Goal: Task Accomplishment & Management: Use online tool/utility

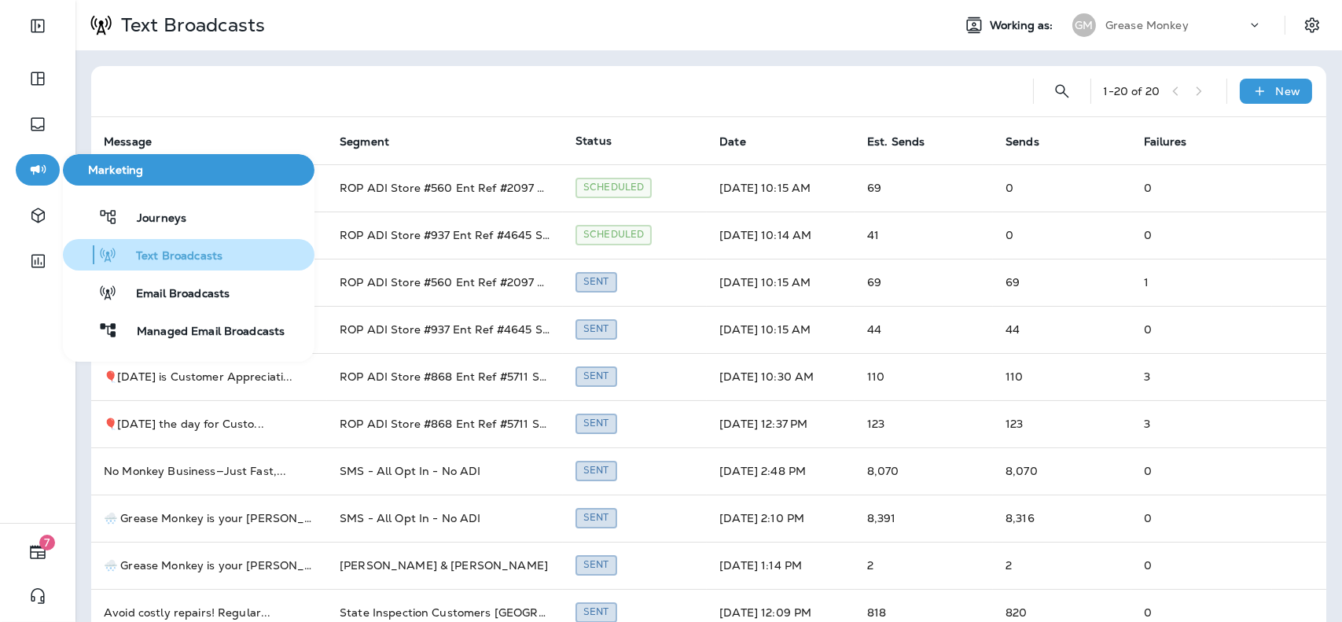
click at [170, 245] on div "Text Broadcasts" at bounding box center [145, 254] width 153 height 19
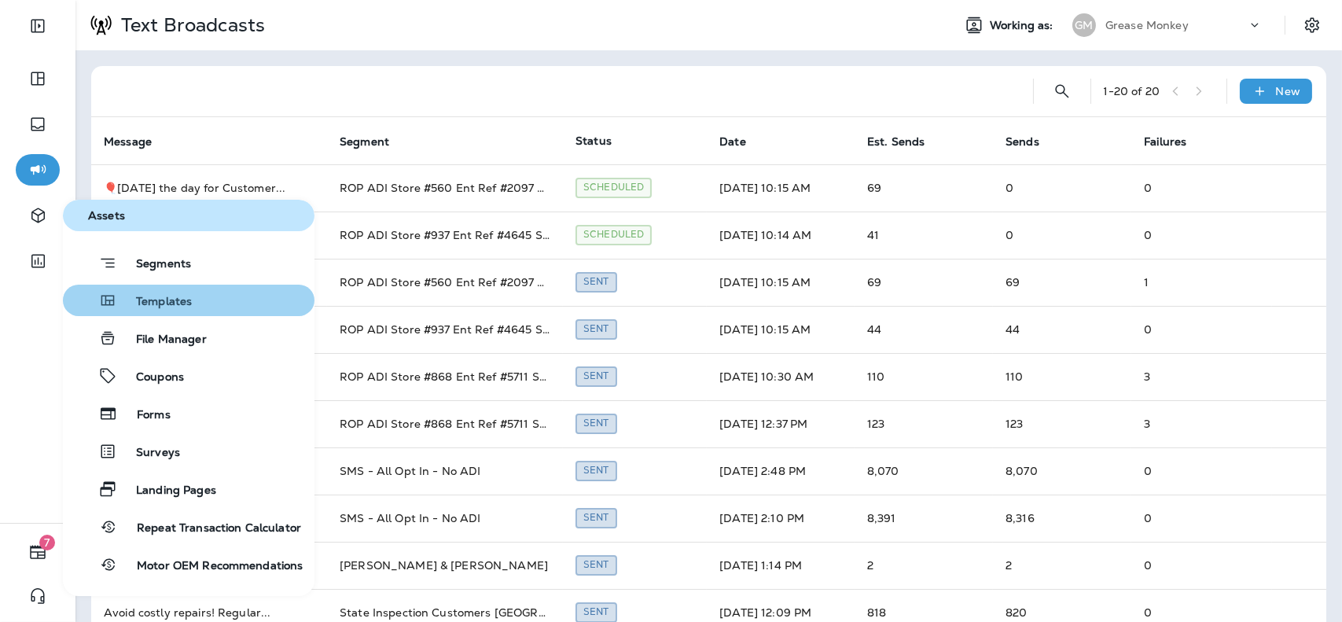
click at [150, 296] on span "Templates" at bounding box center [154, 302] width 75 height 15
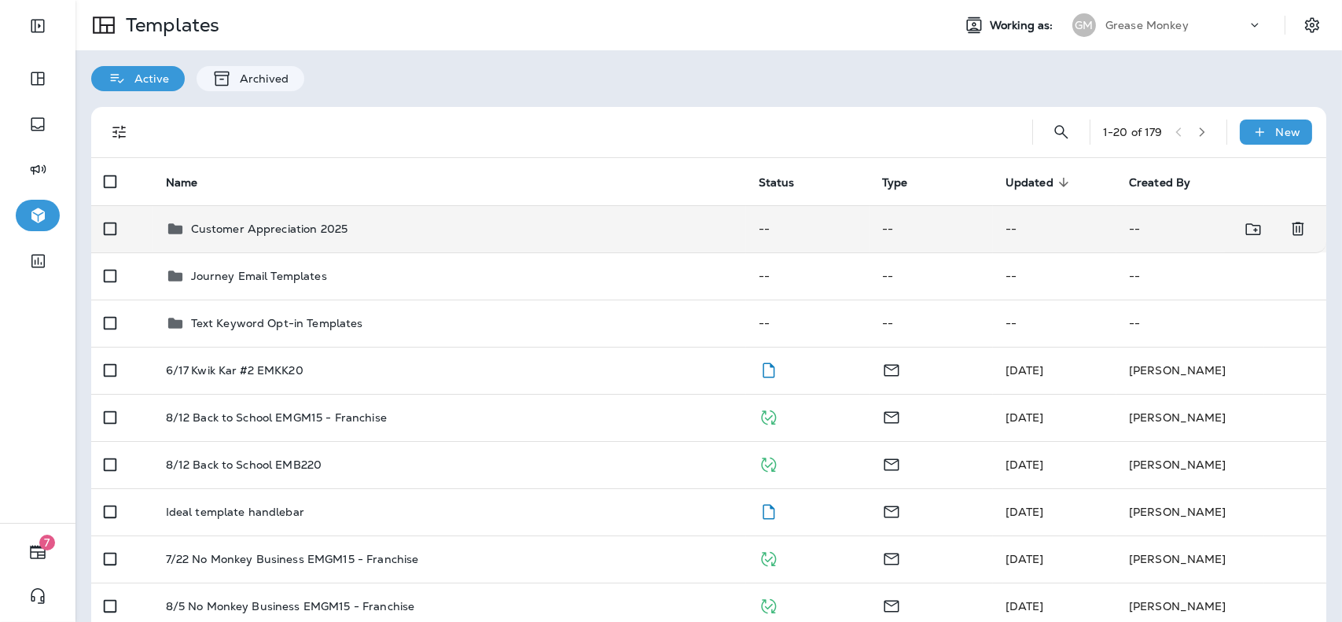
click at [310, 237] on div "Customer Appreciation 2025" at bounding box center [269, 228] width 157 height 19
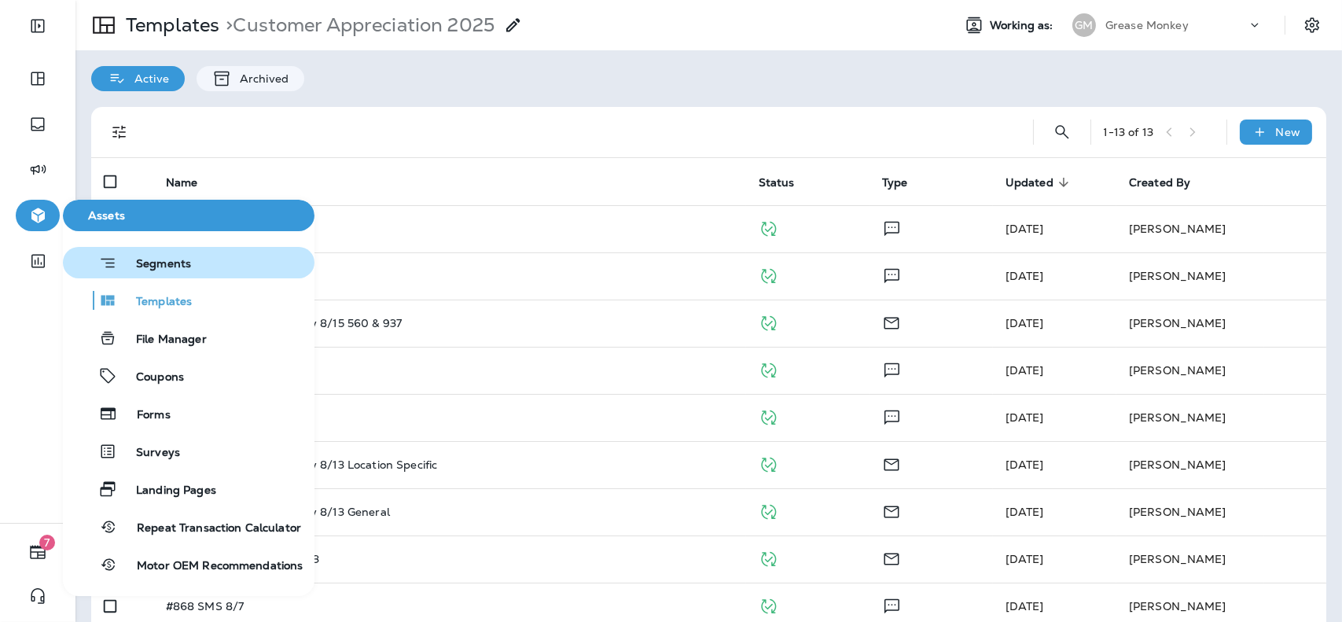
click at [214, 265] on button "Segments" at bounding box center [189, 262] width 252 height 31
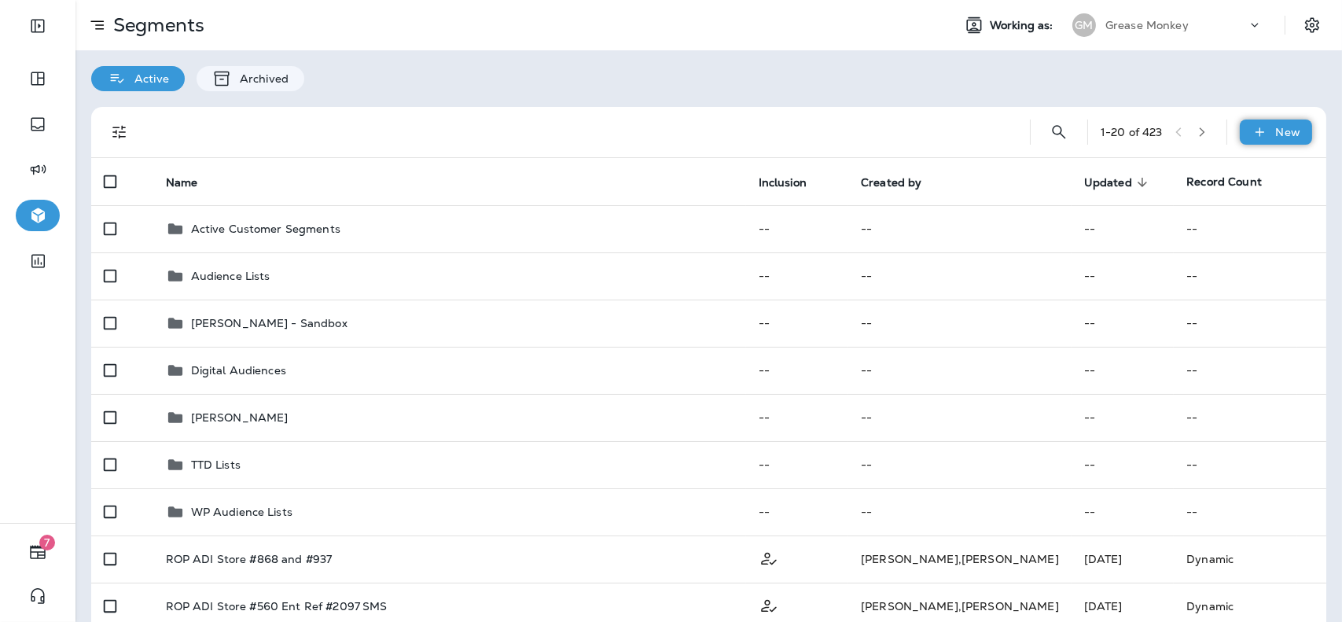
click at [1262, 131] on div "New" at bounding box center [1276, 132] width 72 height 25
click at [1204, 161] on button "New Segment" at bounding box center [1221, 170] width 157 height 38
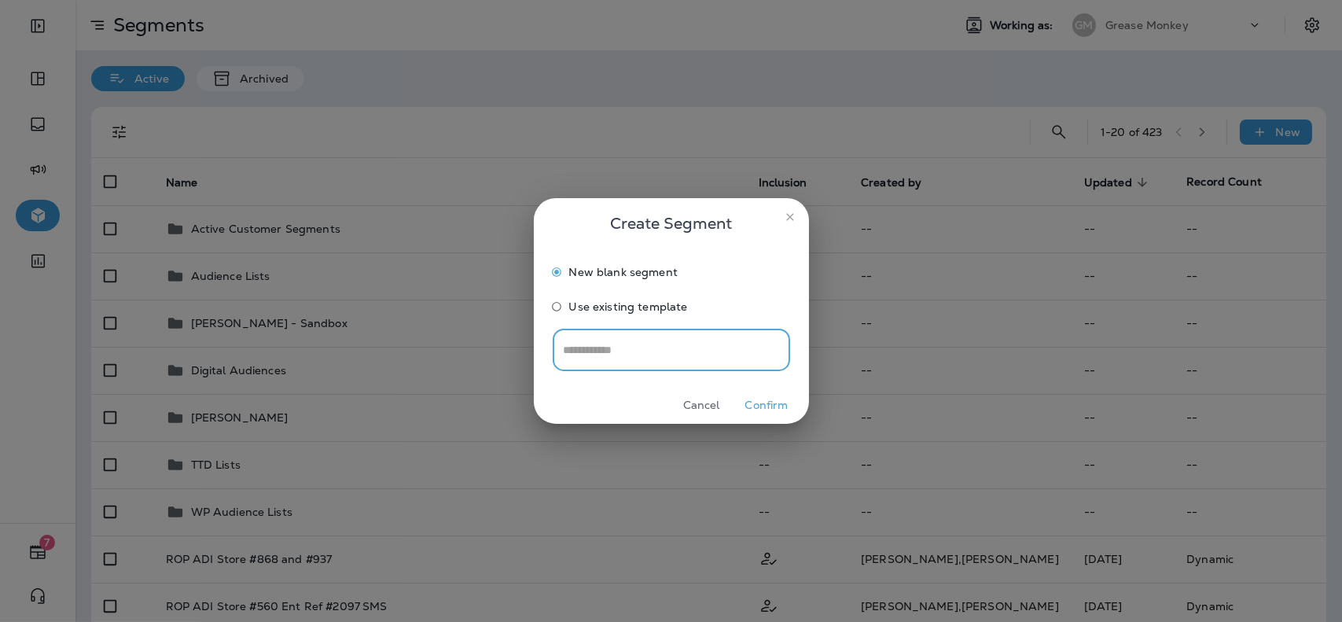
click at [725, 339] on input "text" at bounding box center [671, 350] width 237 height 42
type input "**********"
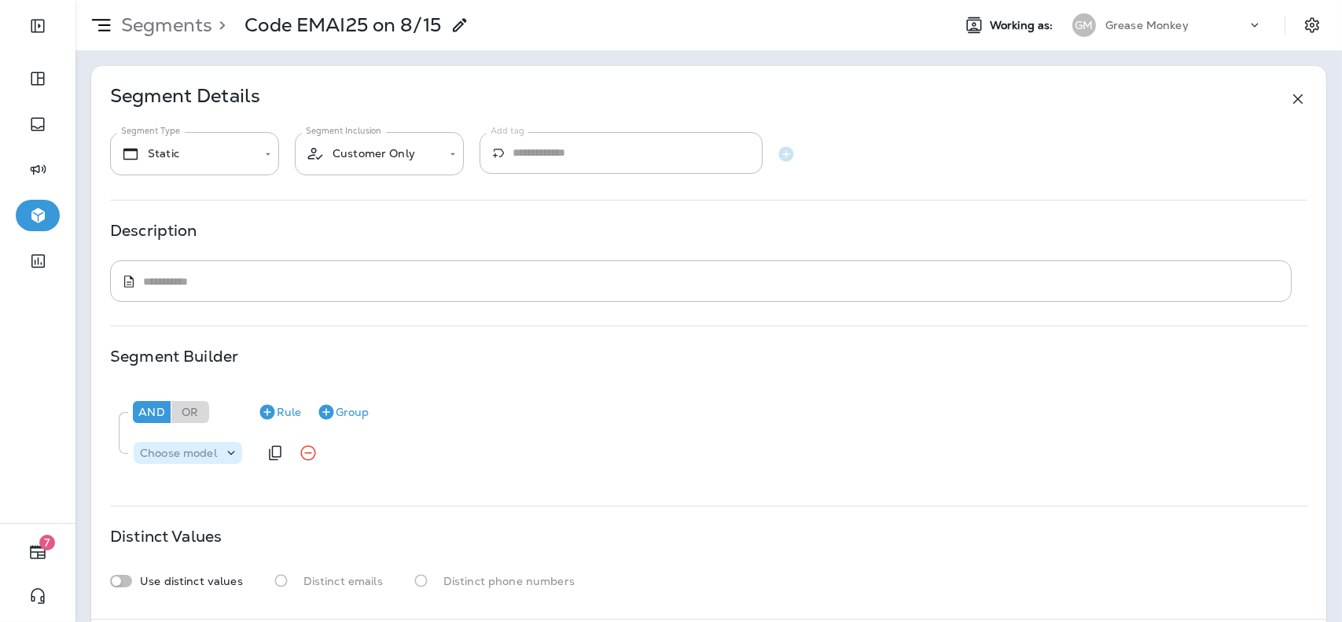
click at [175, 443] on div "Choose model" at bounding box center [188, 453] width 108 height 22
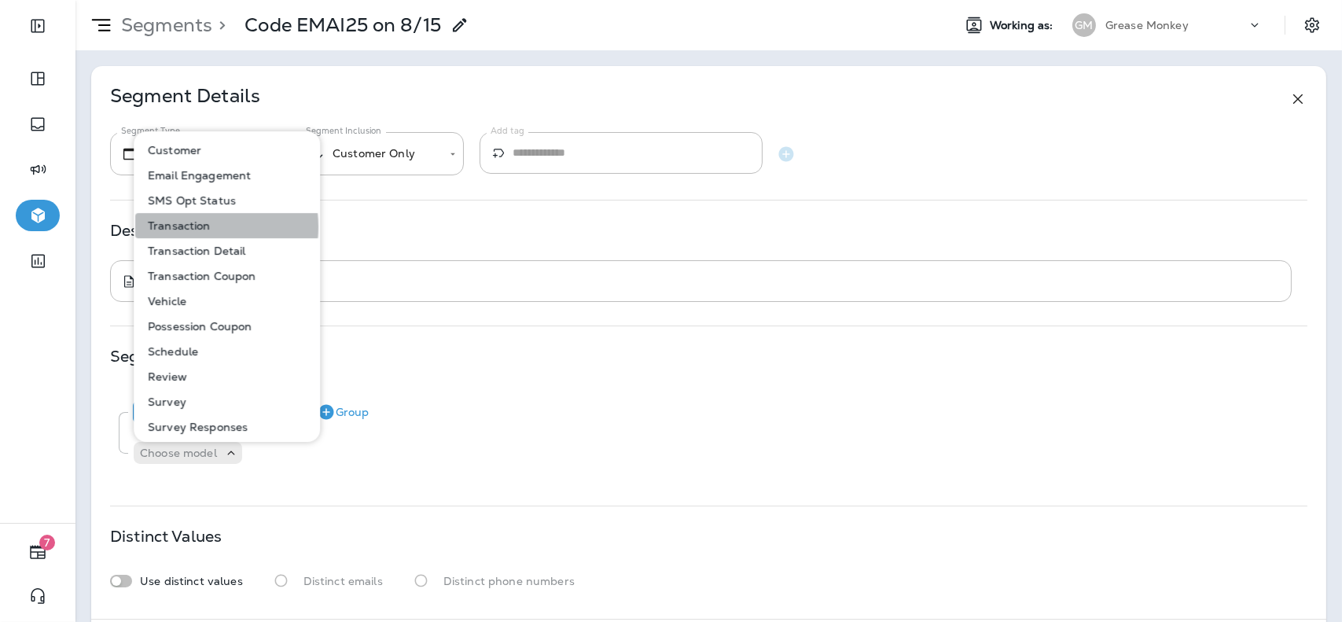
click at [198, 227] on p "Transaction" at bounding box center [176, 225] width 69 height 13
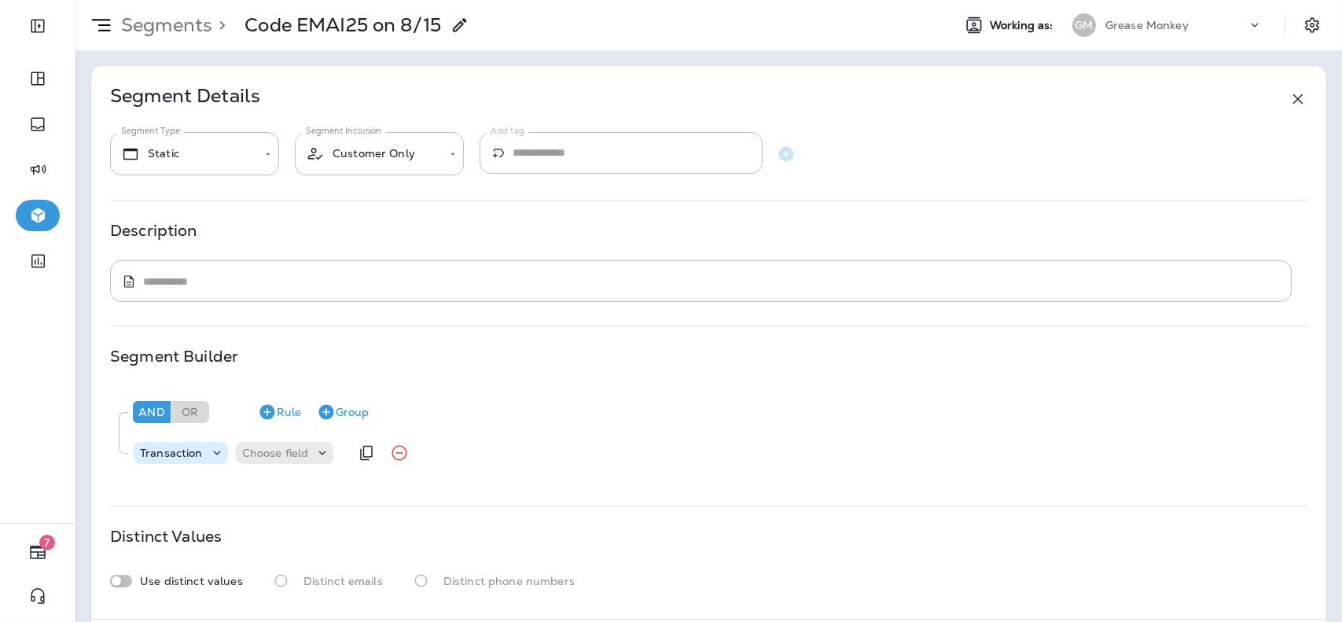
click at [198, 445] on div "Transaction" at bounding box center [181, 453] width 94 height 16
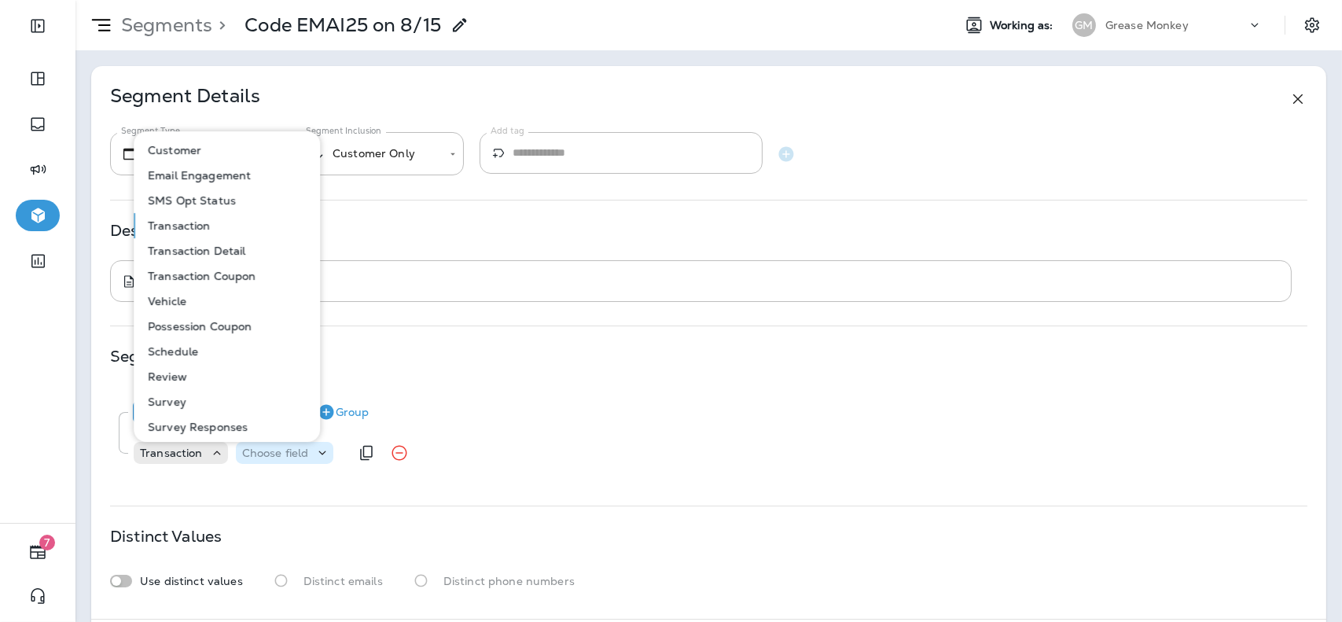
click at [302, 454] on p "Choose field" at bounding box center [275, 453] width 67 height 13
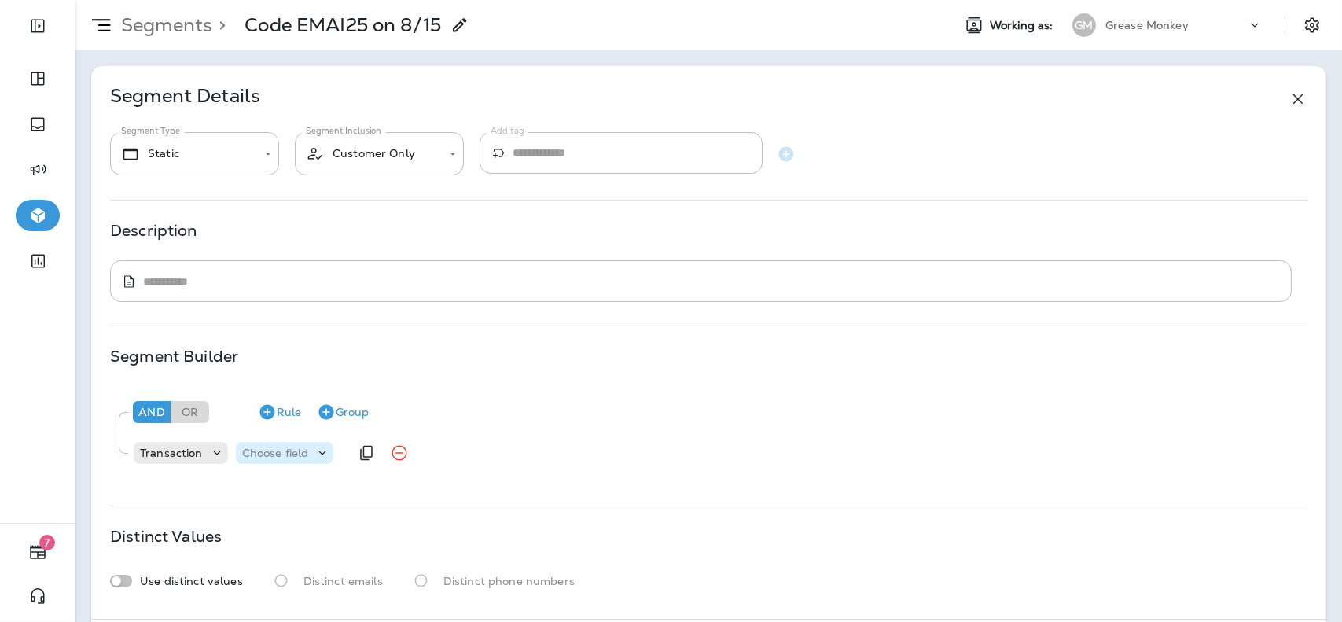
click at [300, 448] on p "Choose field" at bounding box center [275, 453] width 67 height 13
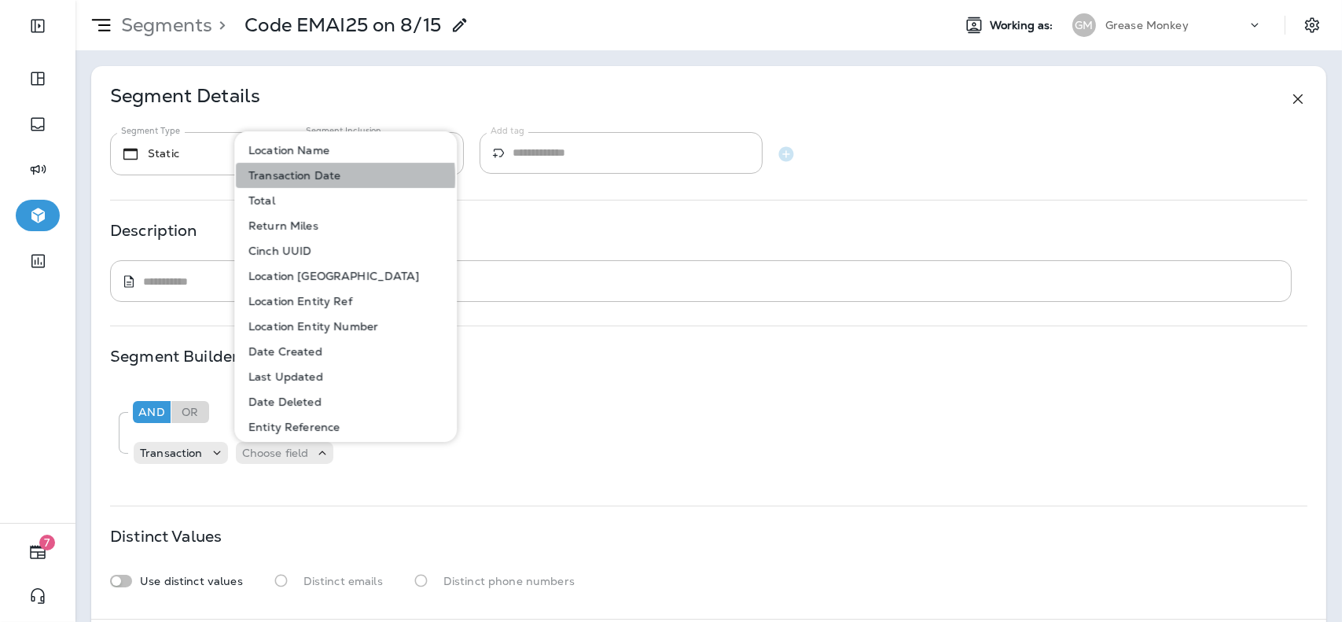
click at [314, 178] on p "Transaction Date" at bounding box center [291, 175] width 98 height 13
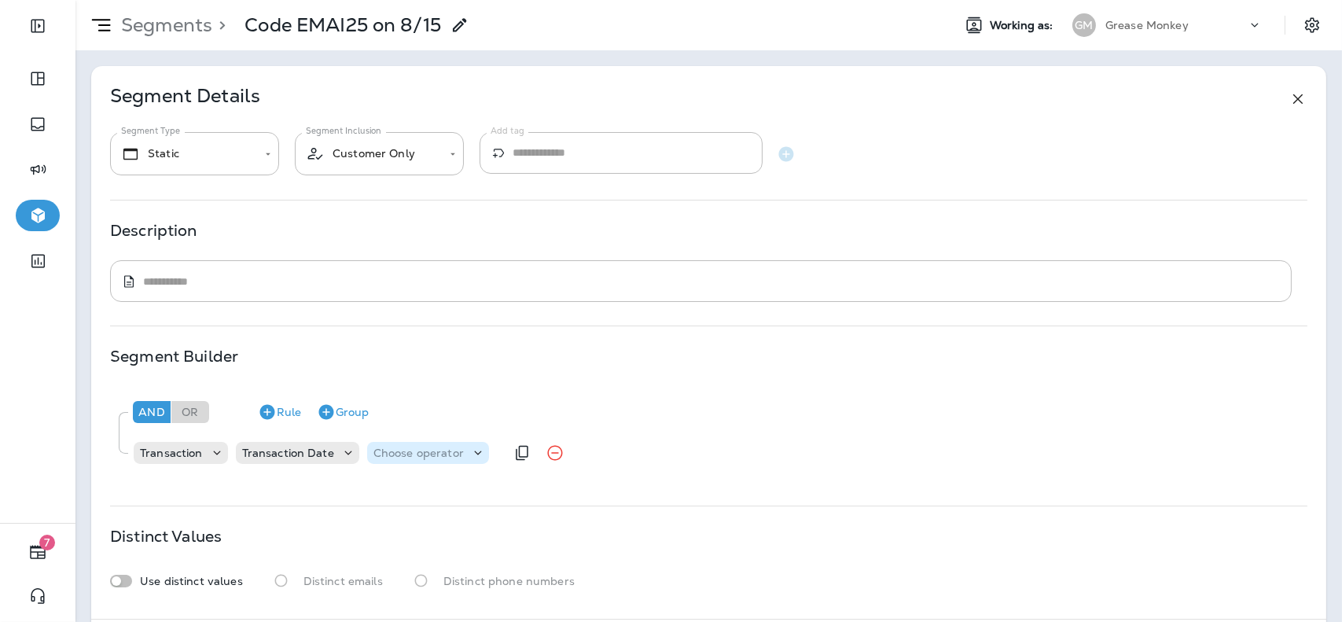
click at [407, 449] on p "Choose operator" at bounding box center [418, 453] width 90 height 13
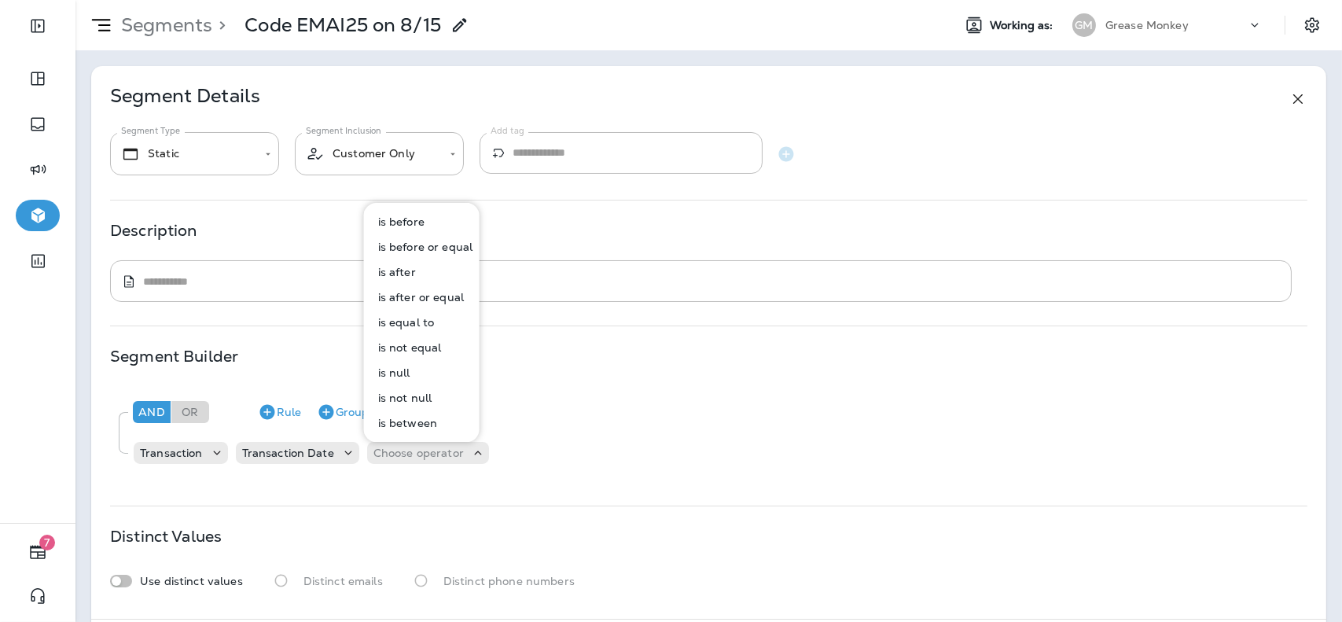
click at [412, 323] on p "is equal to" at bounding box center [403, 322] width 63 height 13
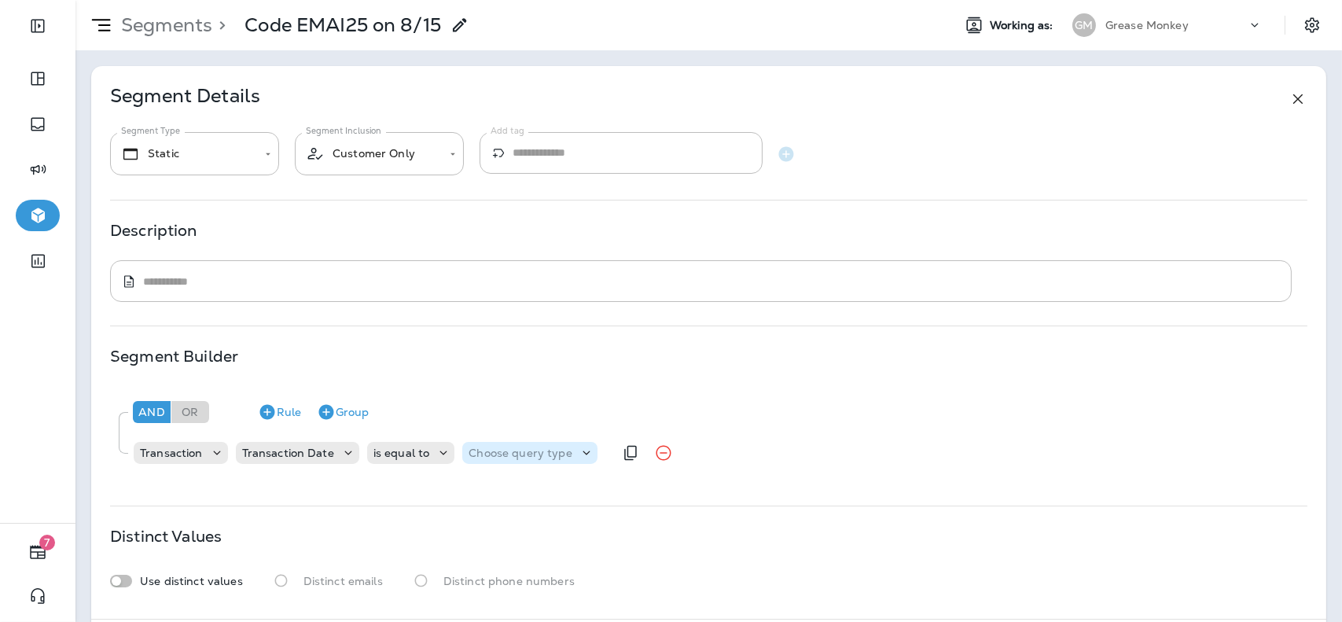
click at [509, 447] on p "Choose query type" at bounding box center [520, 453] width 103 height 13
click at [495, 491] on p "Date+Time" at bounding box center [498, 492] width 64 height 13
click at [598, 465] on div "Transaction Transaction Date is equal to Date+Time Choose Date" at bounding box center [419, 452] width 574 height 31
click at [605, 458] on p "Choose Date" at bounding box center [623, 453] width 70 height 13
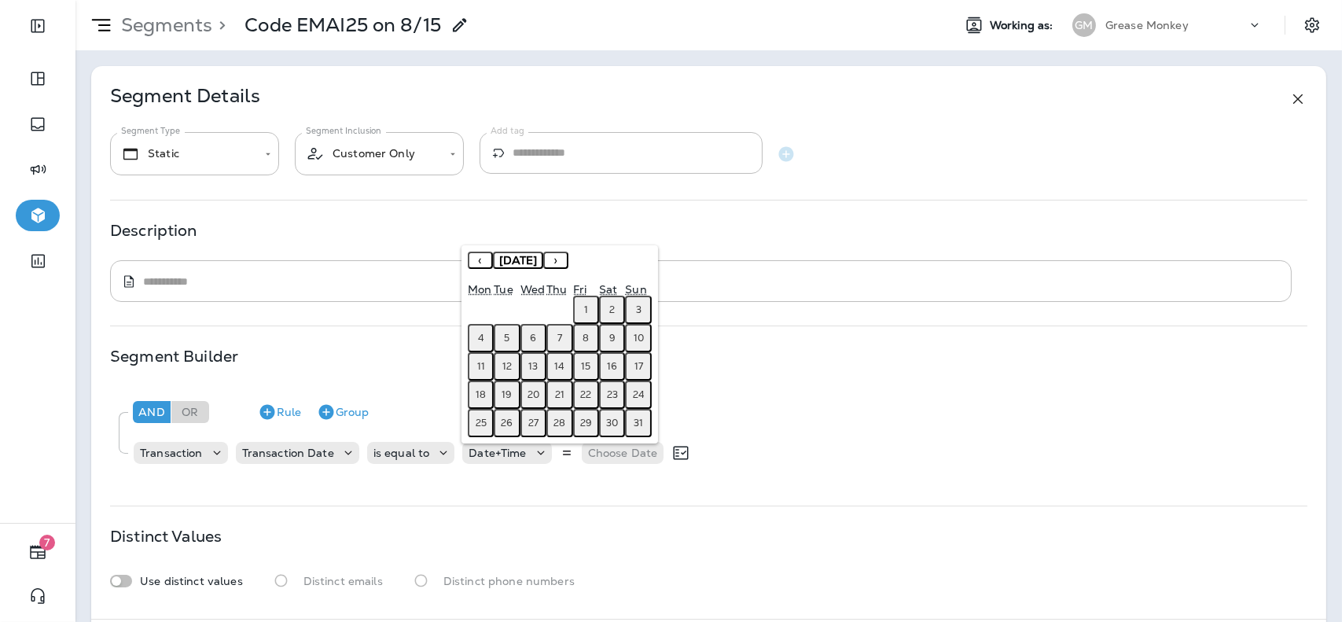
click at [591, 498] on div "**********" at bounding box center [708, 342] width 1235 height 553
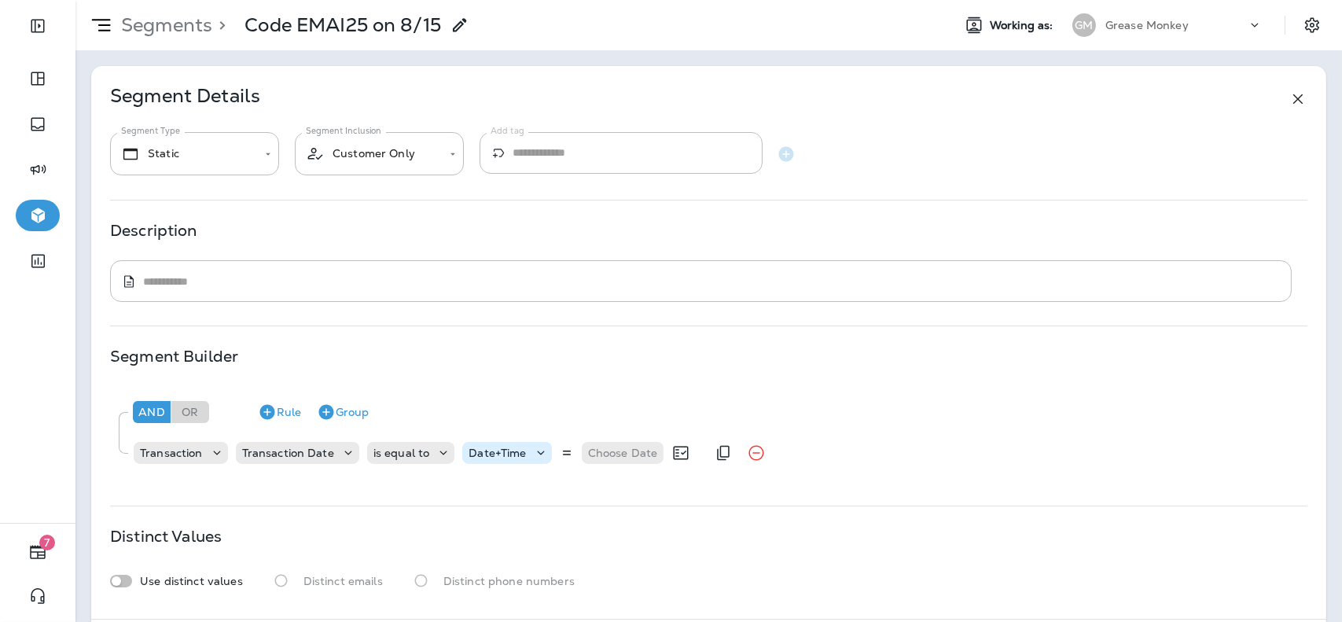
click at [524, 448] on div "Date+Time" at bounding box center [497, 453] width 70 height 13
click at [426, 450] on div "is equal to" at bounding box center [401, 453] width 69 height 13
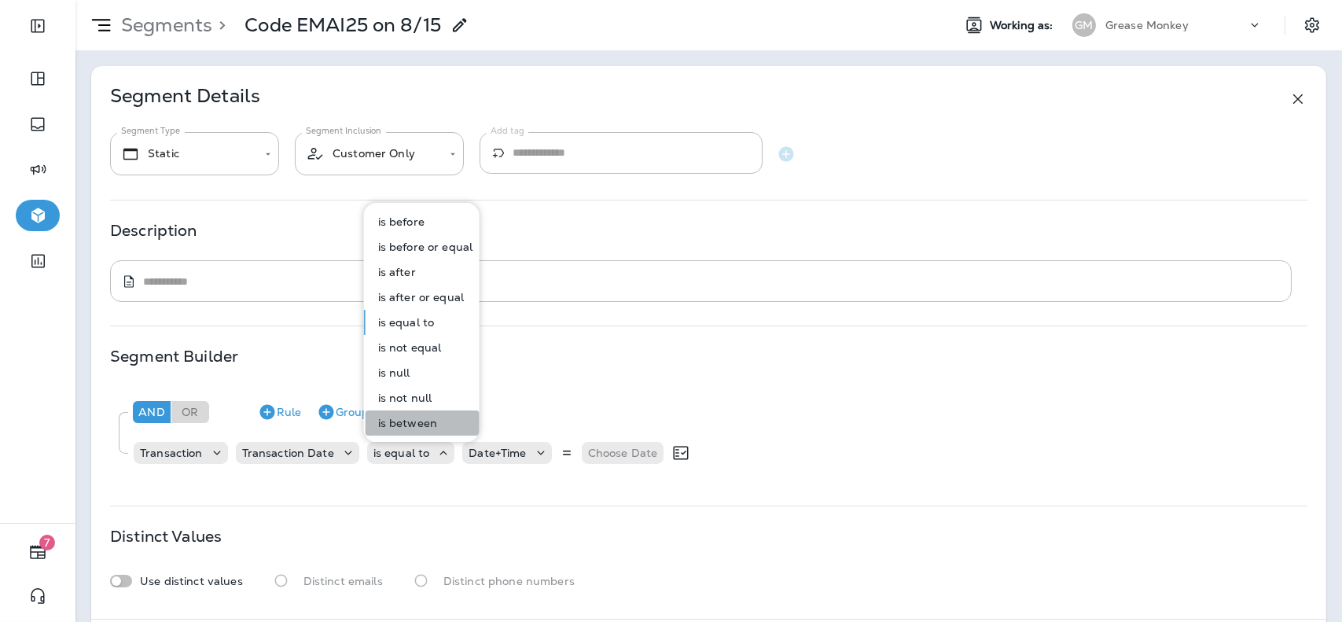
click at [429, 419] on p "is between" at bounding box center [404, 423] width 65 height 13
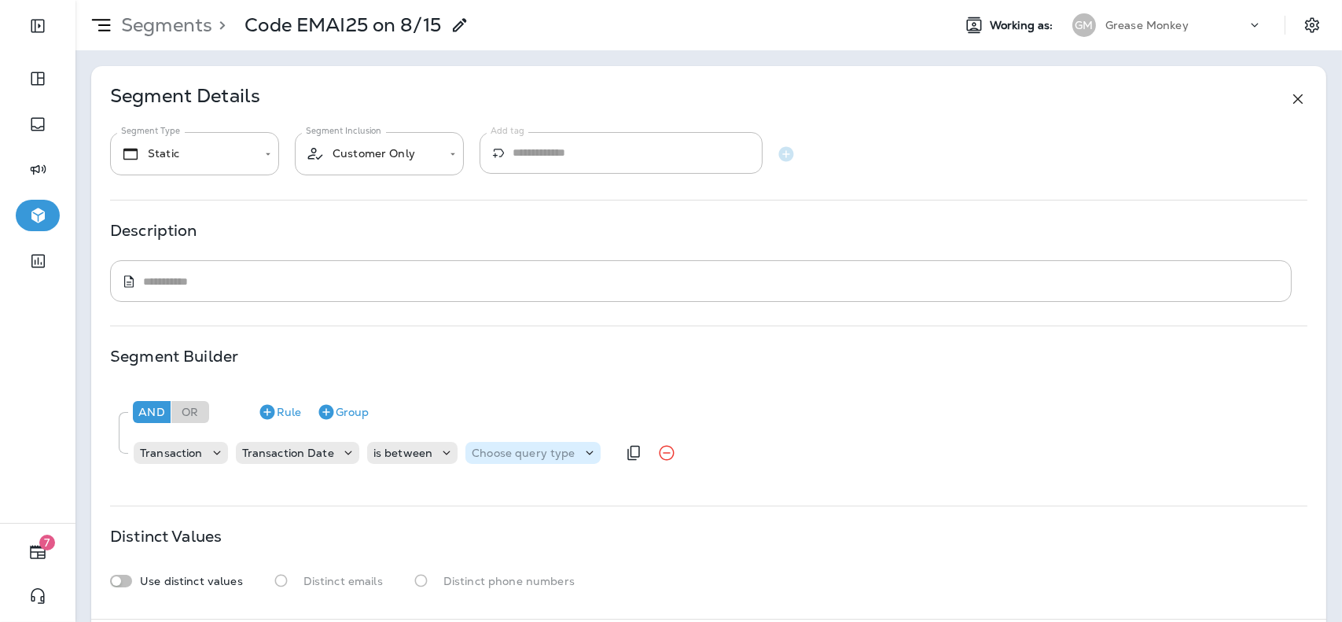
click at [505, 453] on p "Choose query type" at bounding box center [523, 453] width 103 height 13
click at [520, 498] on p "Relative Times" at bounding box center [511, 492] width 85 height 13
click at [521, 458] on p "Relative Times" at bounding box center [511, 453] width 79 height 13
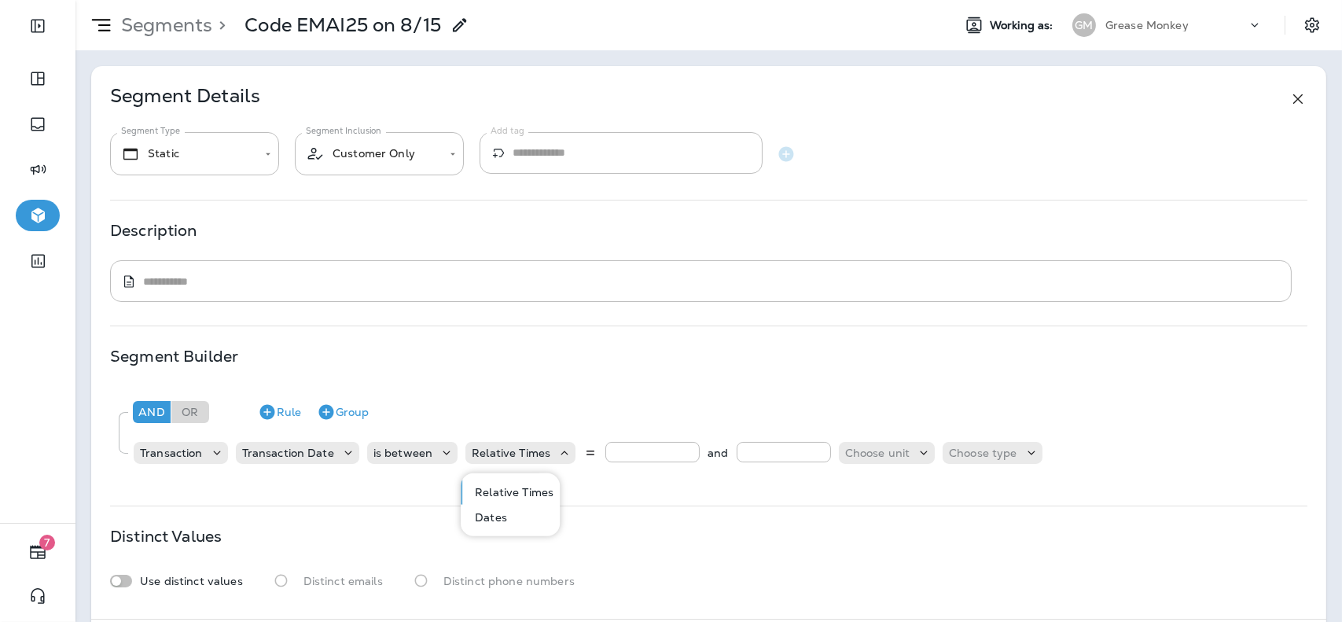
click at [504, 515] on p "Dates" at bounding box center [488, 517] width 39 height 13
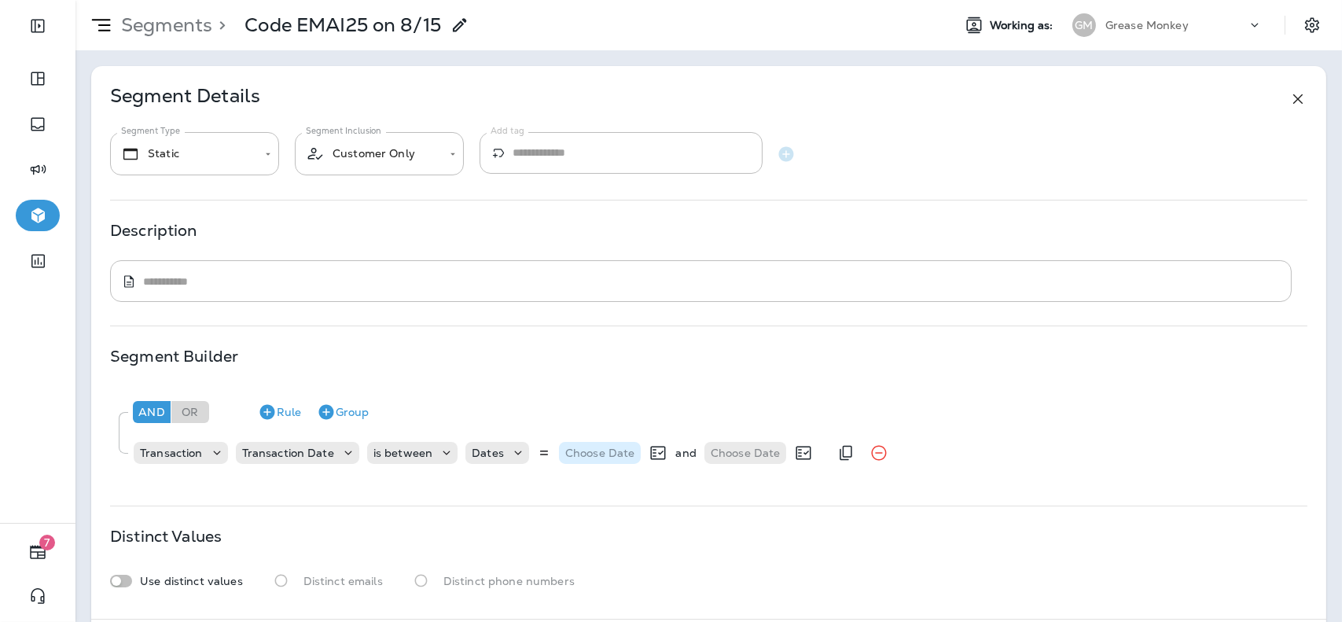
click at [600, 443] on div "Choose Date" at bounding box center [600, 453] width 83 height 22
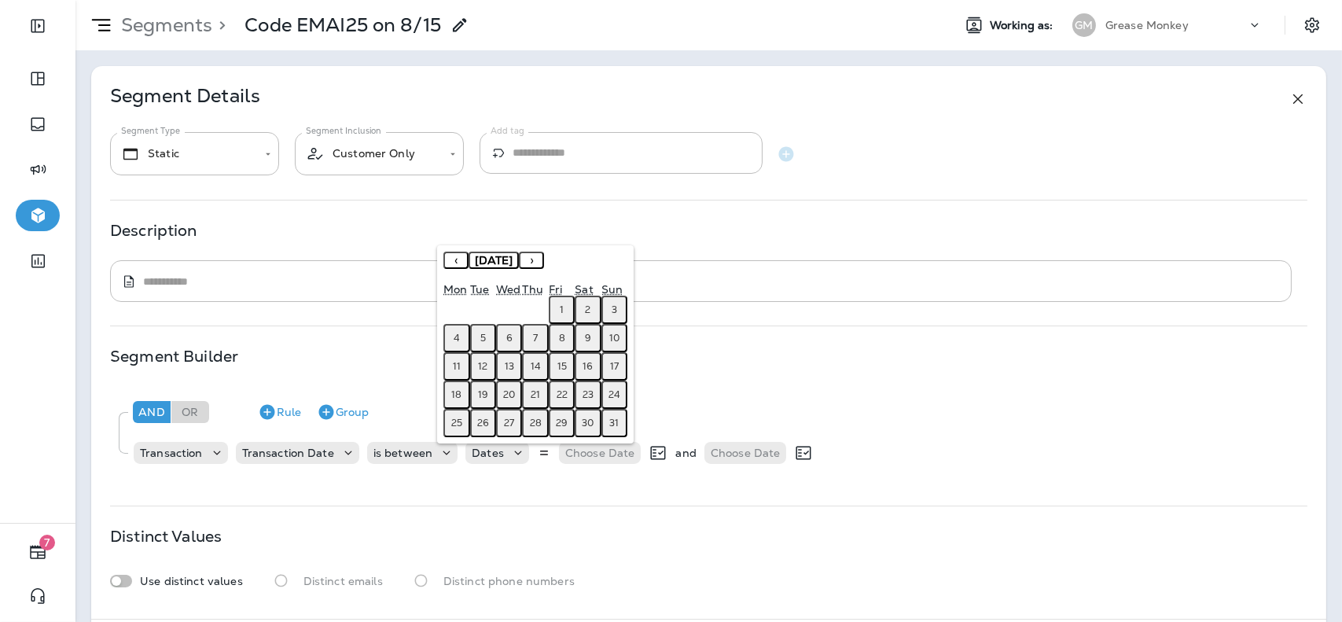
click at [559, 360] on abbr "15" at bounding box center [561, 366] width 9 height 13
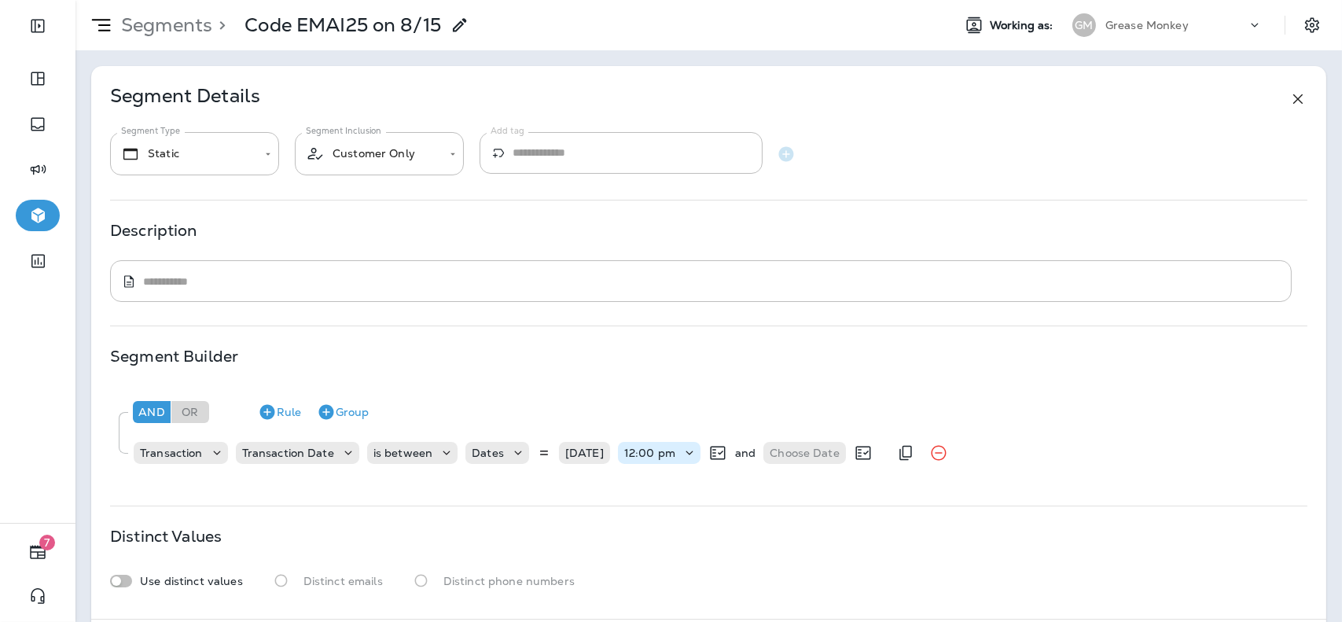
click at [689, 458] on icon at bounding box center [690, 453] width 16 height 16
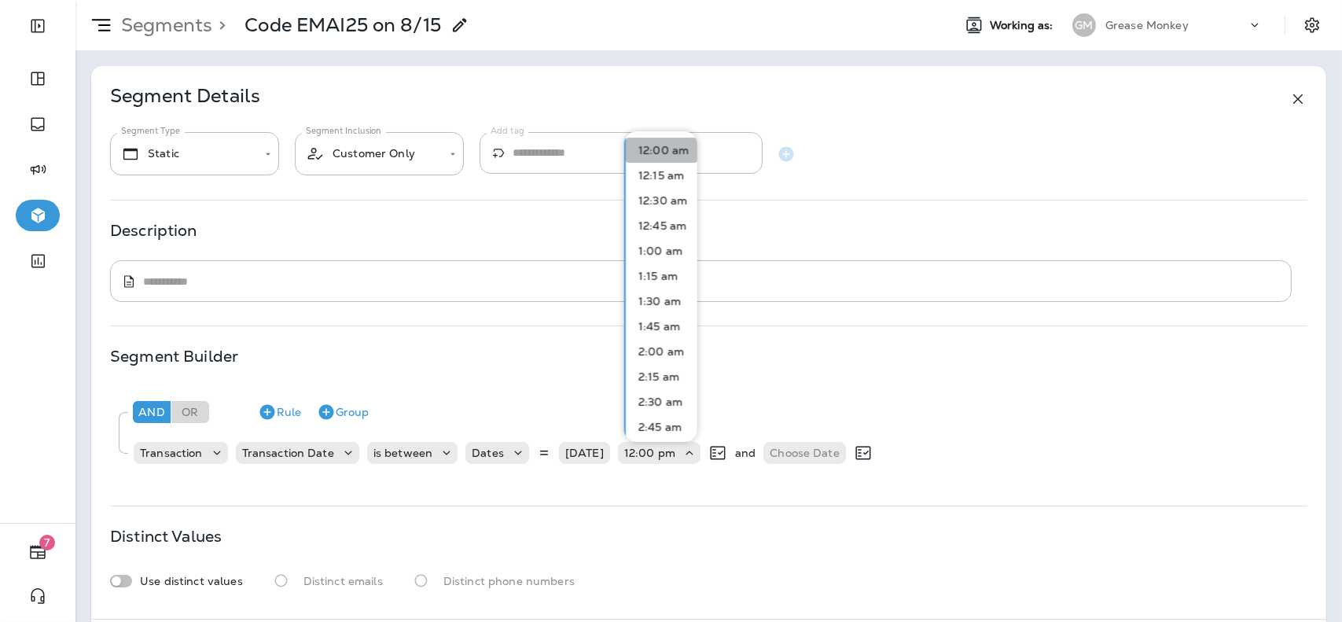
click at [671, 148] on p "12:00 am" at bounding box center [660, 150] width 57 height 13
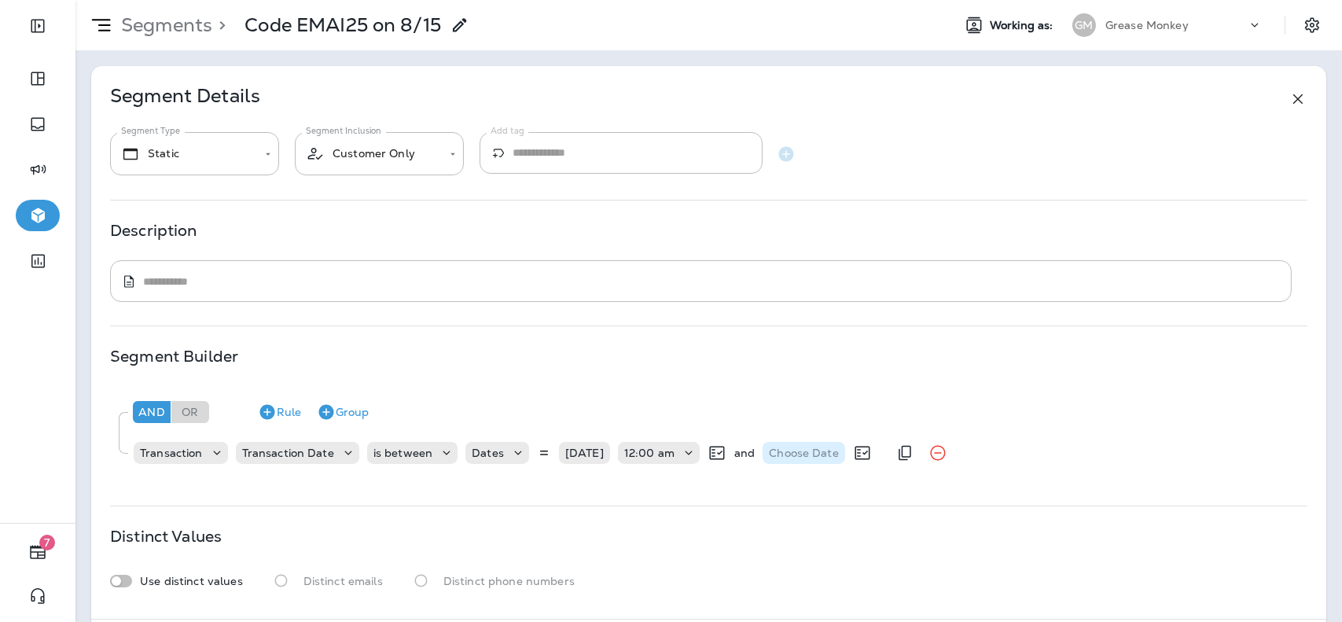
click at [819, 456] on p "Choose Date" at bounding box center [804, 453] width 70 height 13
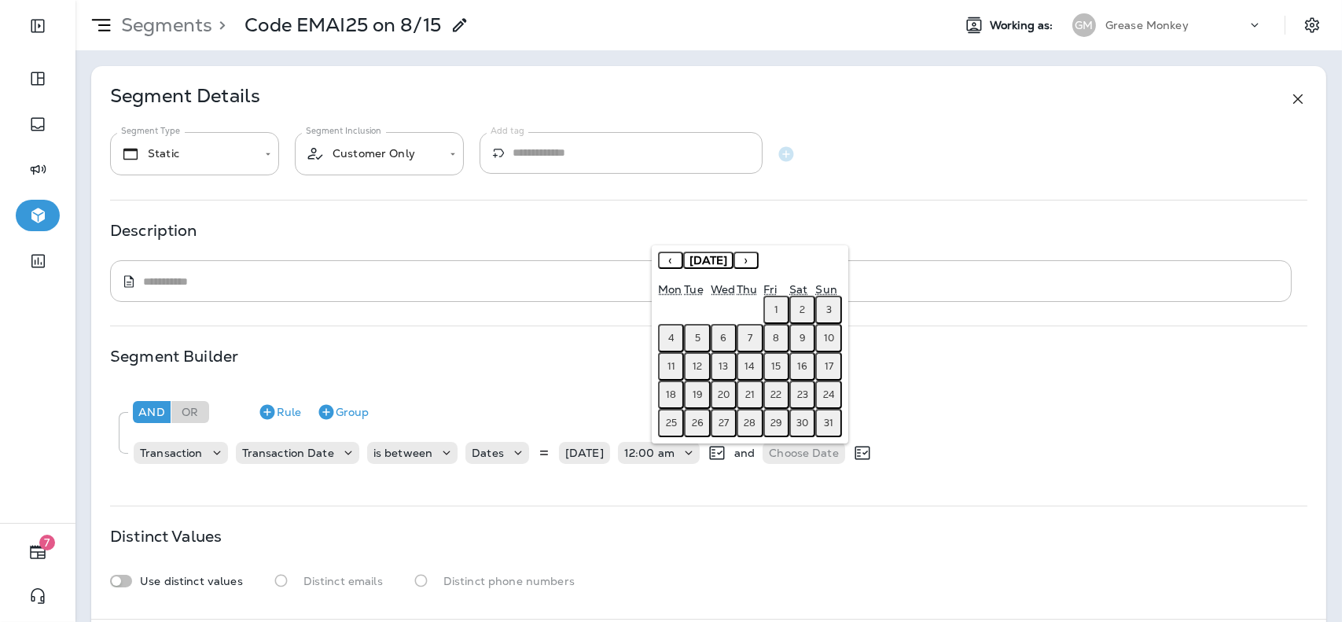
click at [780, 361] on abbr "15" at bounding box center [775, 366] width 9 height 13
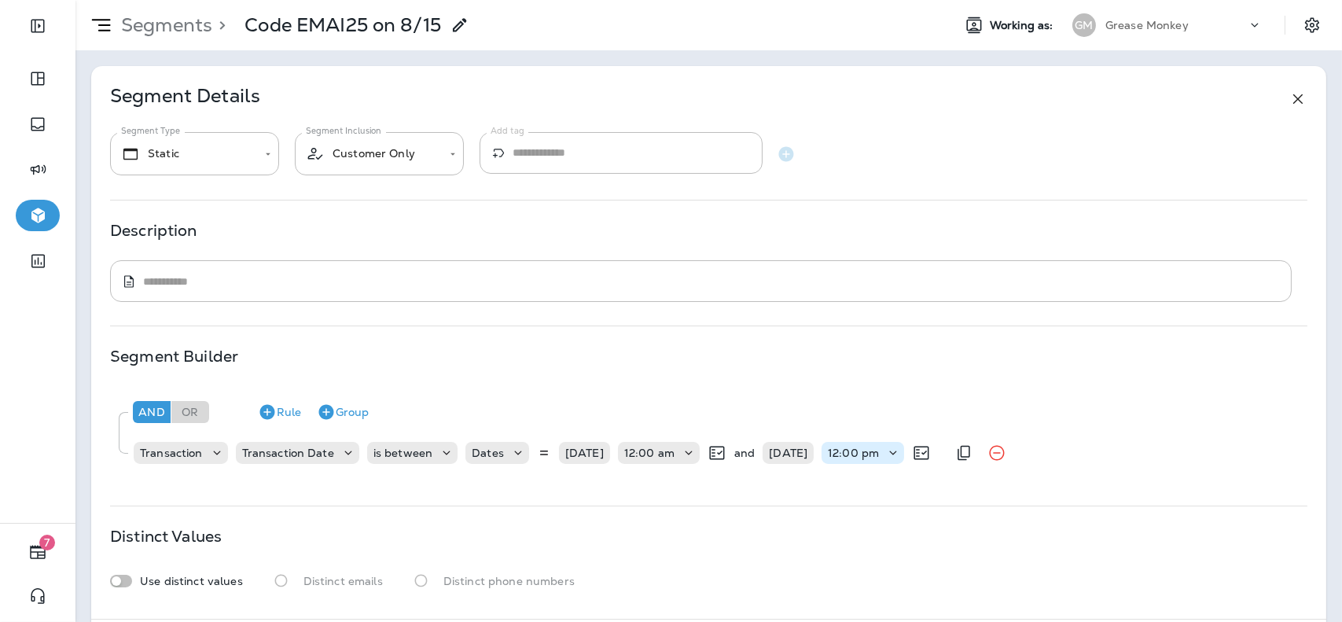
click at [851, 456] on p "12:00 pm" at bounding box center [853, 453] width 51 height 13
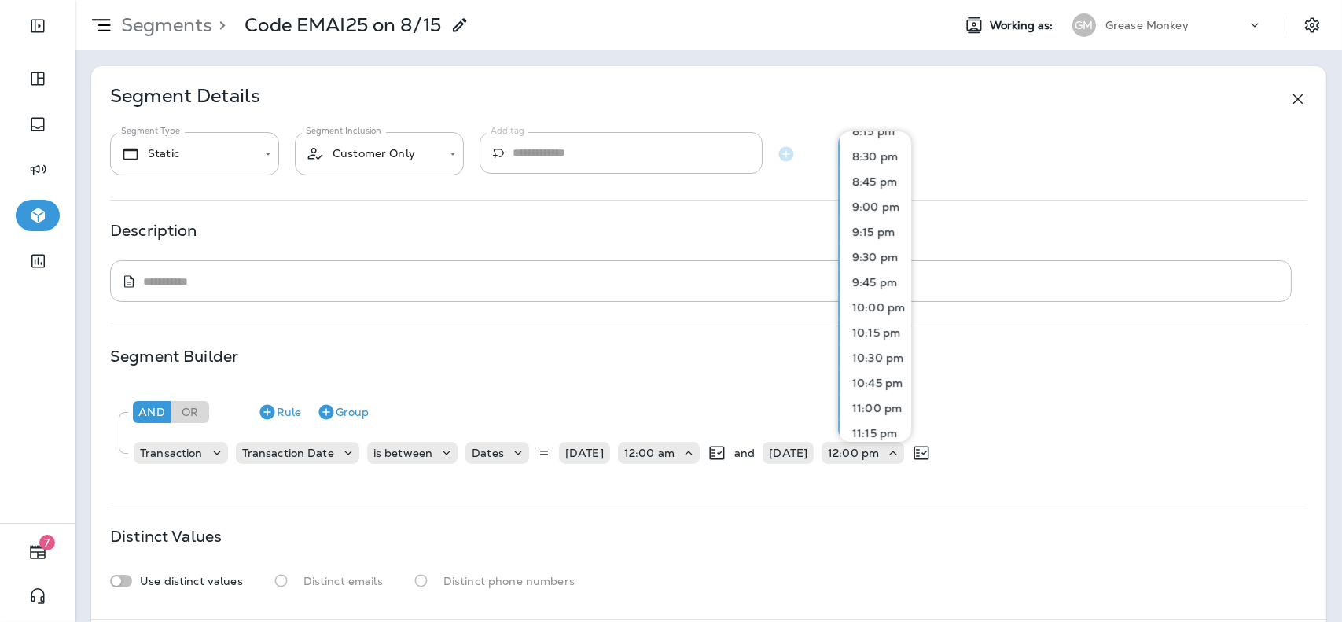
scroll to position [2116, 0]
click at [883, 422] on p "11:45 pm" at bounding box center [872, 423] width 53 height 13
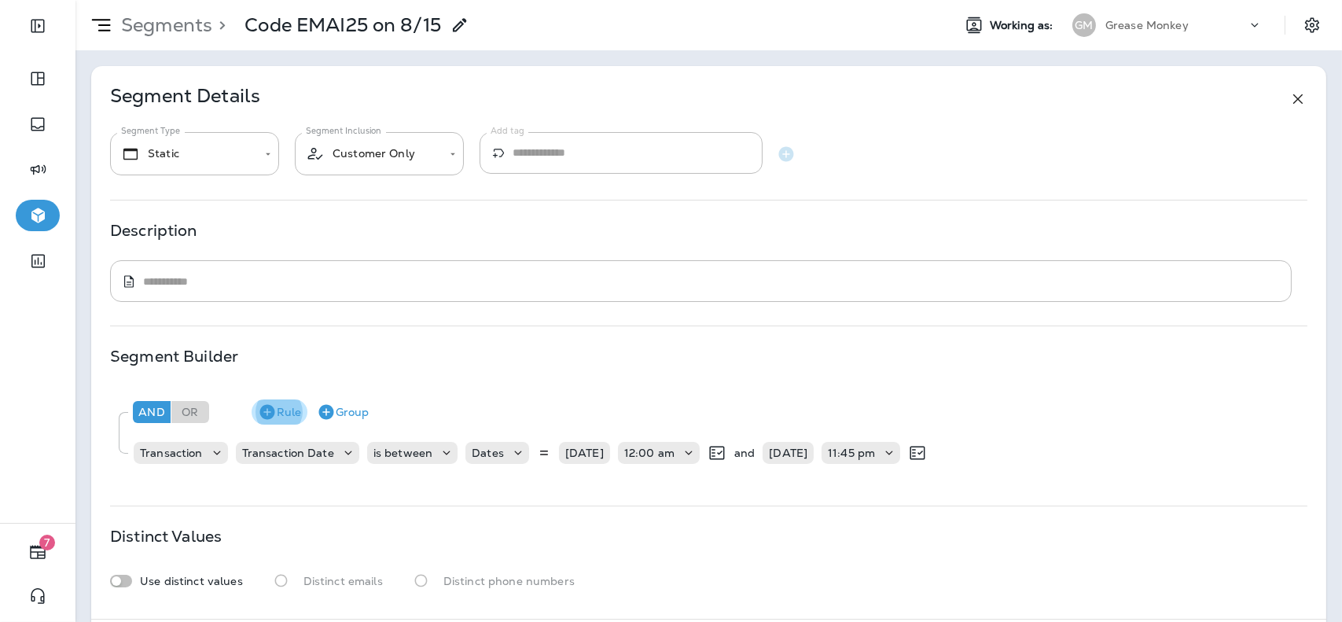
click at [273, 412] on icon "button" at bounding box center [266, 412] width 15 height 15
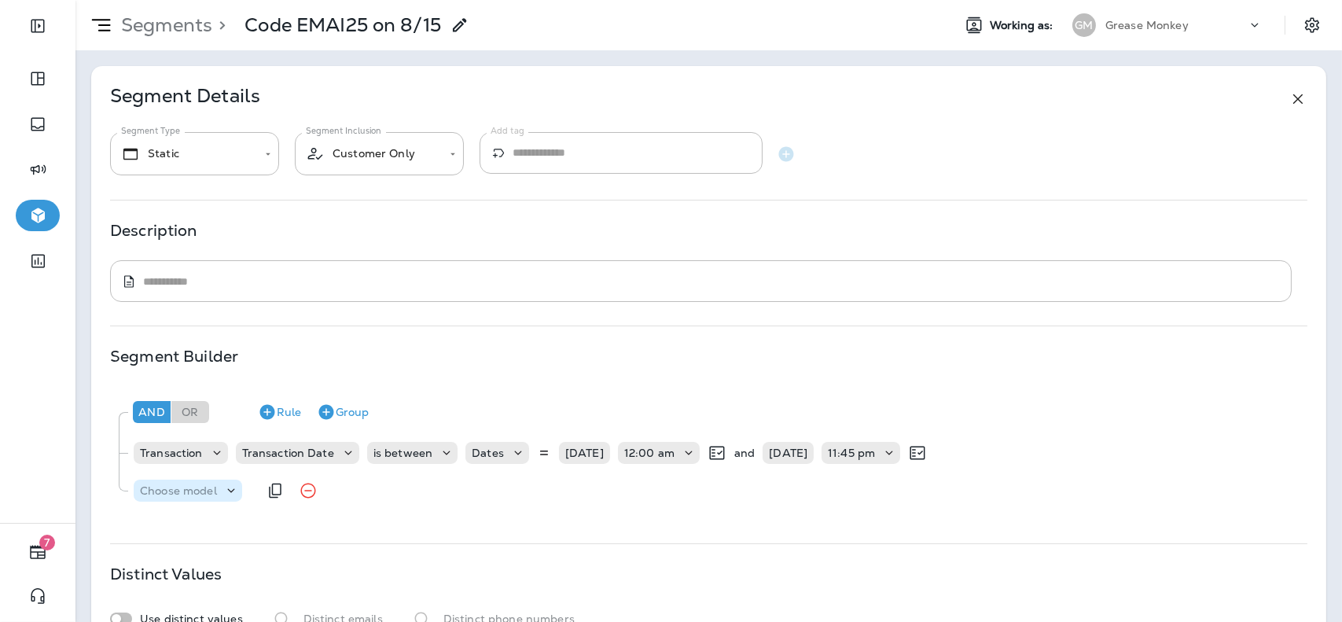
click at [197, 495] on p "Choose model" at bounding box center [178, 490] width 77 height 13
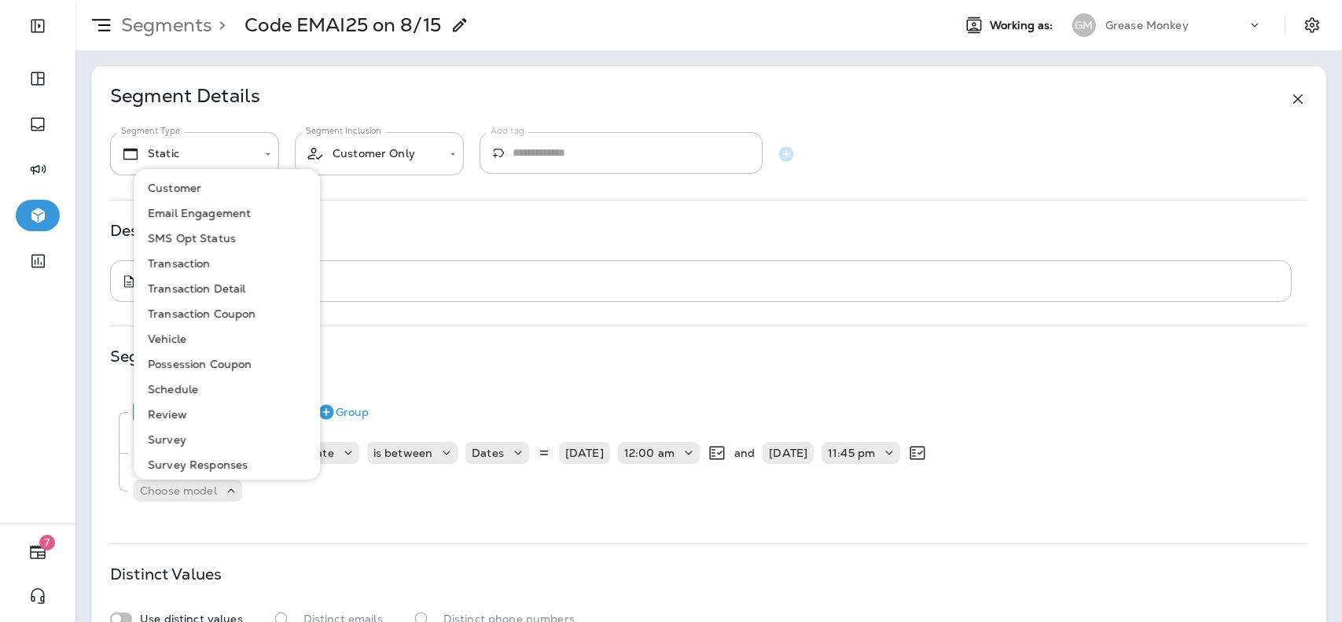
click at [210, 314] on p "Transaction Coupon" at bounding box center [199, 313] width 115 height 13
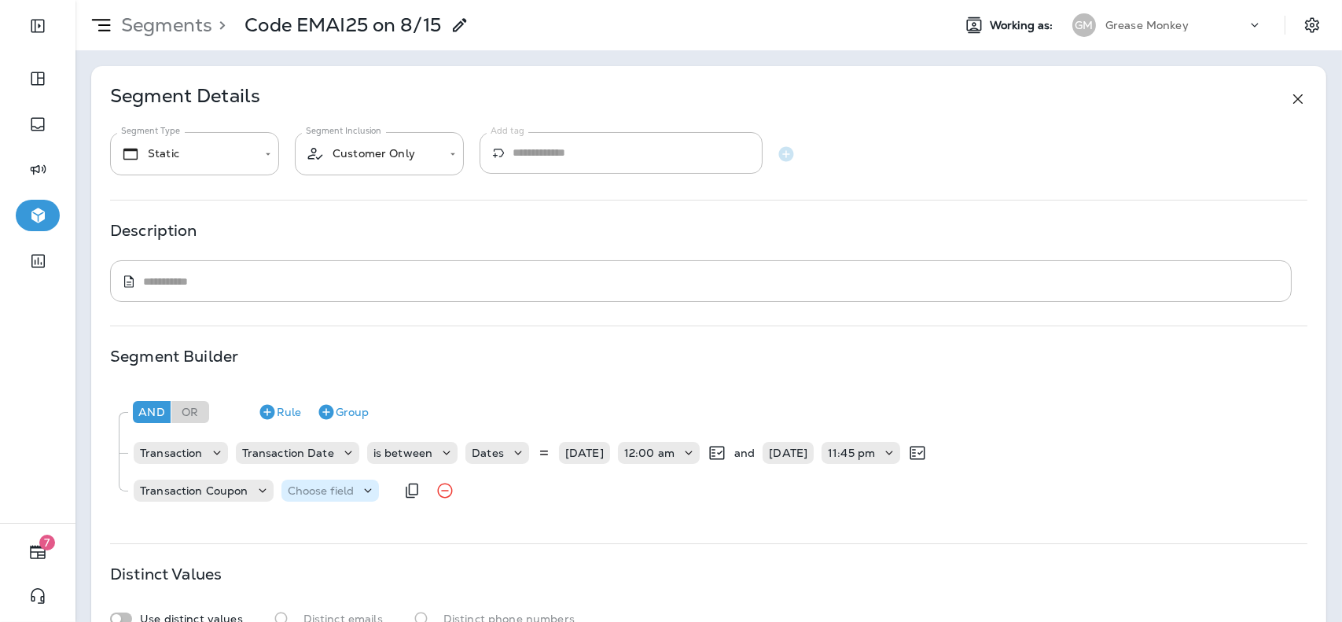
click at [307, 487] on p "Choose field" at bounding box center [321, 490] width 67 height 13
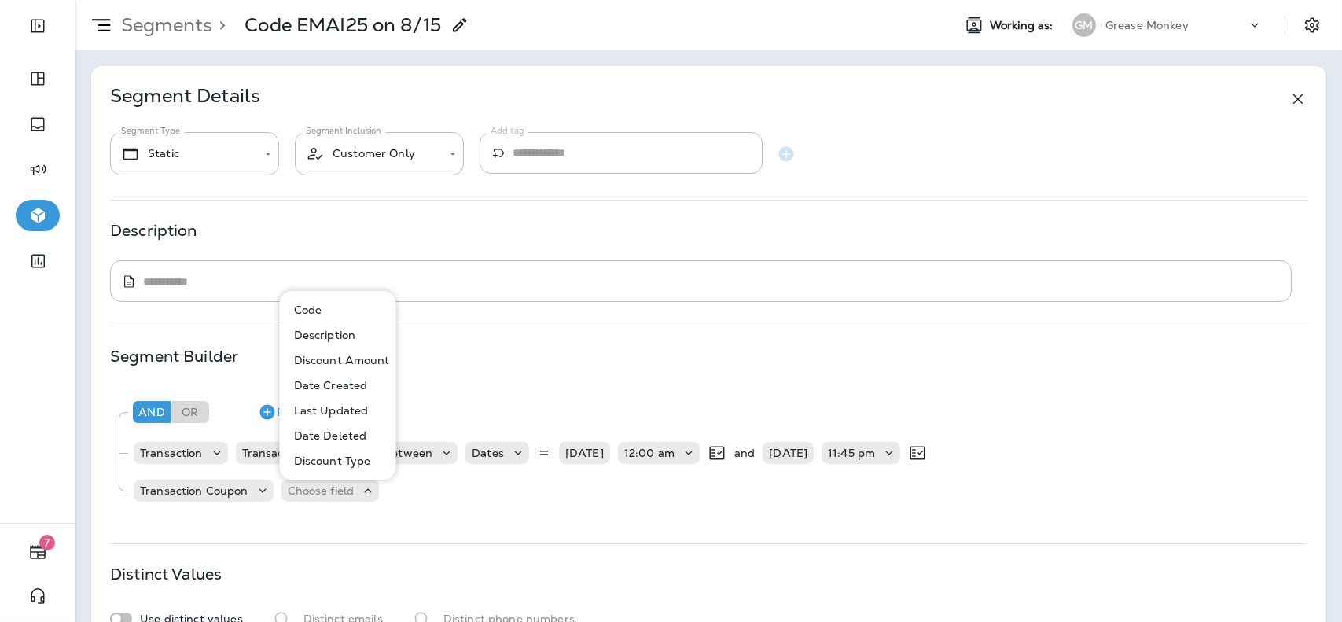
click at [323, 304] on button "Code" at bounding box center [338, 309] width 115 height 25
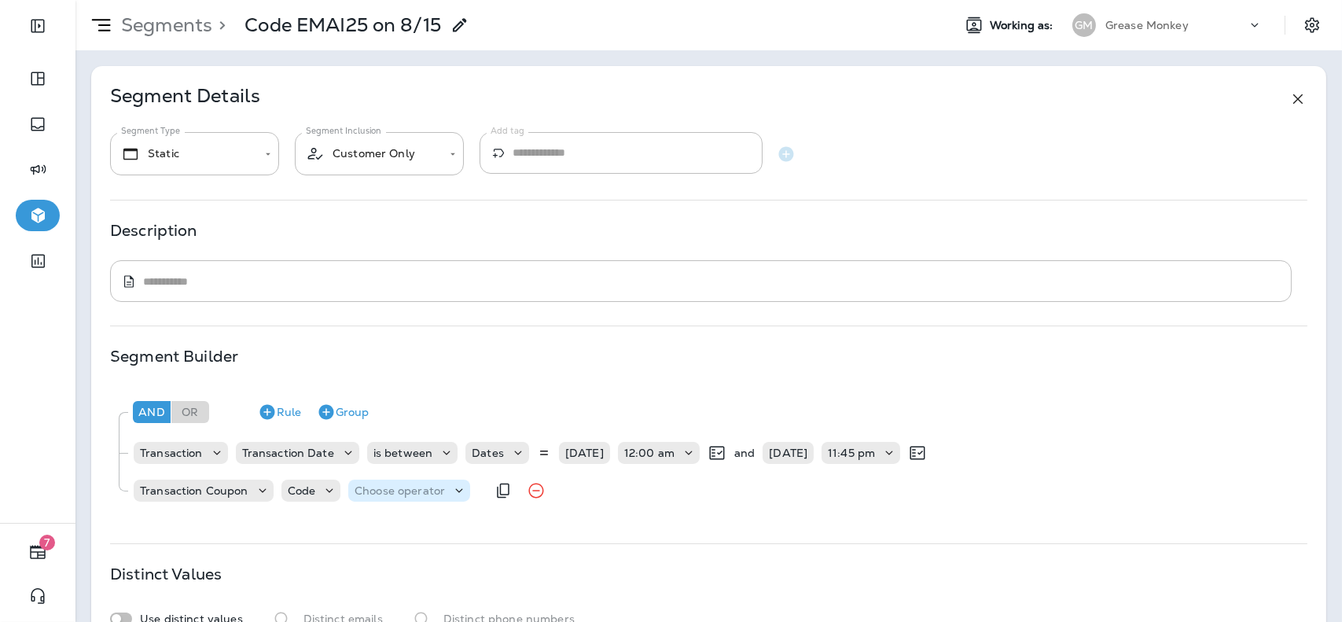
click at [414, 492] on p "Choose operator" at bounding box center [400, 490] width 90 height 13
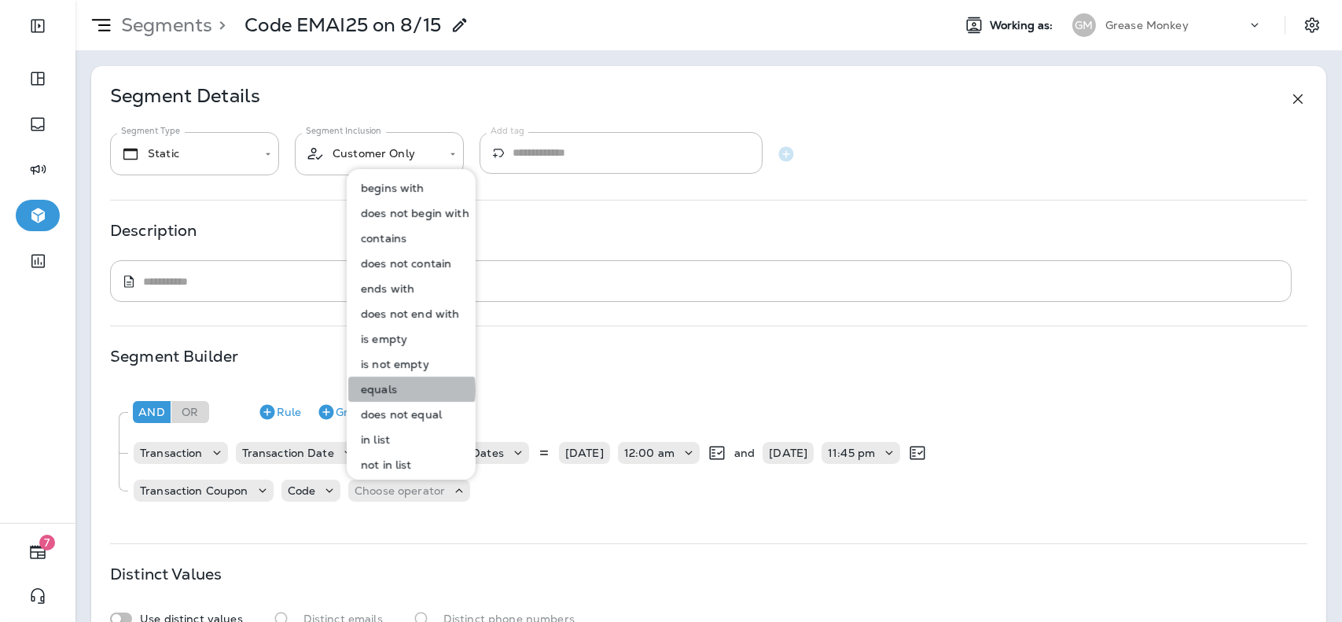
click at [392, 390] on p "equals" at bounding box center [376, 389] width 42 height 13
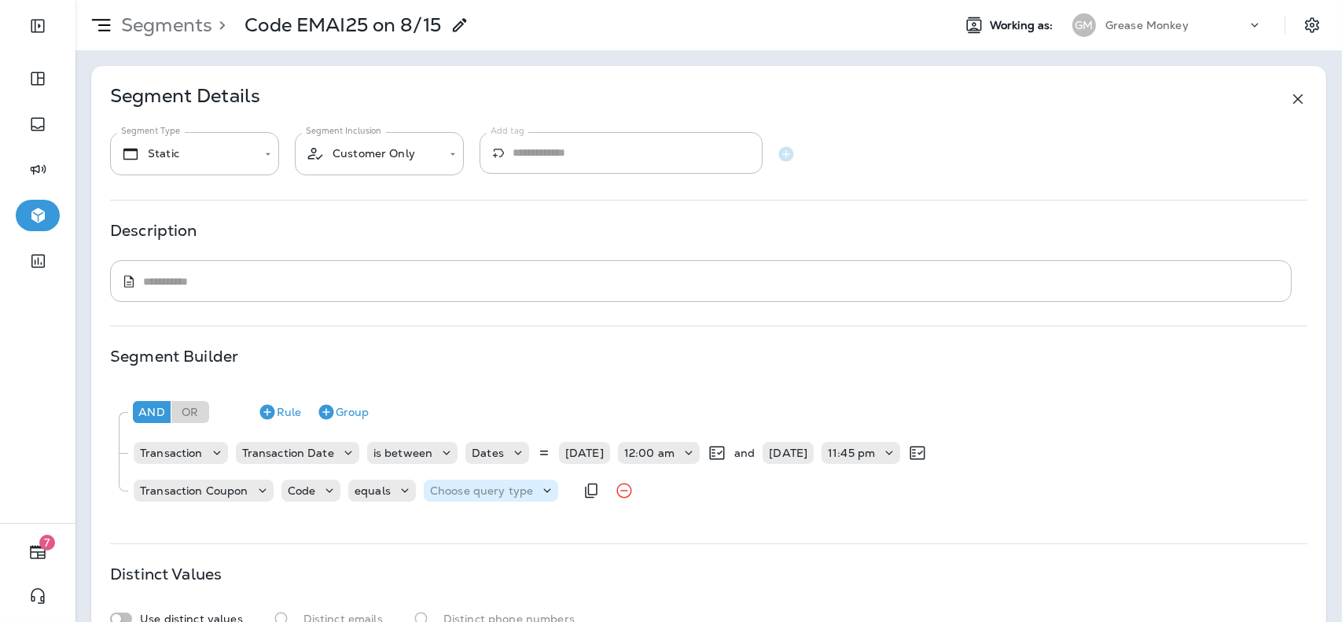
click at [487, 501] on div "Choose query type" at bounding box center [491, 491] width 134 height 22
click at [471, 523] on button "Text" at bounding box center [468, 529] width 90 height 25
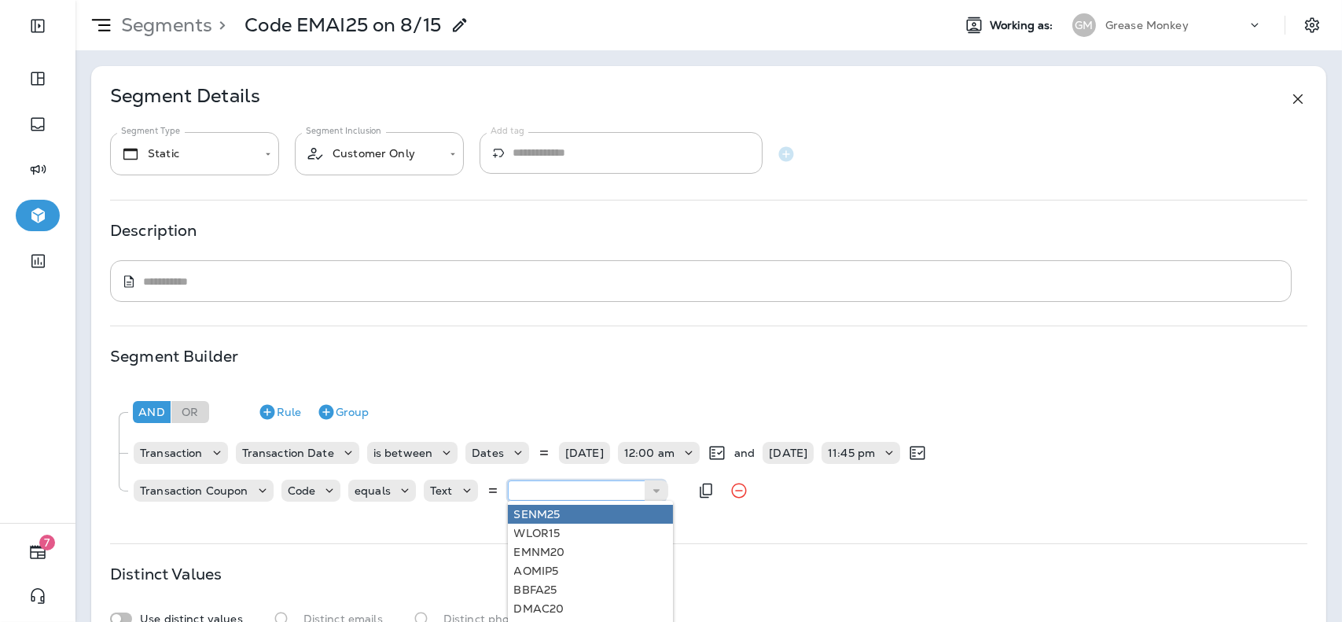
click at [555, 483] on input "text" at bounding box center [586, 490] width 157 height 20
type input "******"
click at [634, 515] on div "And Or Rule Group Transaction Transaction Date is between Dates [DATE] 12:00 am…" at bounding box center [708, 453] width 1197 height 134
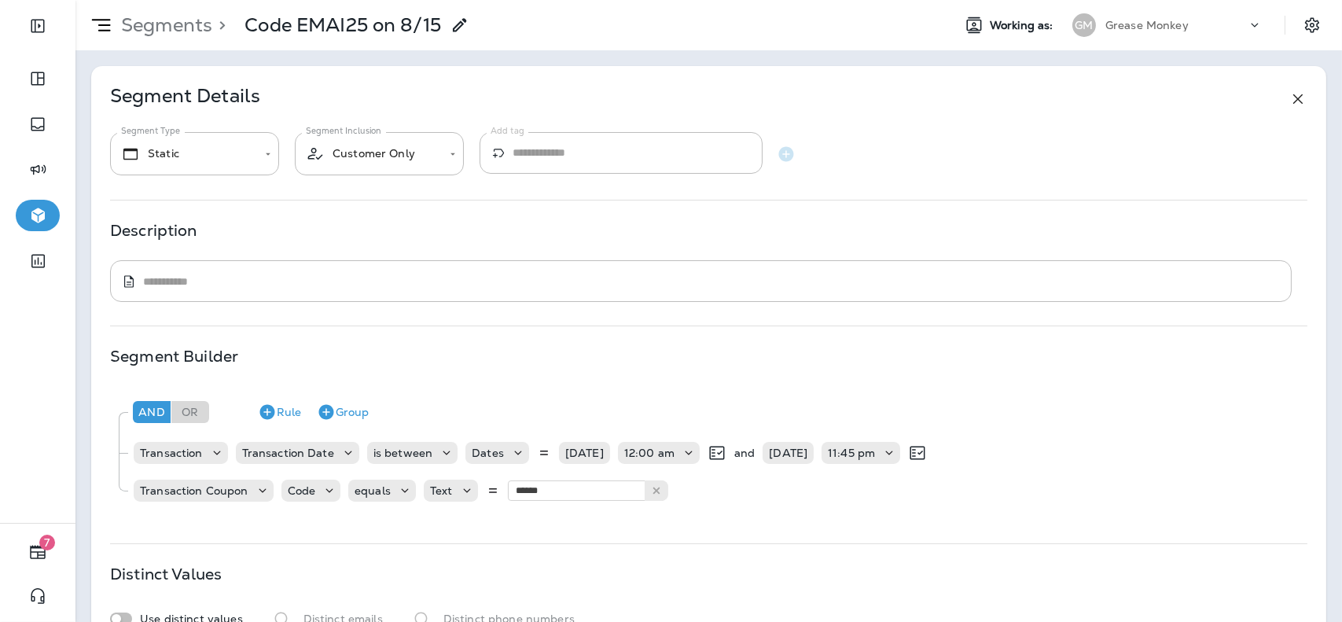
scroll to position [113, 0]
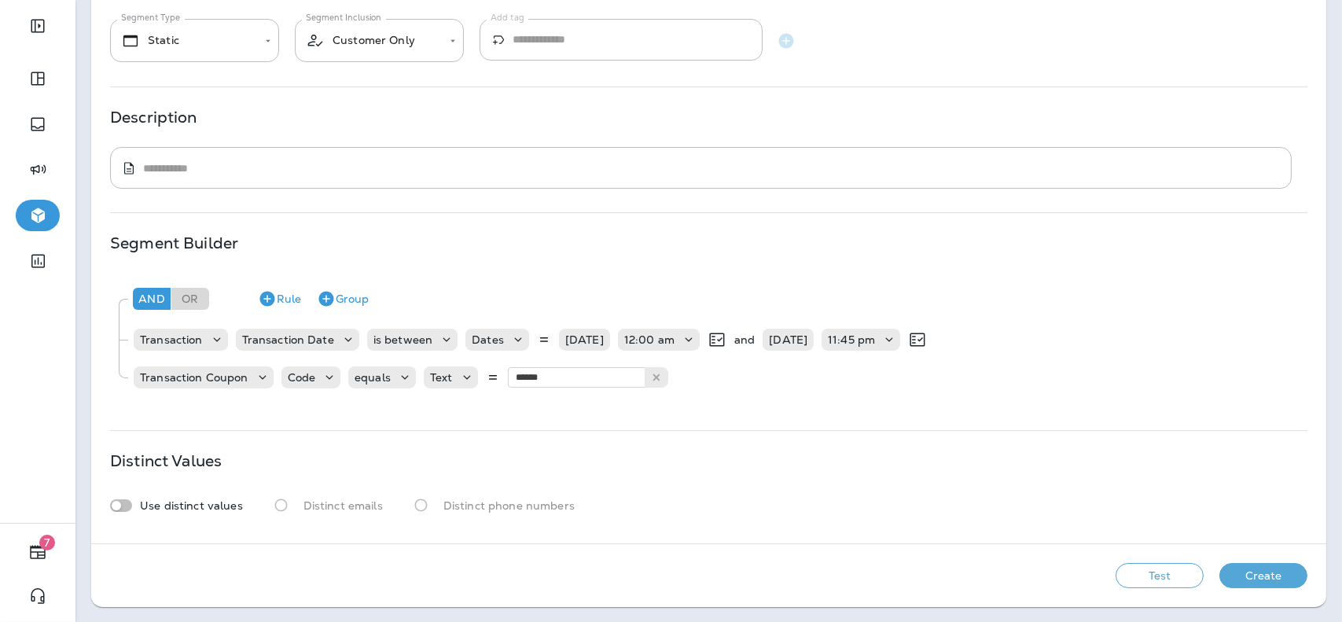
click at [1132, 575] on button "Test" at bounding box center [1160, 575] width 88 height 25
click at [1069, 571] on button "View Sample" at bounding box center [1048, 575] width 104 height 25
click at [1275, 576] on button "Create" at bounding box center [1263, 575] width 88 height 25
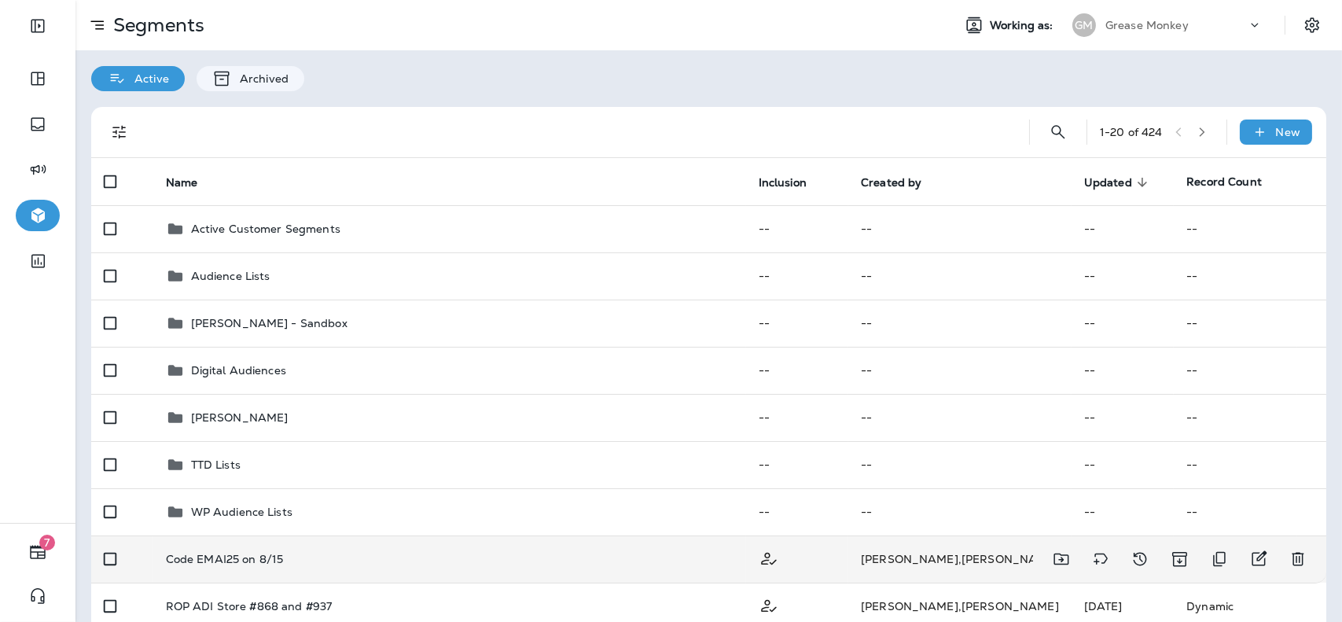
click at [522, 551] on td "Code EMAI25 on 8/15" at bounding box center [449, 558] width 593 height 47
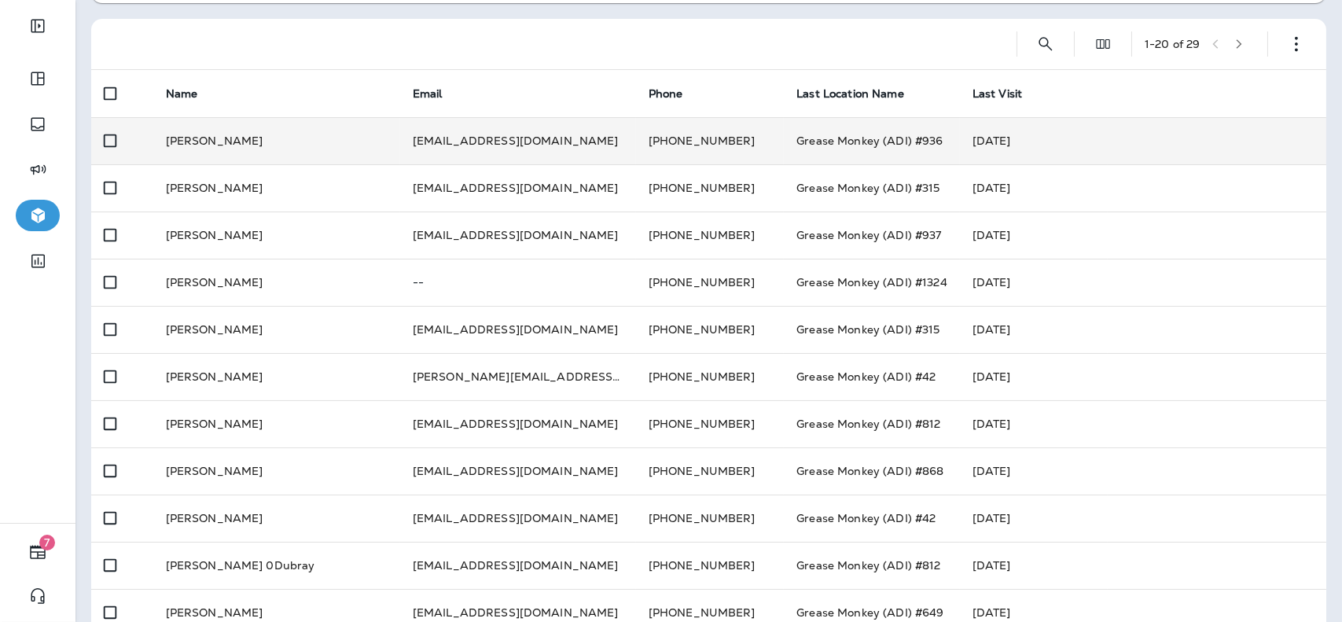
scroll to position [95, 0]
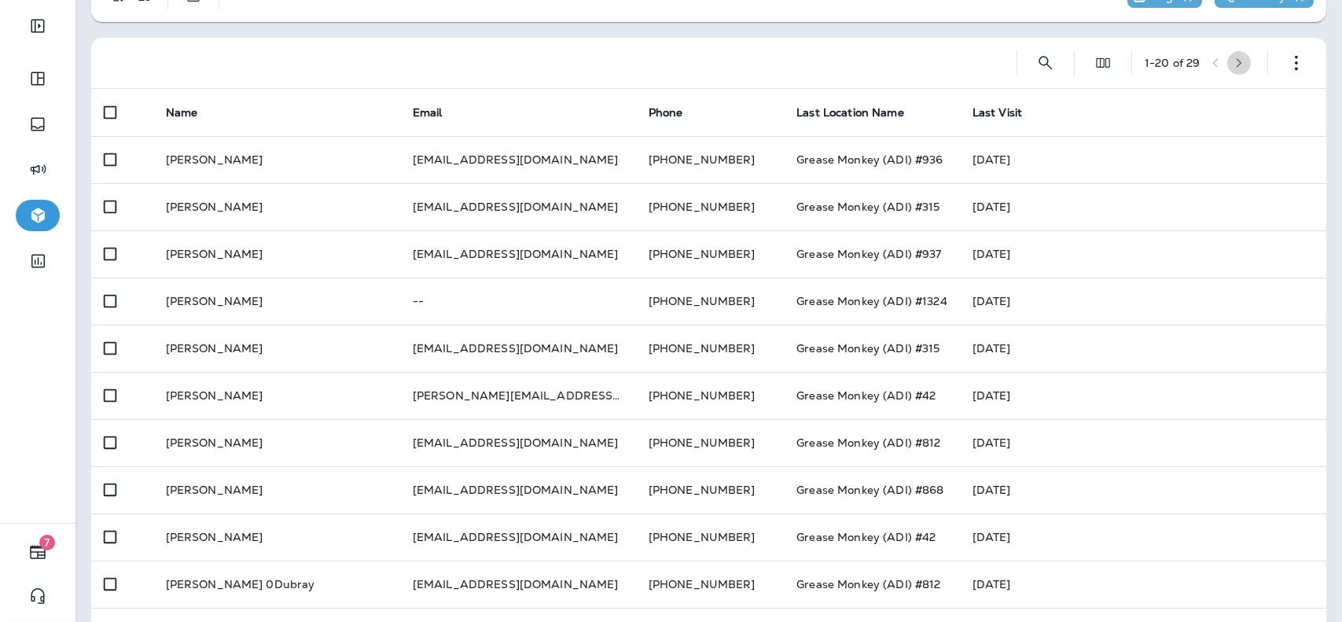
click at [1227, 68] on button "button" at bounding box center [1239, 63] width 24 height 24
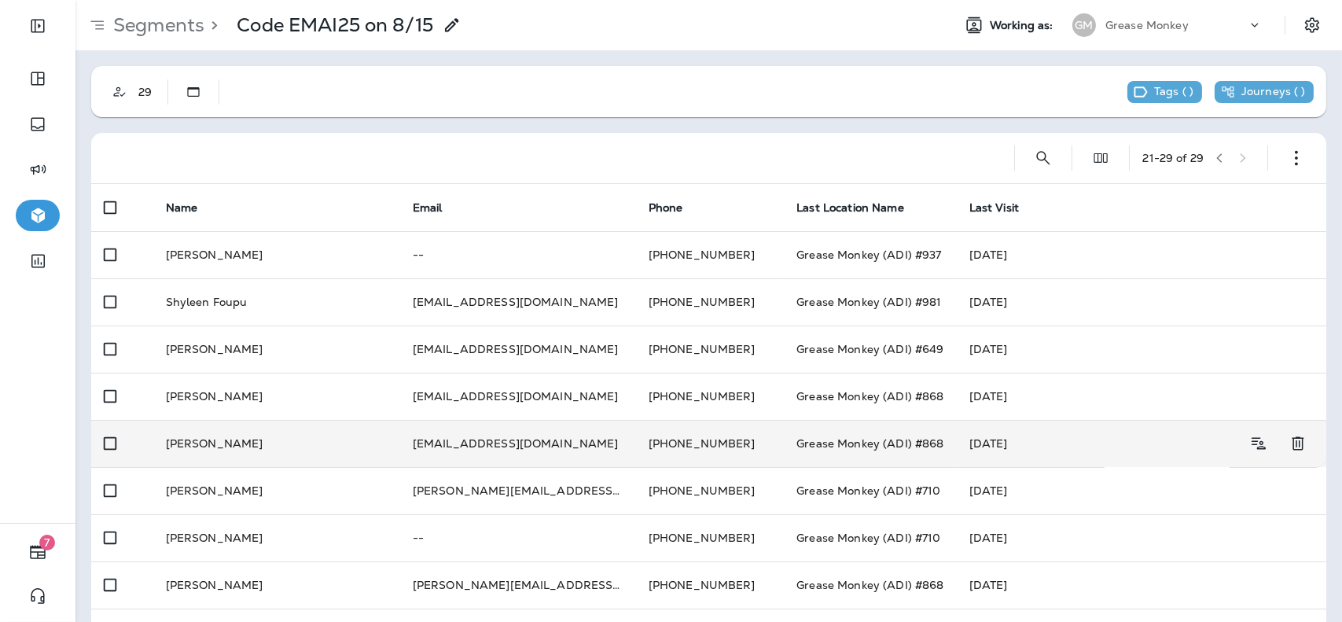
scroll to position [50, 0]
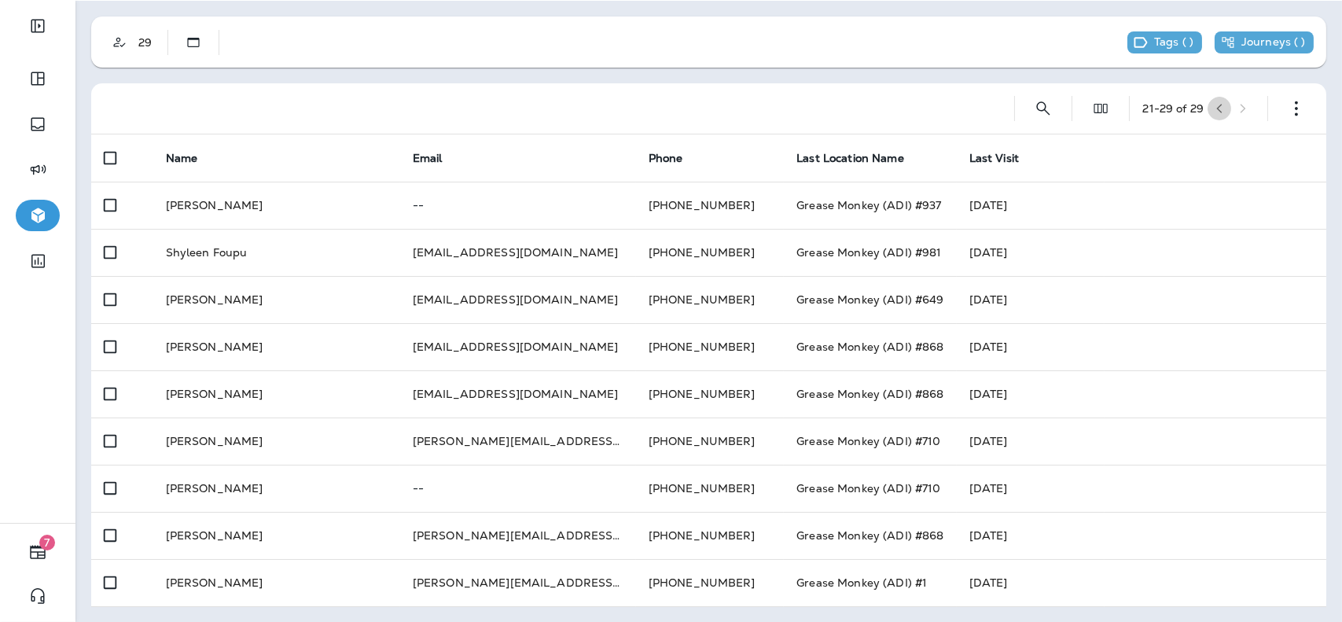
click at [1214, 103] on icon "button" at bounding box center [1219, 108] width 11 height 11
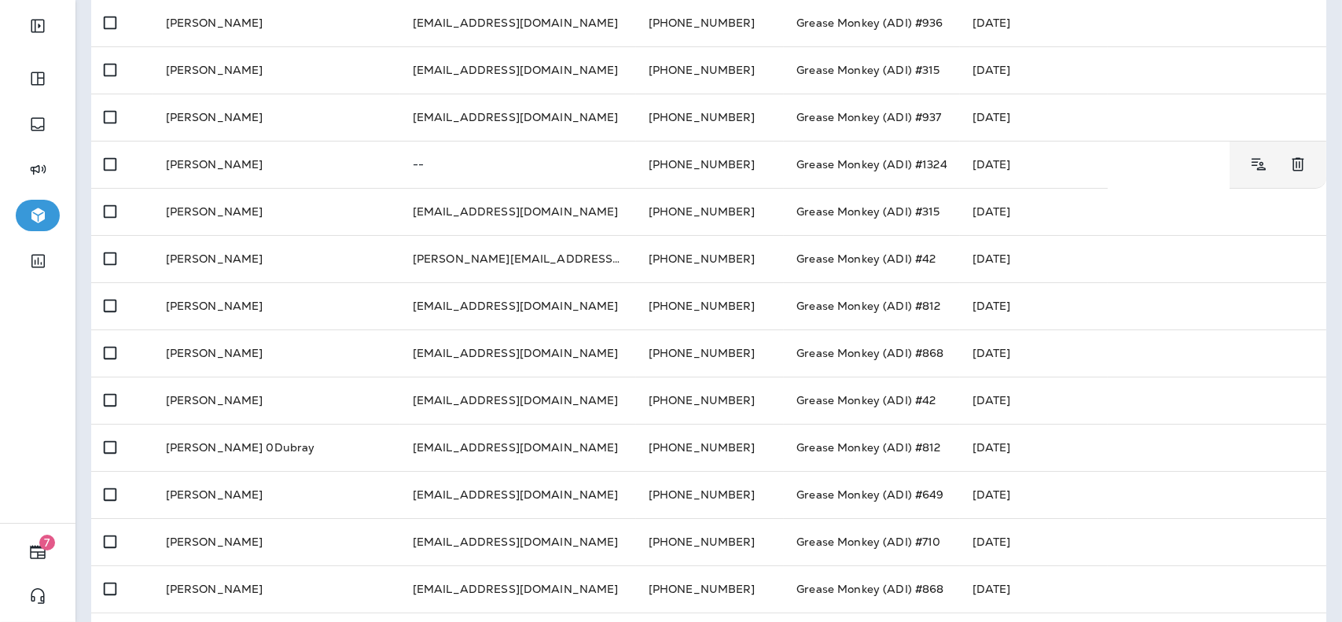
scroll to position [0, 0]
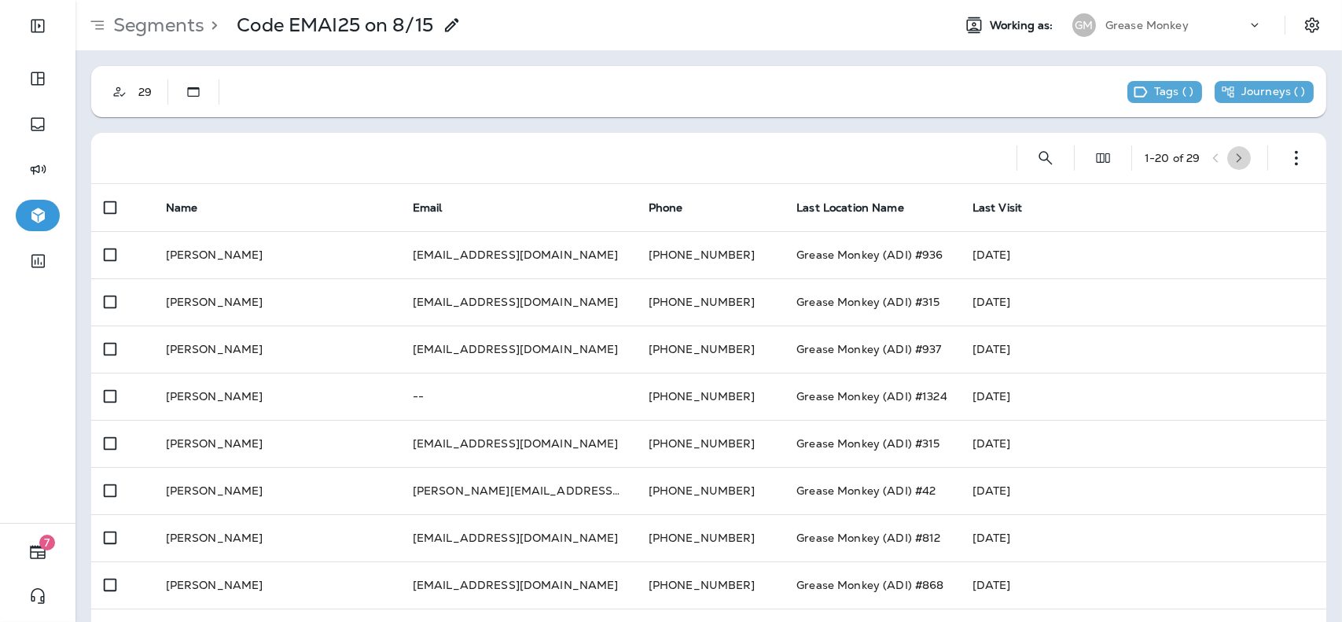
click at [1234, 153] on icon "button" at bounding box center [1239, 158] width 11 height 11
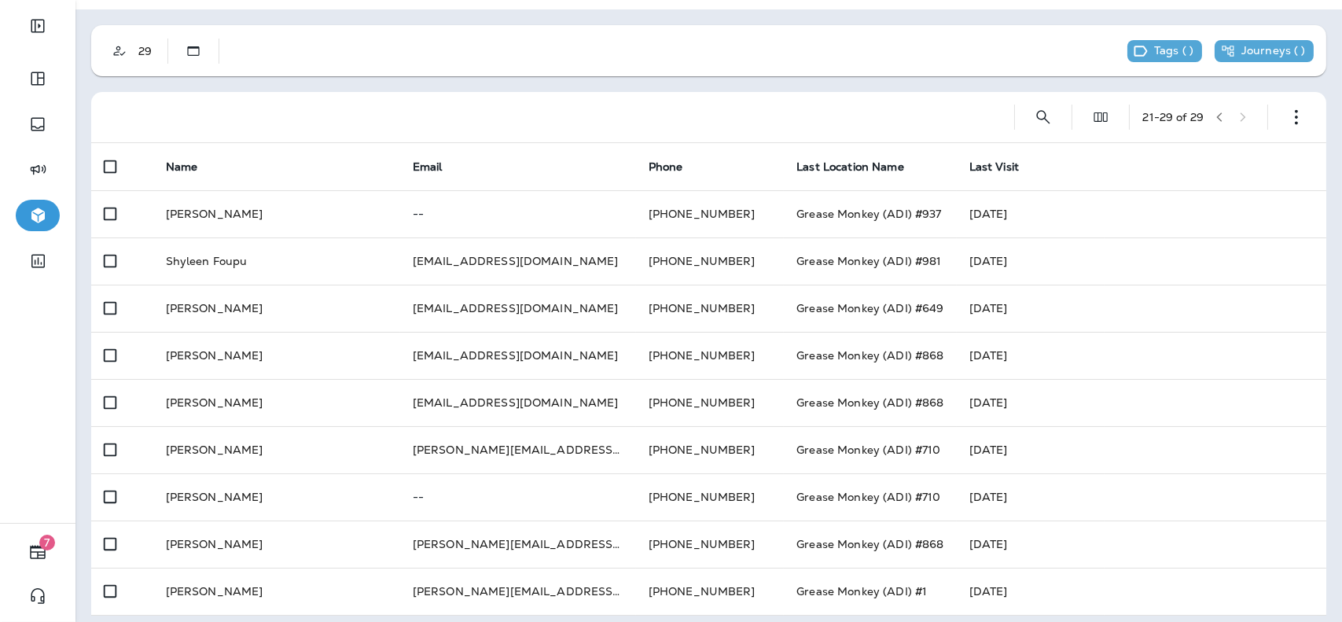
scroll to position [50, 0]
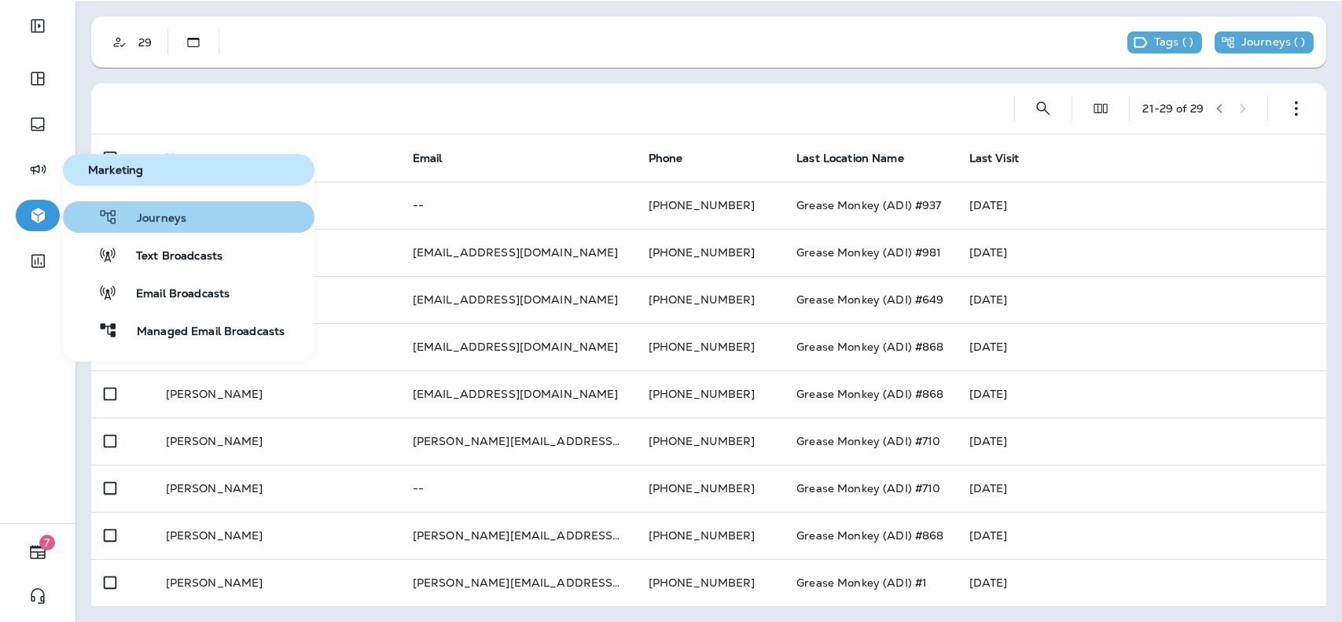
click at [153, 215] on span "Journeys" at bounding box center [152, 218] width 68 height 15
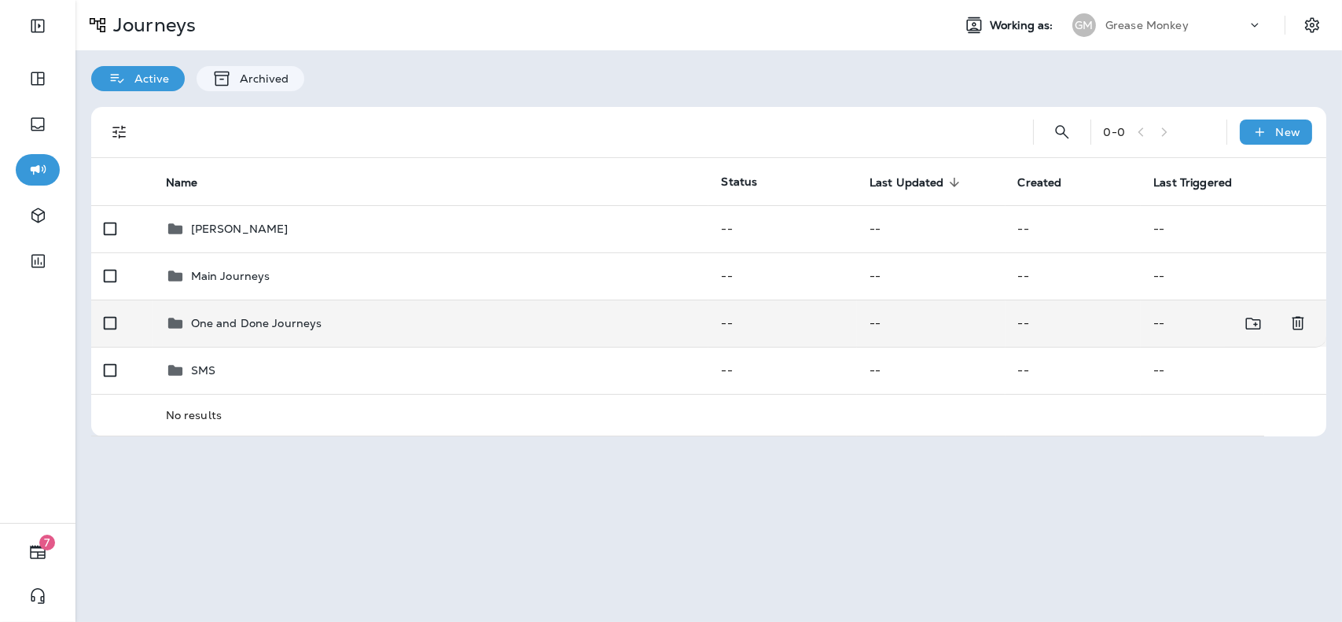
click at [507, 332] on div "One and Done Journeys" at bounding box center [431, 323] width 531 height 19
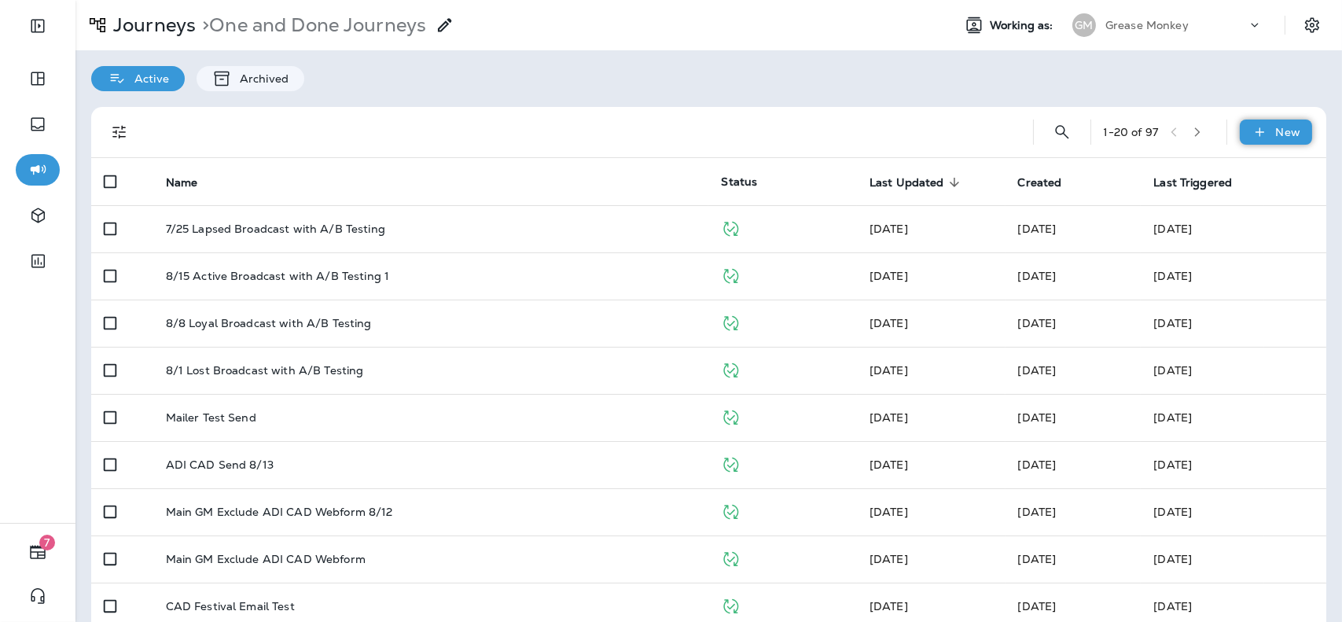
click at [1253, 131] on icon at bounding box center [1260, 132] width 17 height 16
click at [1239, 169] on p "New Journey" at bounding box center [1249, 170] width 79 height 13
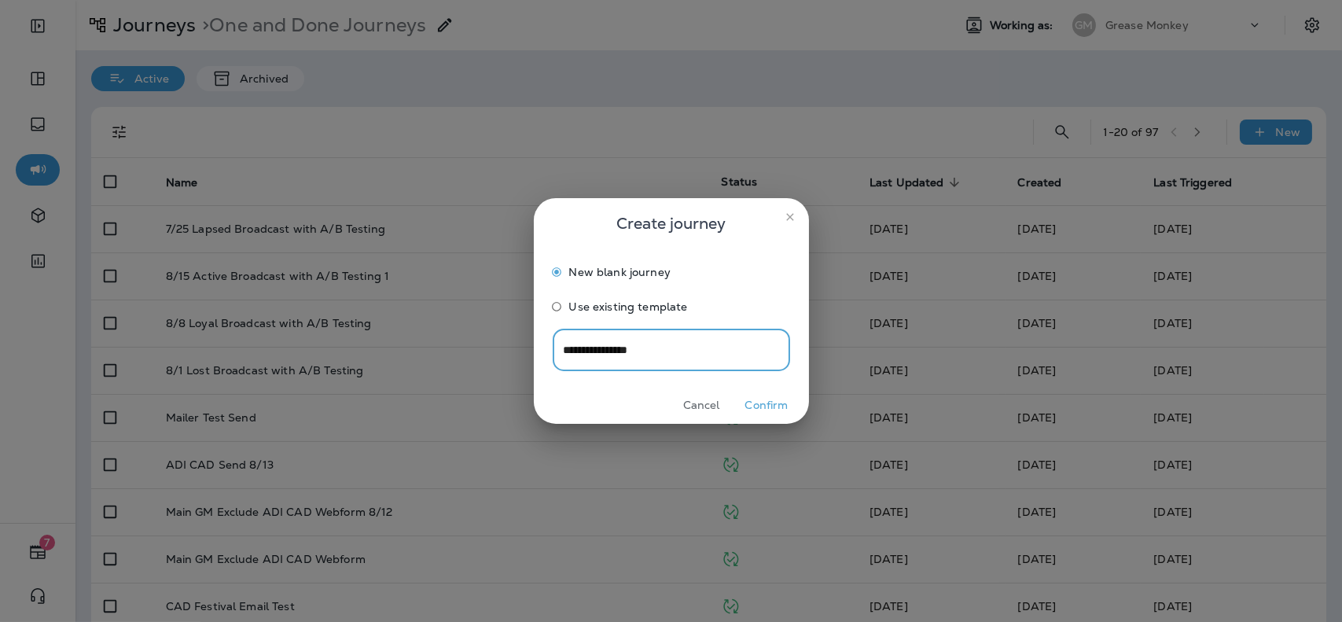
type input "**********"
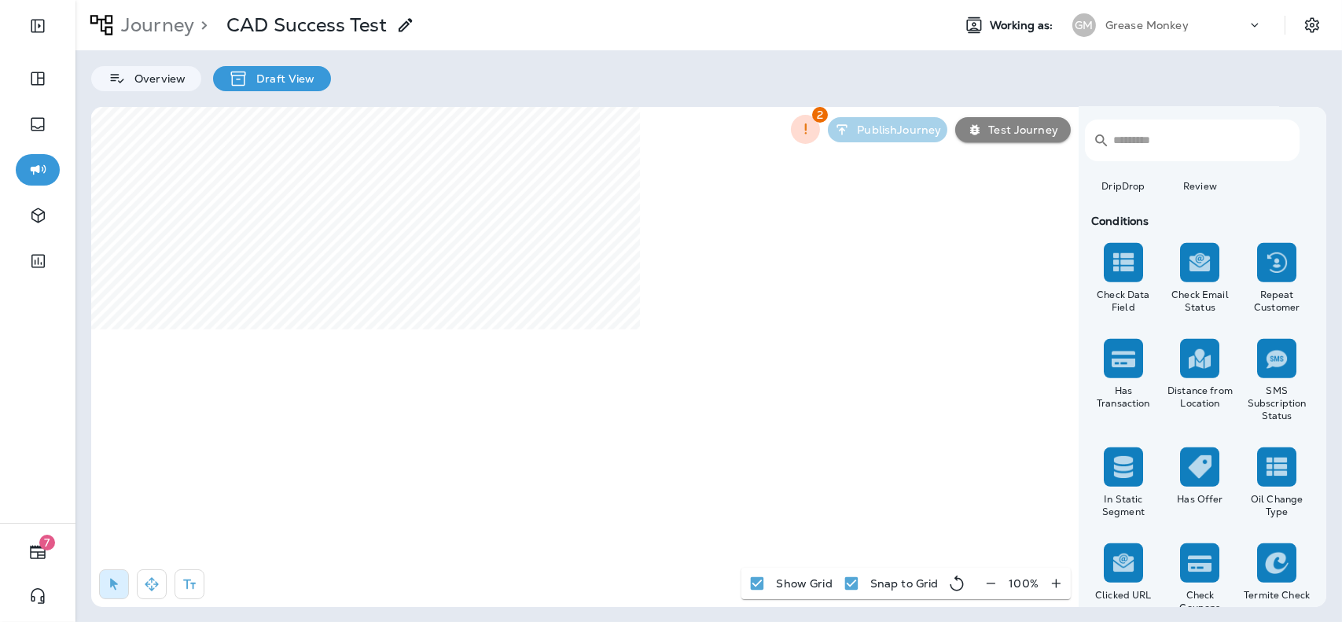
scroll to position [1376, 0]
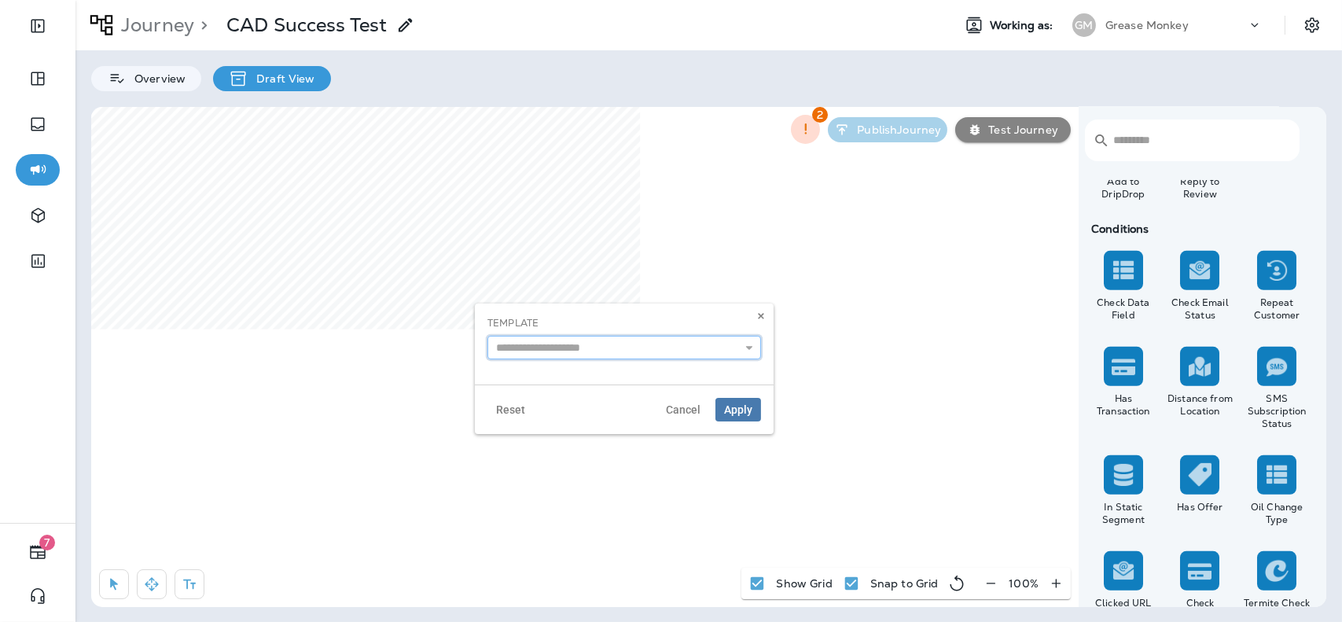
click at [597, 348] on input "text" at bounding box center [624, 348] width 274 height 24
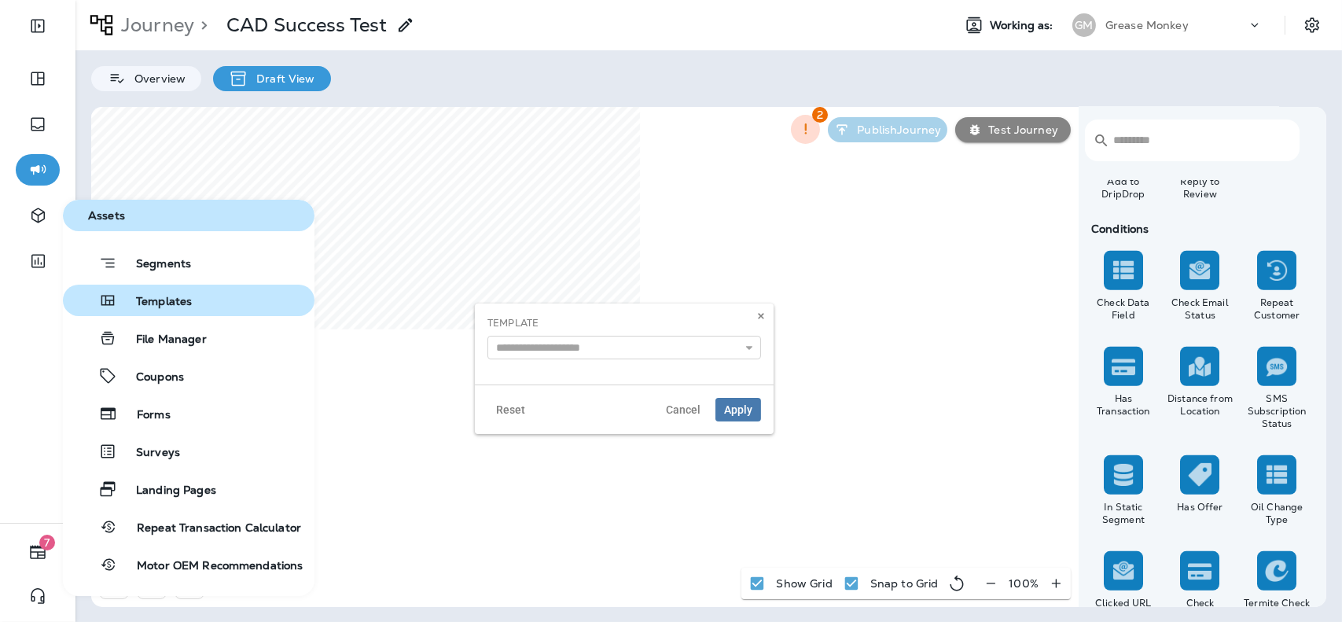
click at [175, 296] on span "Templates" at bounding box center [154, 302] width 75 height 15
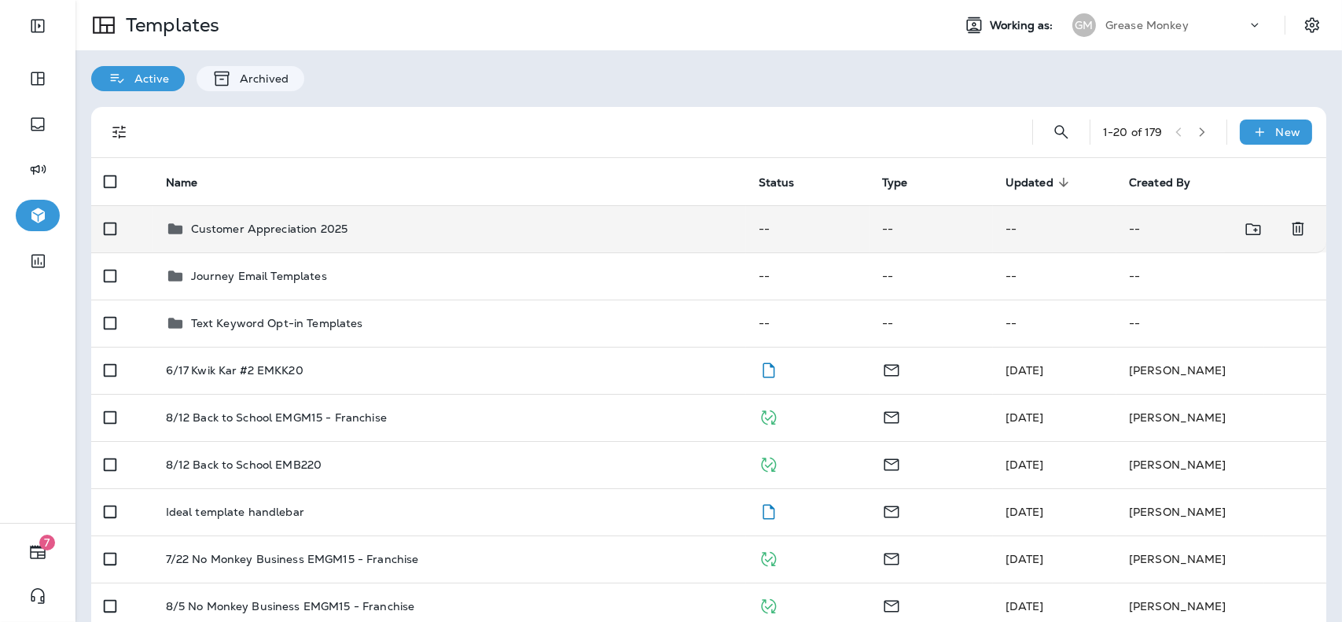
click at [494, 232] on div "Customer Appreciation 2025" at bounding box center [450, 228] width 568 height 19
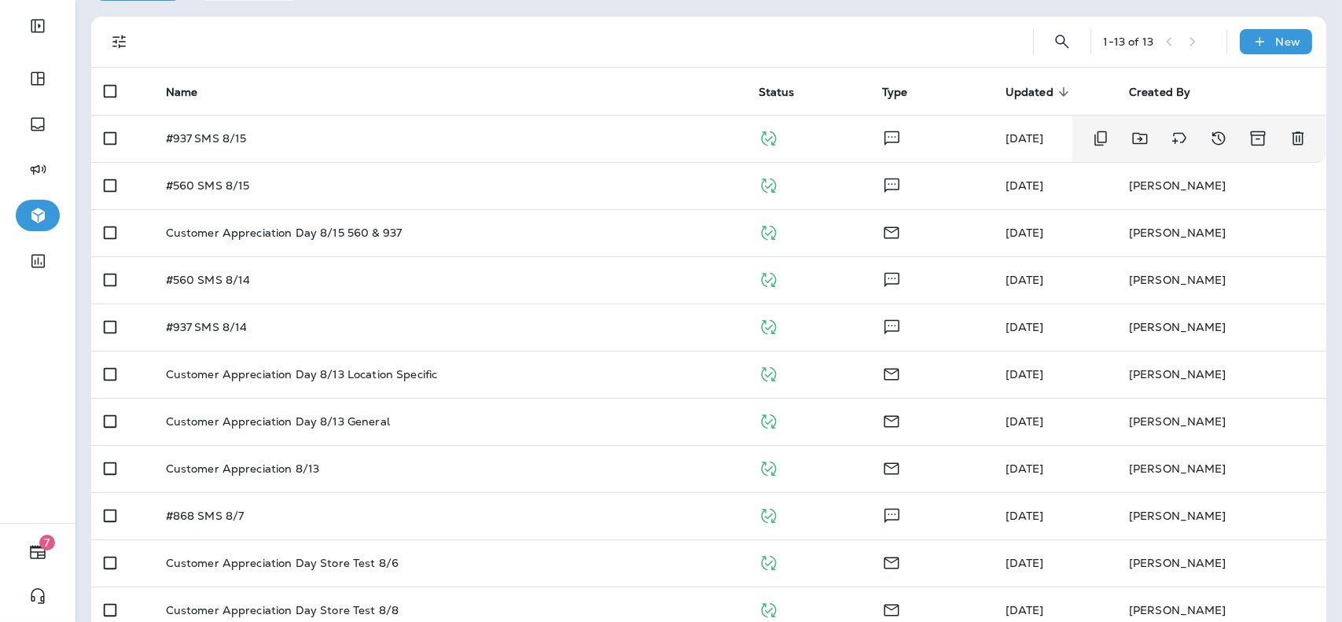
scroll to position [94, 0]
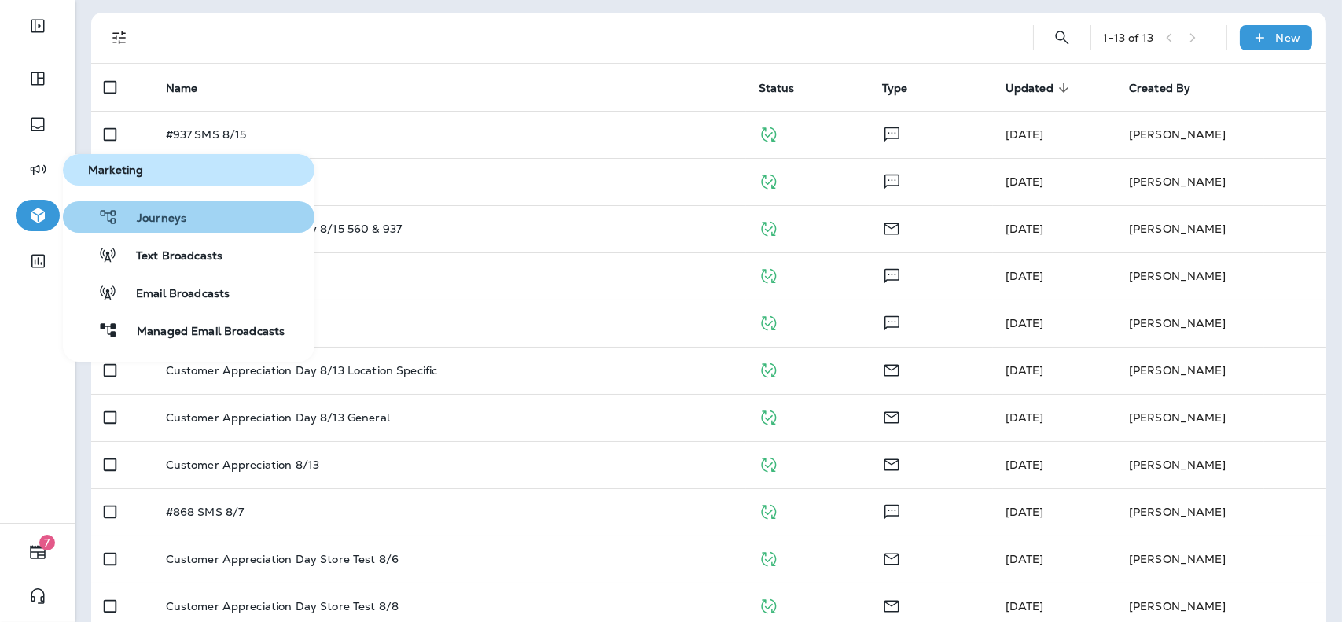
click at [142, 213] on span "Journeys" at bounding box center [152, 218] width 68 height 15
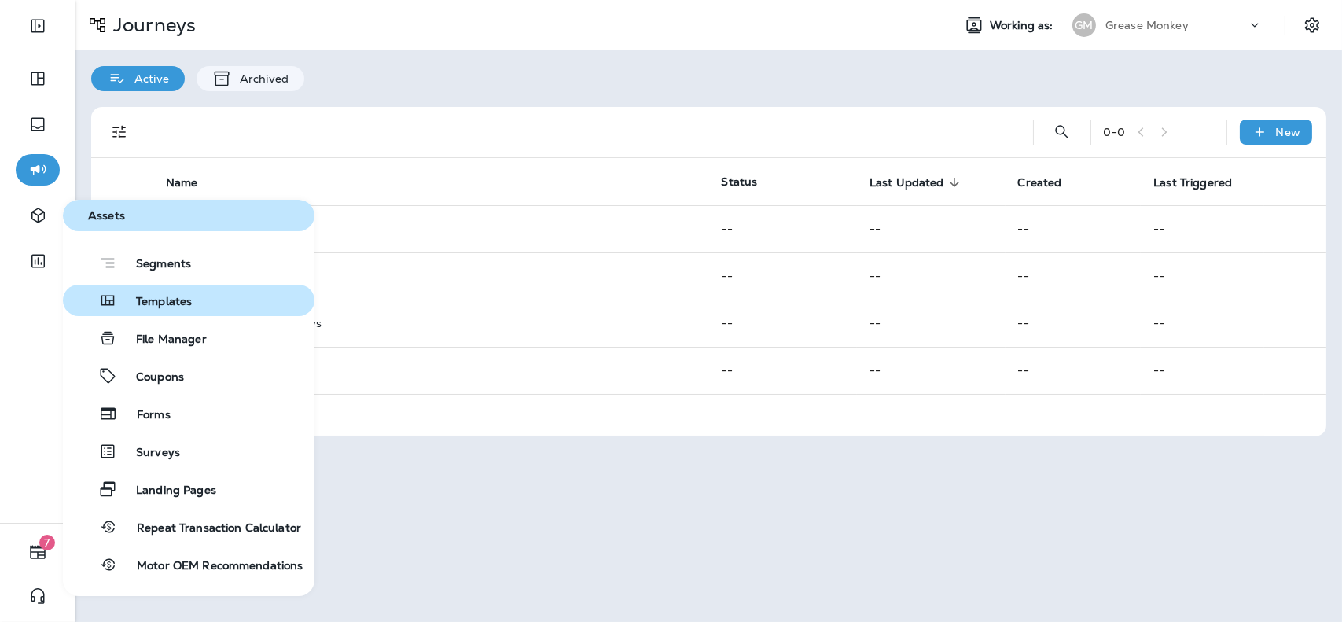
click at [189, 303] on span "Templates" at bounding box center [154, 302] width 75 height 15
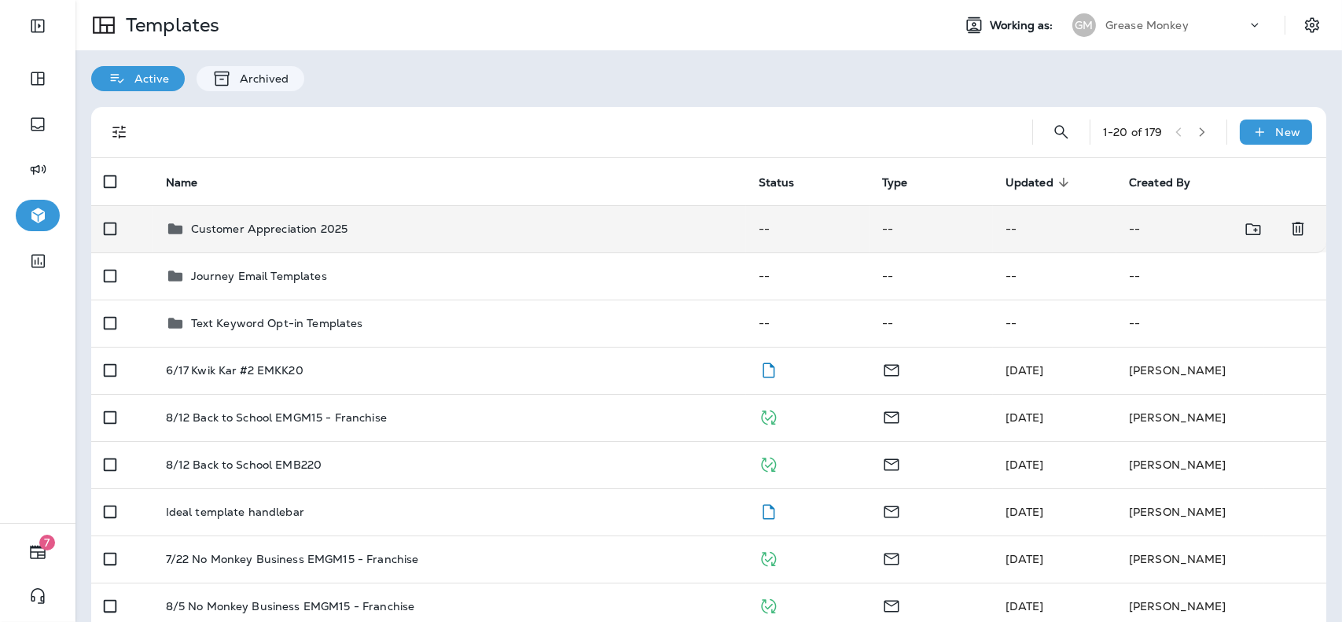
click at [469, 238] on td "Customer Appreciation 2025" at bounding box center [449, 228] width 593 height 47
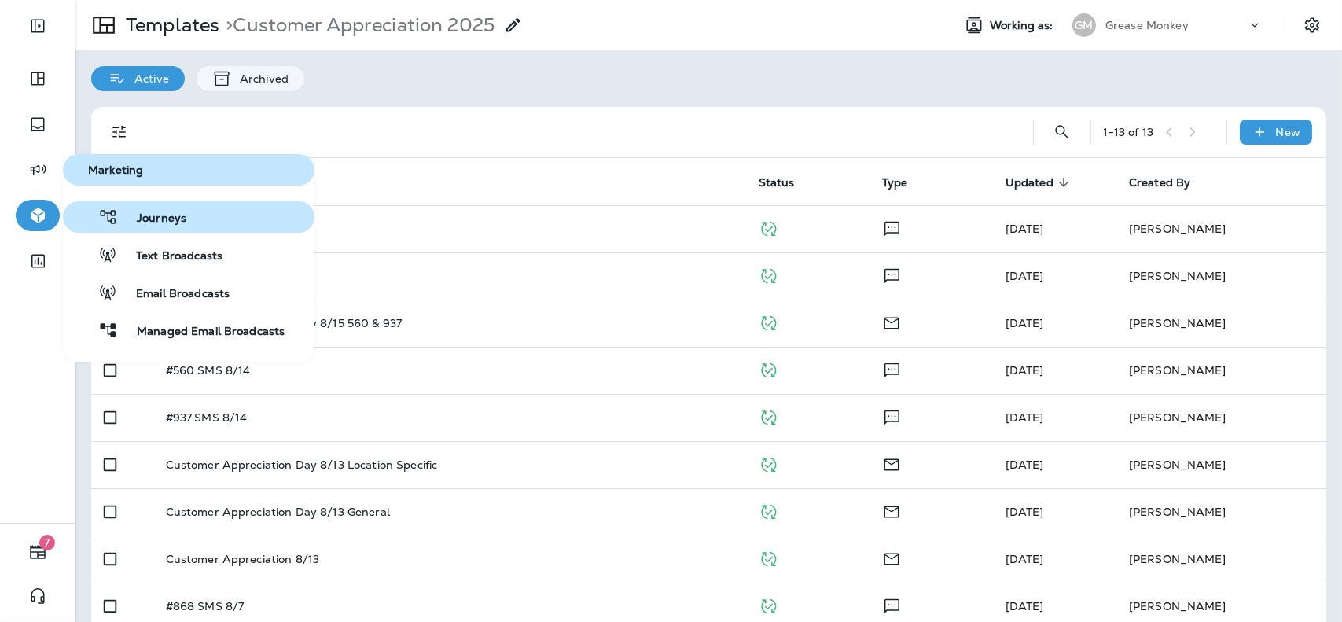
click at [146, 217] on span "Journeys" at bounding box center [152, 218] width 68 height 15
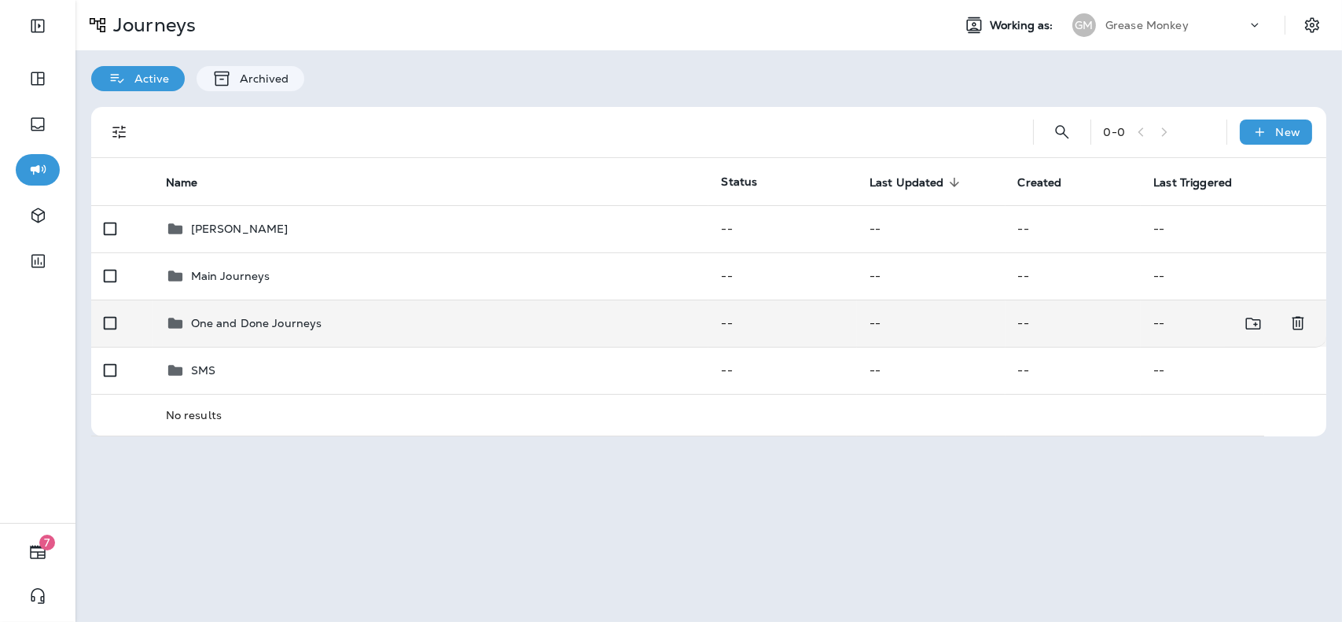
click at [408, 325] on div "One and Done Journeys" at bounding box center [431, 323] width 531 height 19
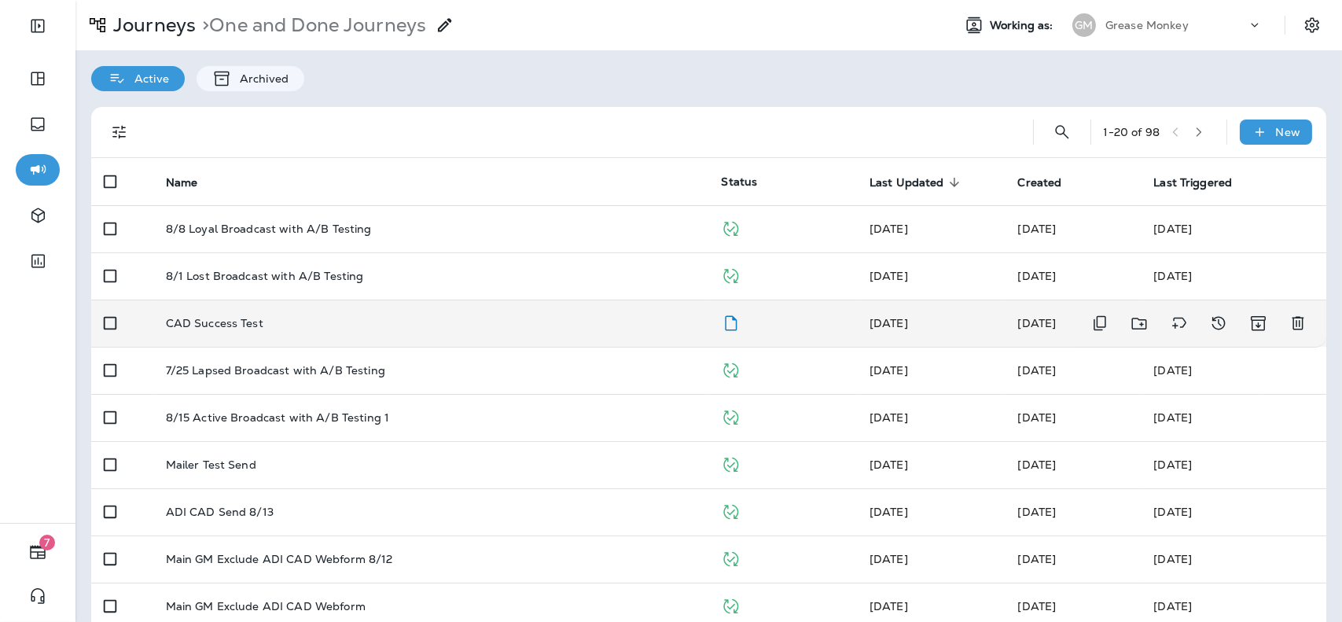
click at [500, 329] on td "CAD Success Test" at bounding box center [431, 323] width 556 height 47
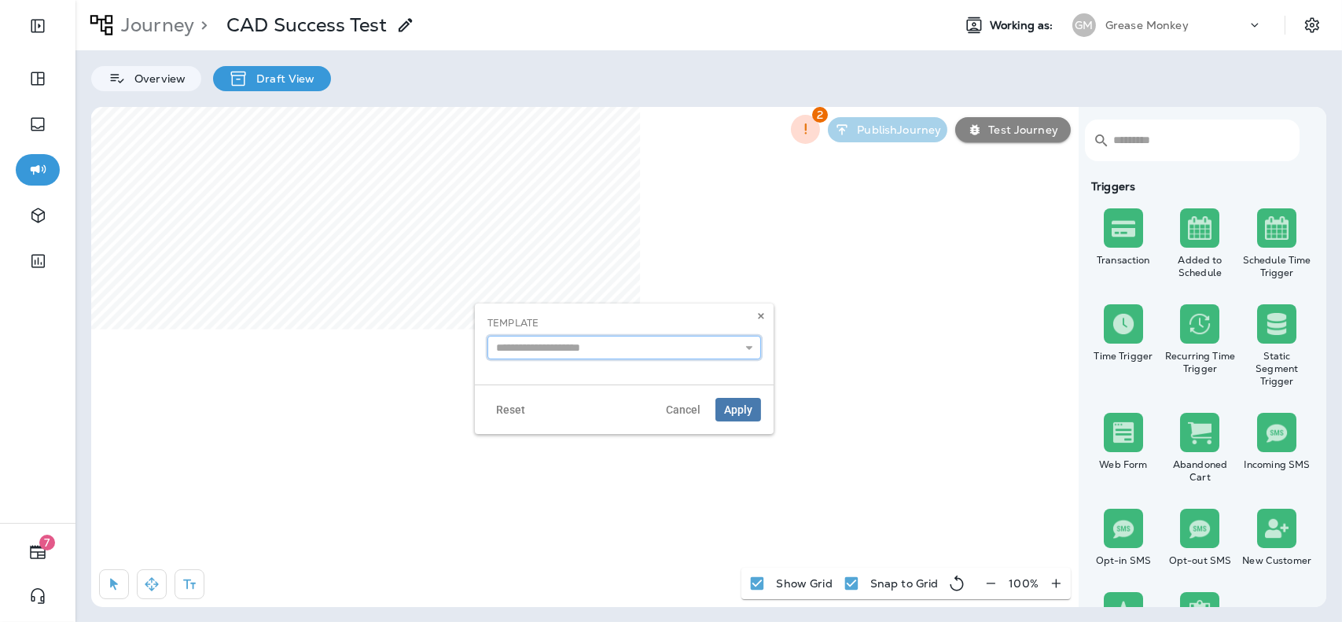
click at [569, 341] on input "text" at bounding box center [624, 348] width 274 height 24
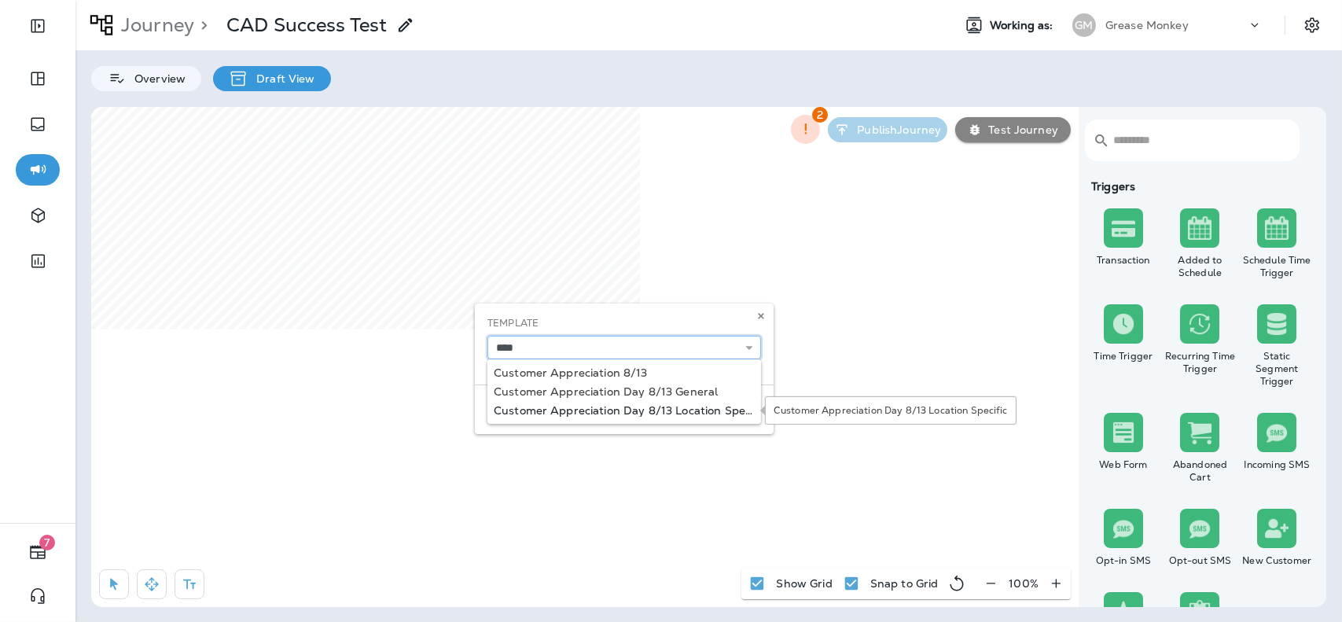
type input "**********"
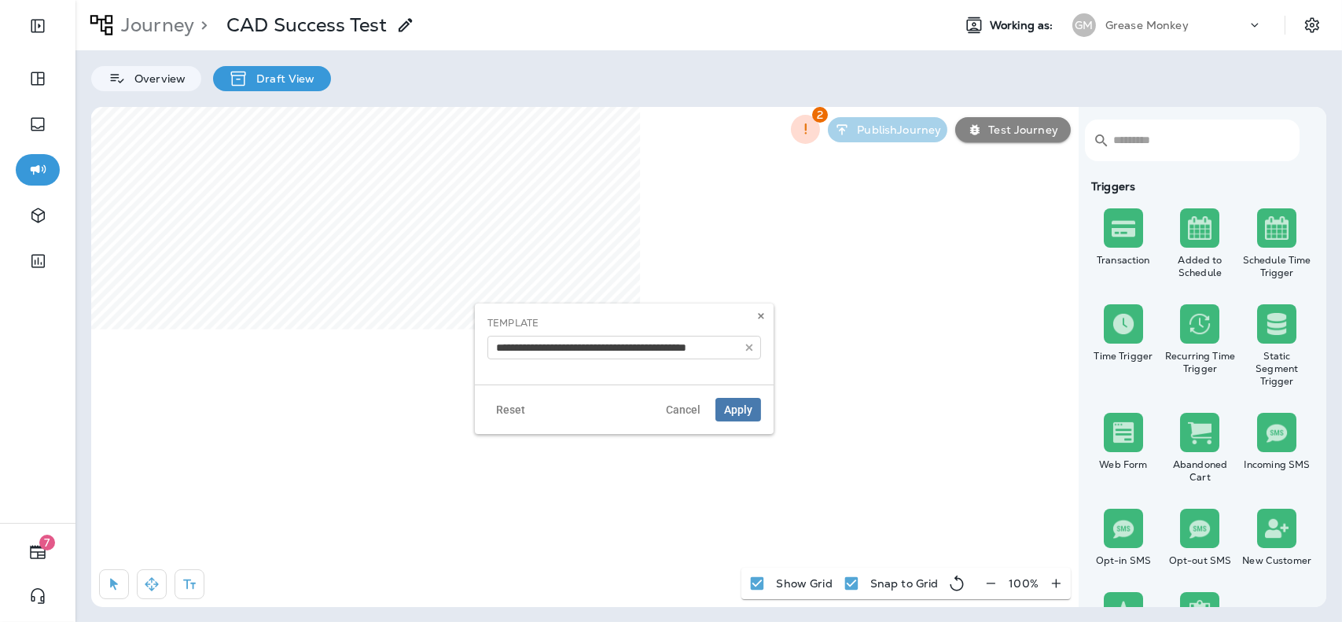
click at [660, 410] on div "**********" at bounding box center [624, 368] width 299 height 131
click at [740, 405] on span "Apply" at bounding box center [738, 409] width 28 height 11
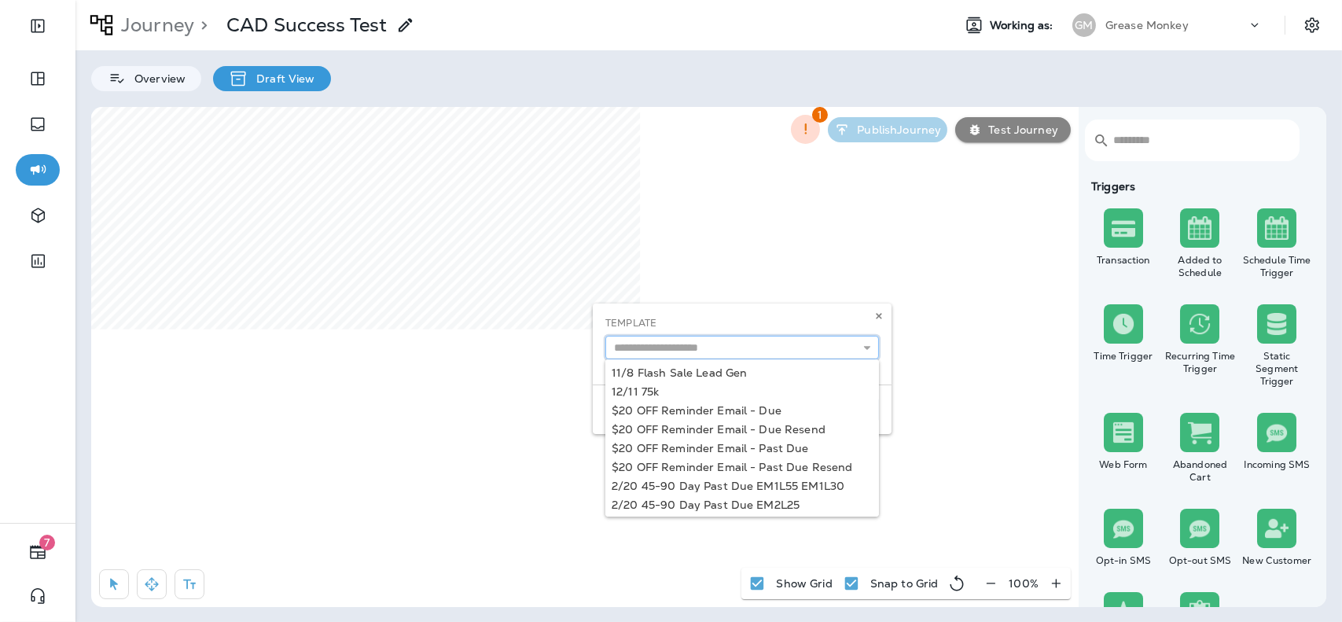
click at [665, 352] on input "text" at bounding box center [742, 348] width 274 height 24
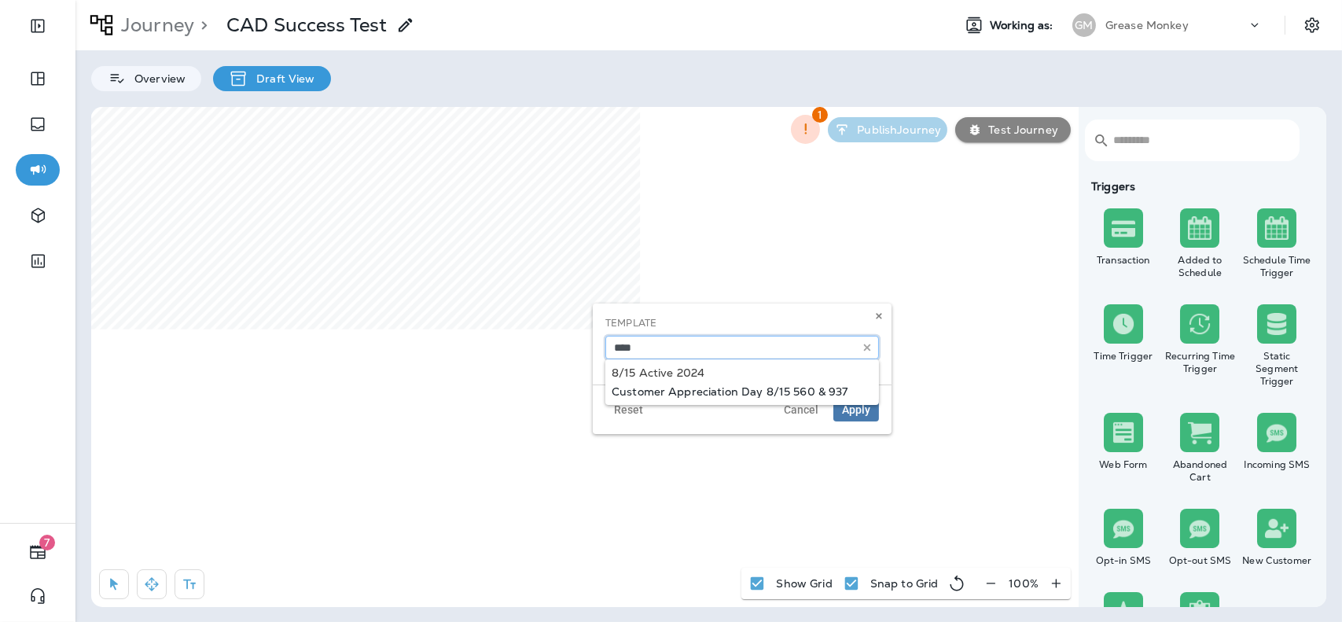
type input "**********"
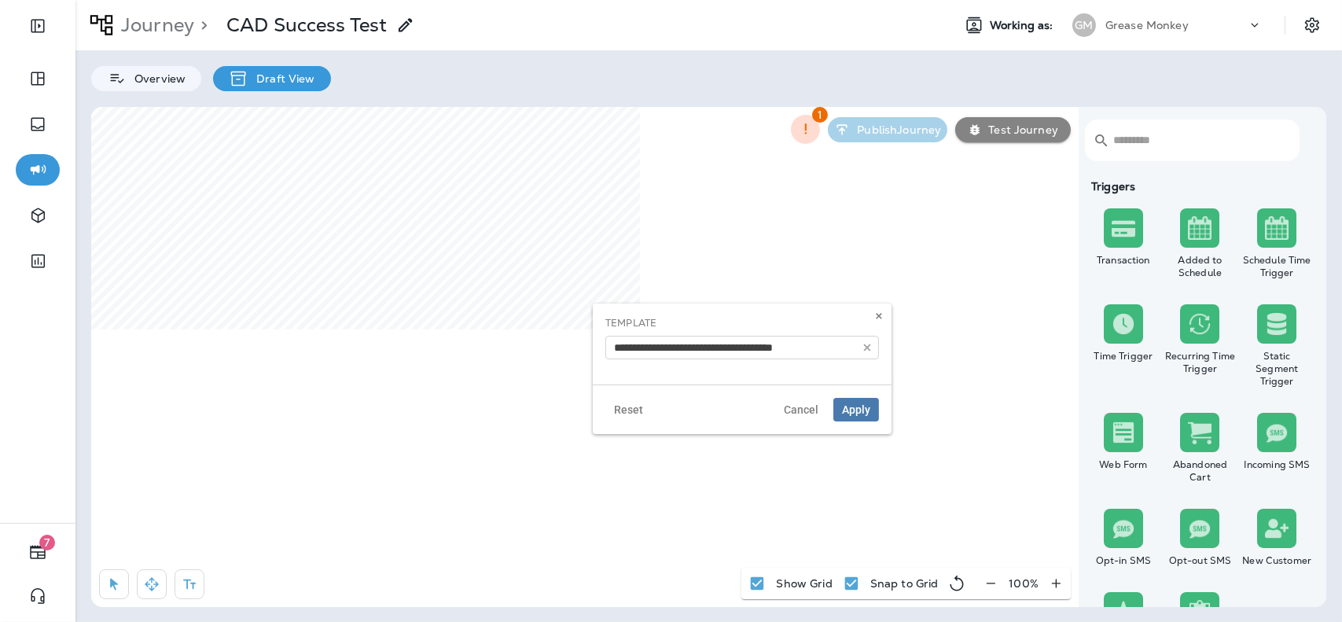
click at [706, 395] on div "**********" at bounding box center [742, 368] width 299 height 131
click at [856, 409] on span "Apply" at bounding box center [856, 409] width 28 height 11
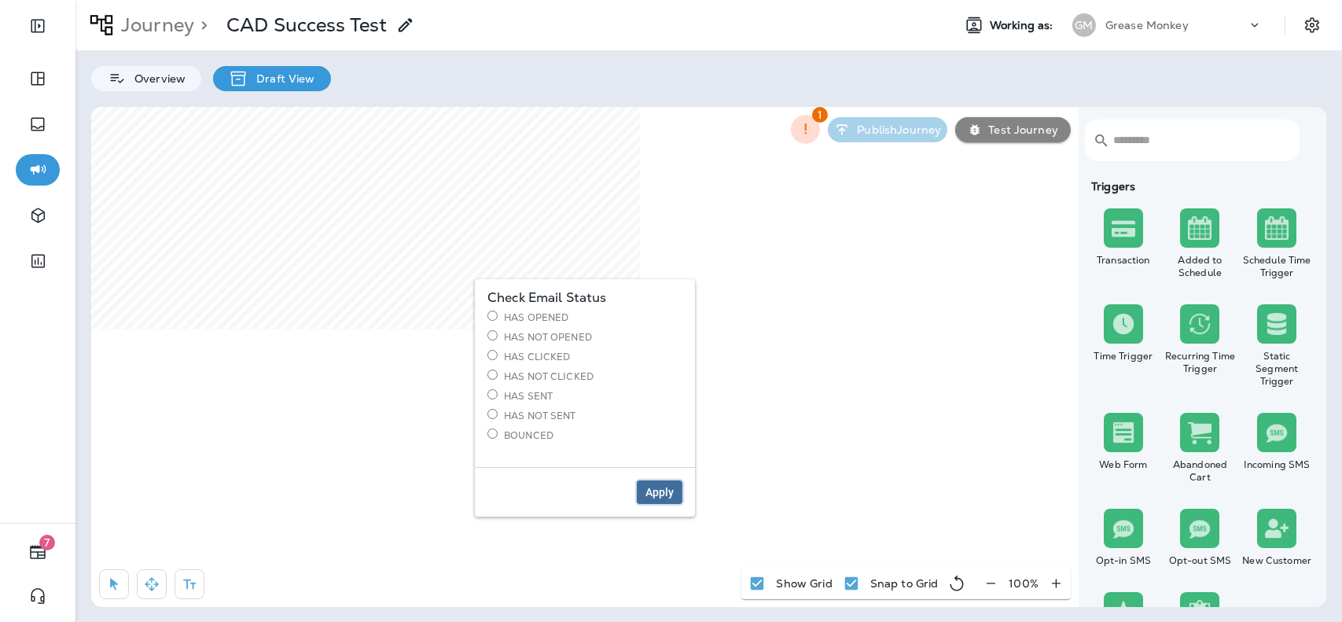
click at [649, 495] on span "Apply" at bounding box center [659, 492] width 28 height 11
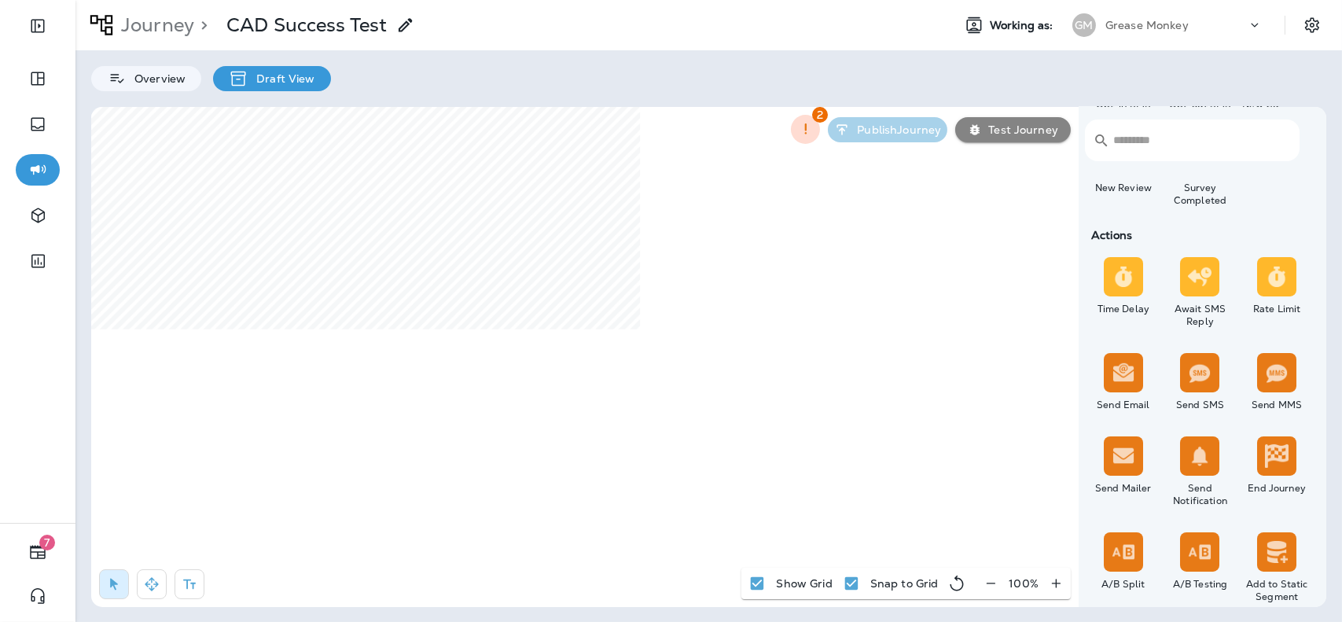
scroll to position [481, 0]
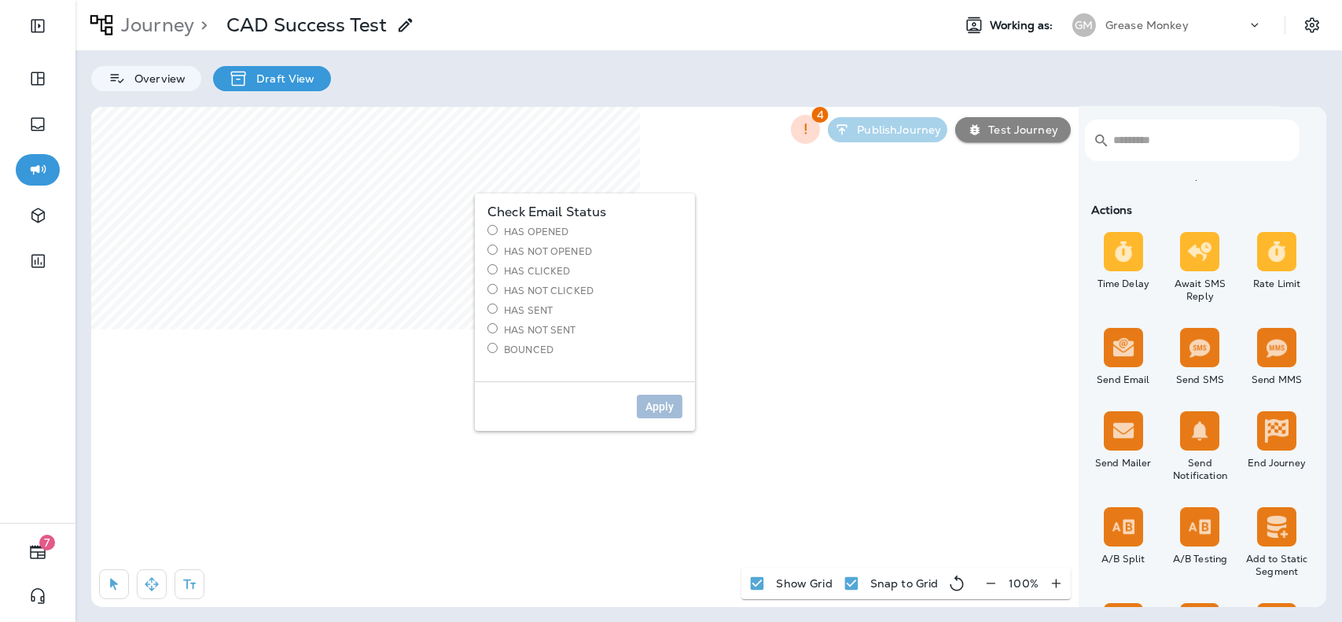
click at [544, 226] on label "Has Opened" at bounding box center [584, 231] width 195 height 13
click at [649, 406] on span "Apply" at bounding box center [659, 406] width 28 height 11
click at [538, 250] on label "Has Not Opened" at bounding box center [584, 251] width 195 height 13
click at [656, 405] on span "Apply" at bounding box center [659, 406] width 28 height 11
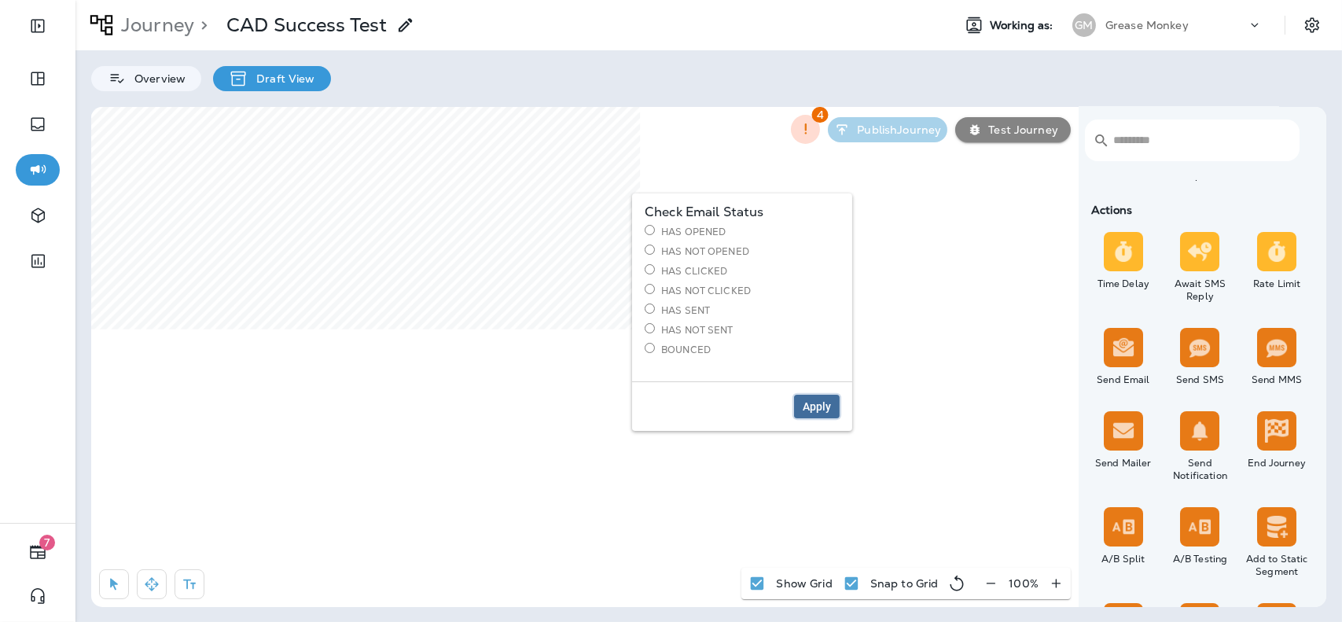
click at [835, 410] on button "Apply" at bounding box center [817, 407] width 46 height 24
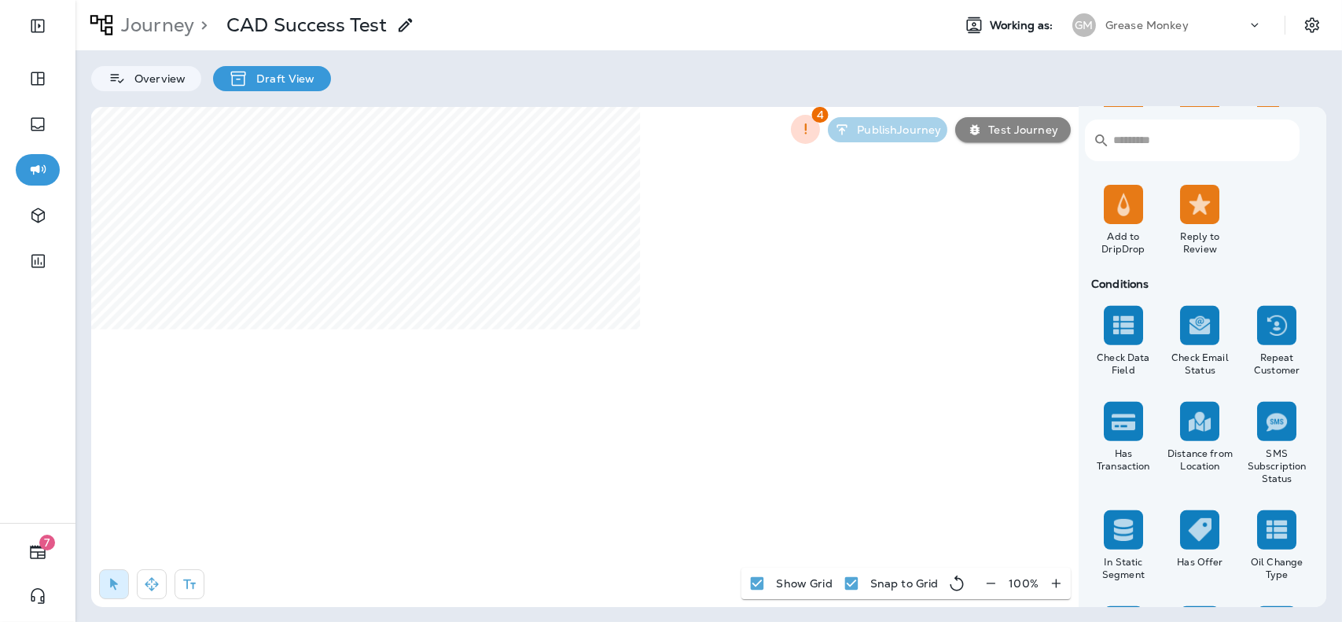
scroll to position [1322, 0]
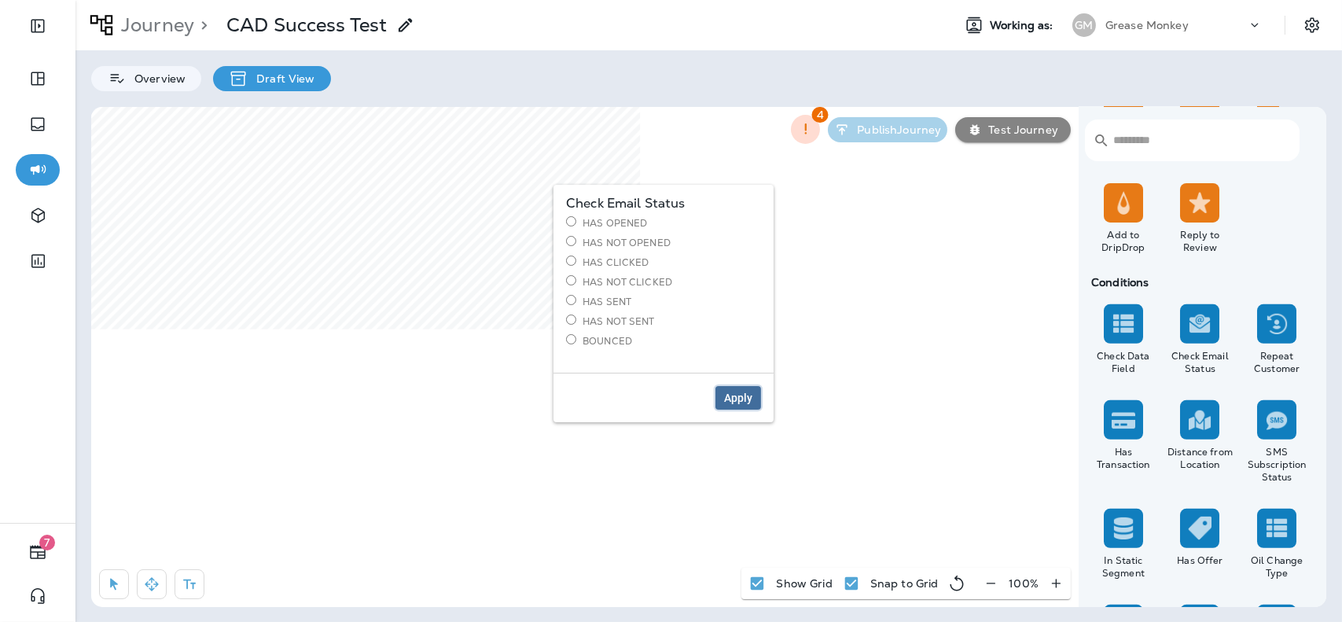
click at [748, 392] on span "Apply" at bounding box center [738, 397] width 28 height 11
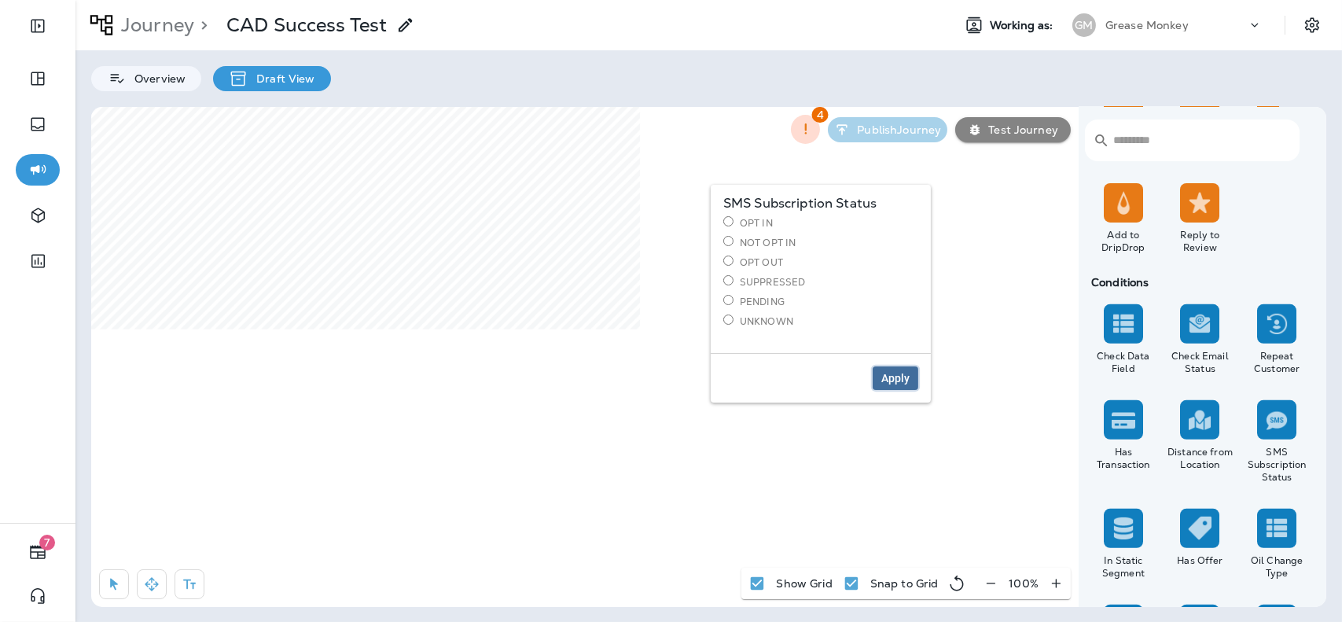
click at [895, 384] on button "Apply" at bounding box center [896, 378] width 46 height 24
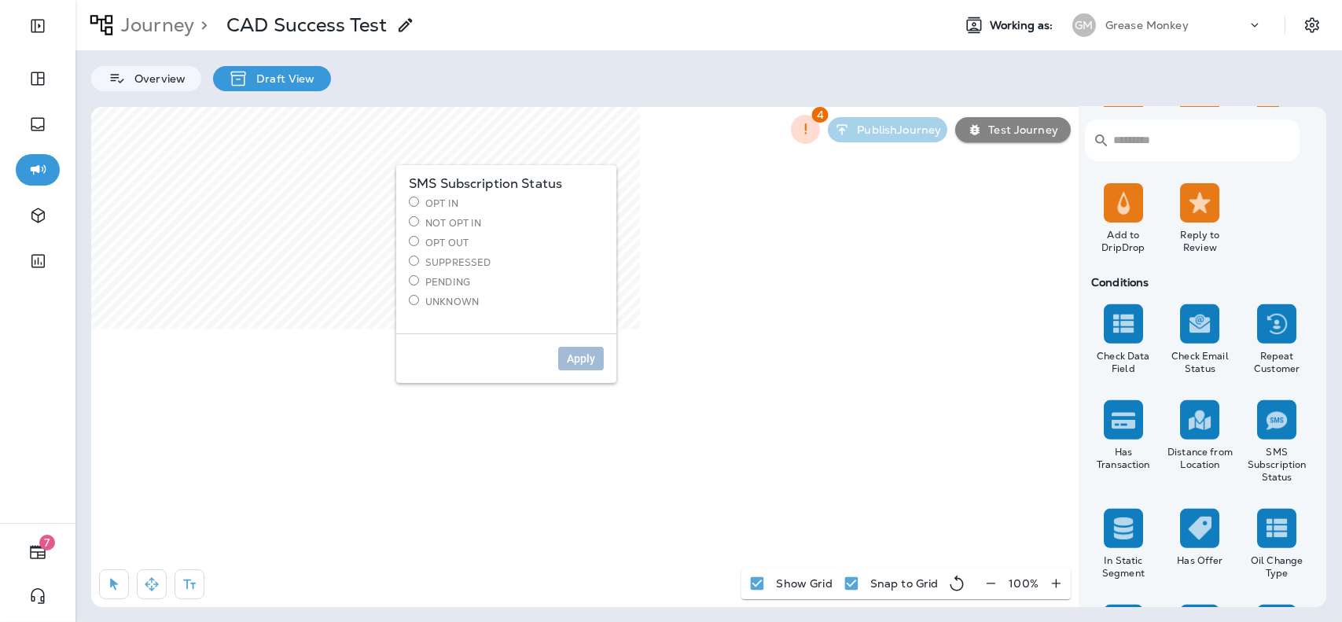
click at [443, 203] on label "Opt In" at bounding box center [506, 203] width 195 height 13
click at [574, 362] on span "Apply" at bounding box center [581, 358] width 28 height 11
click at [456, 222] on label "Not Opt In" at bounding box center [506, 222] width 195 height 13
click at [576, 359] on span "Apply" at bounding box center [581, 358] width 28 height 11
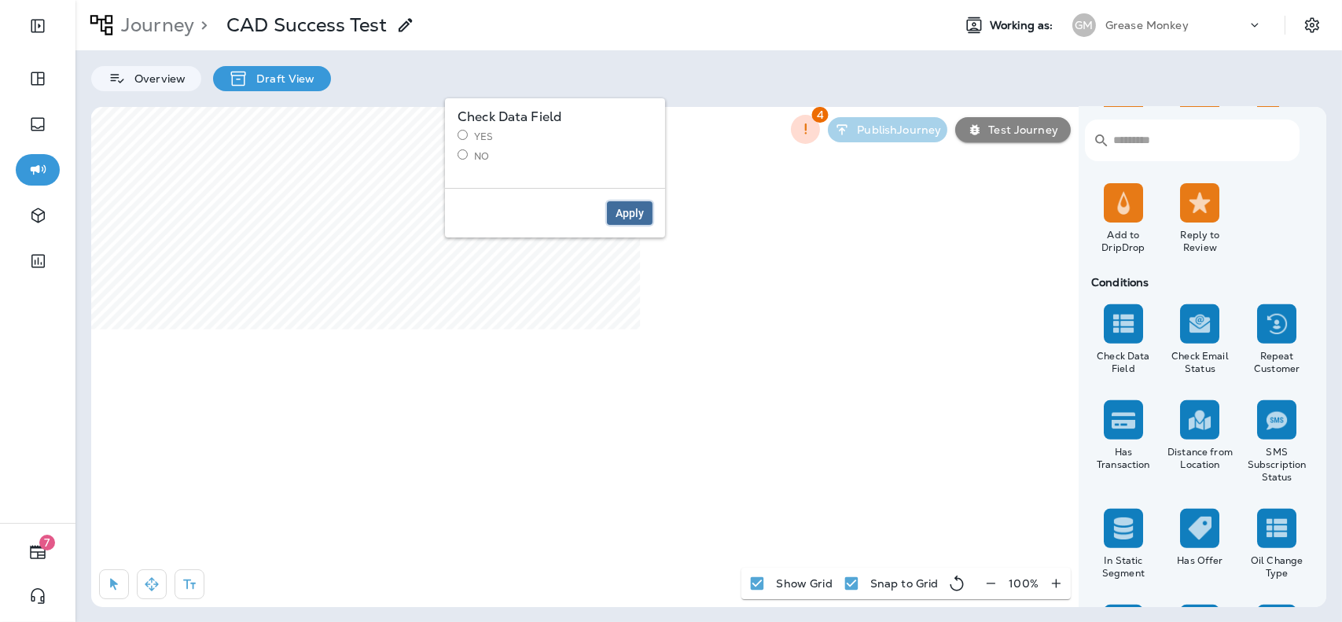
click at [623, 215] on span "Apply" at bounding box center [630, 213] width 28 height 11
click at [648, 213] on button "Apply" at bounding box center [630, 213] width 46 height 24
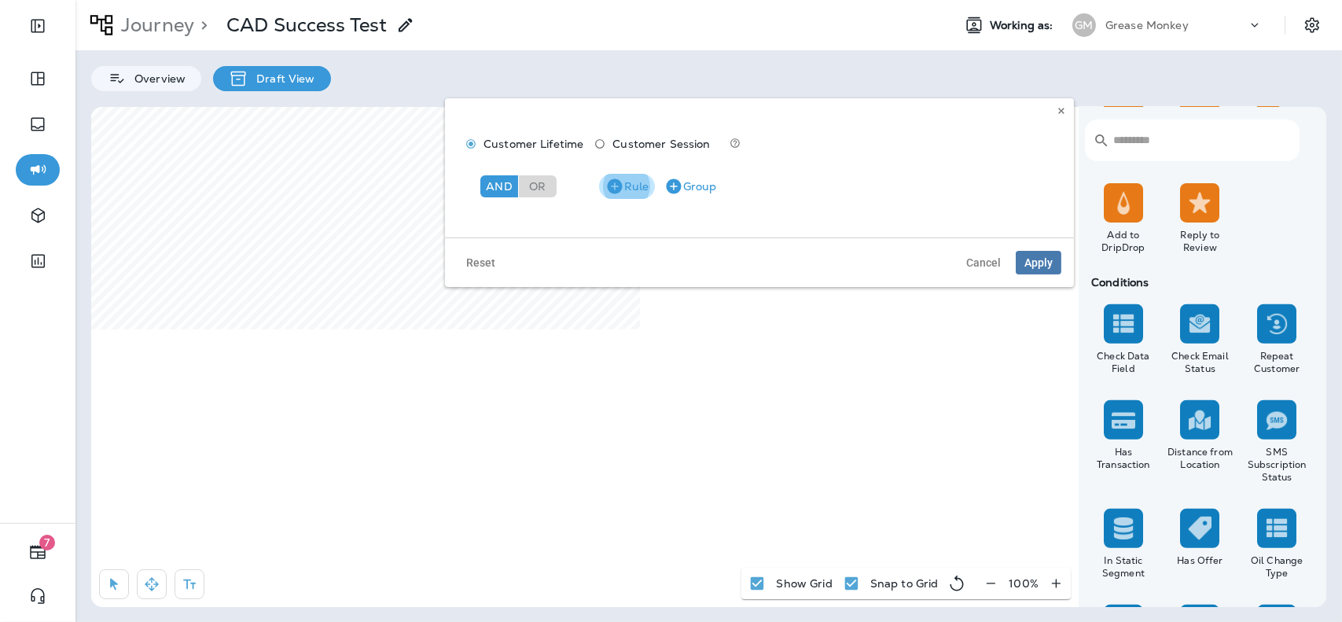
click at [620, 188] on icon "button" at bounding box center [614, 185] width 15 height 15
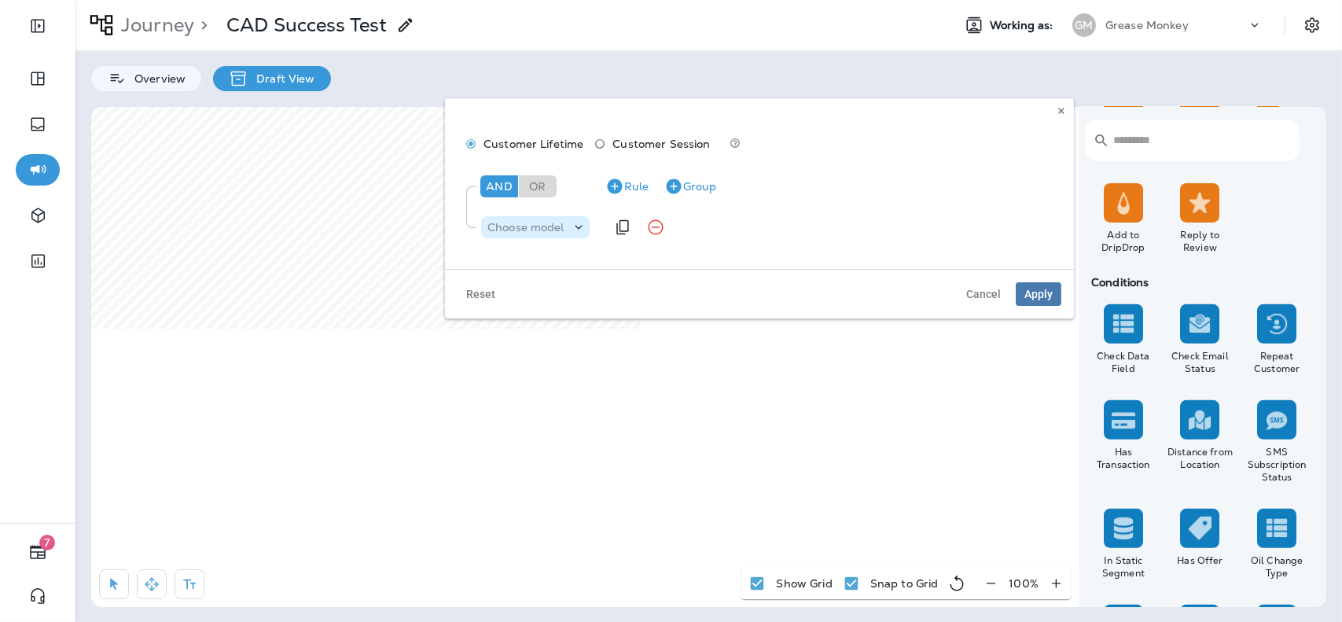
click at [532, 224] on p "Choose model" at bounding box center [525, 227] width 77 height 13
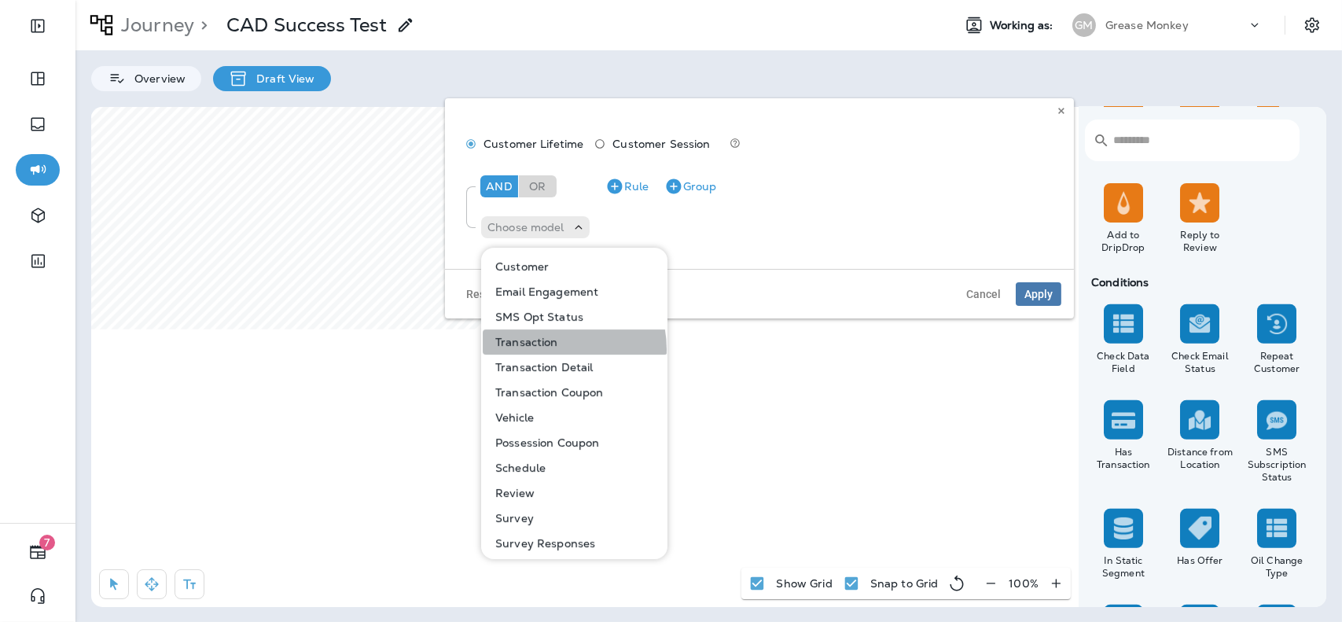
click at [553, 349] on button "Transaction" at bounding box center [575, 341] width 185 height 25
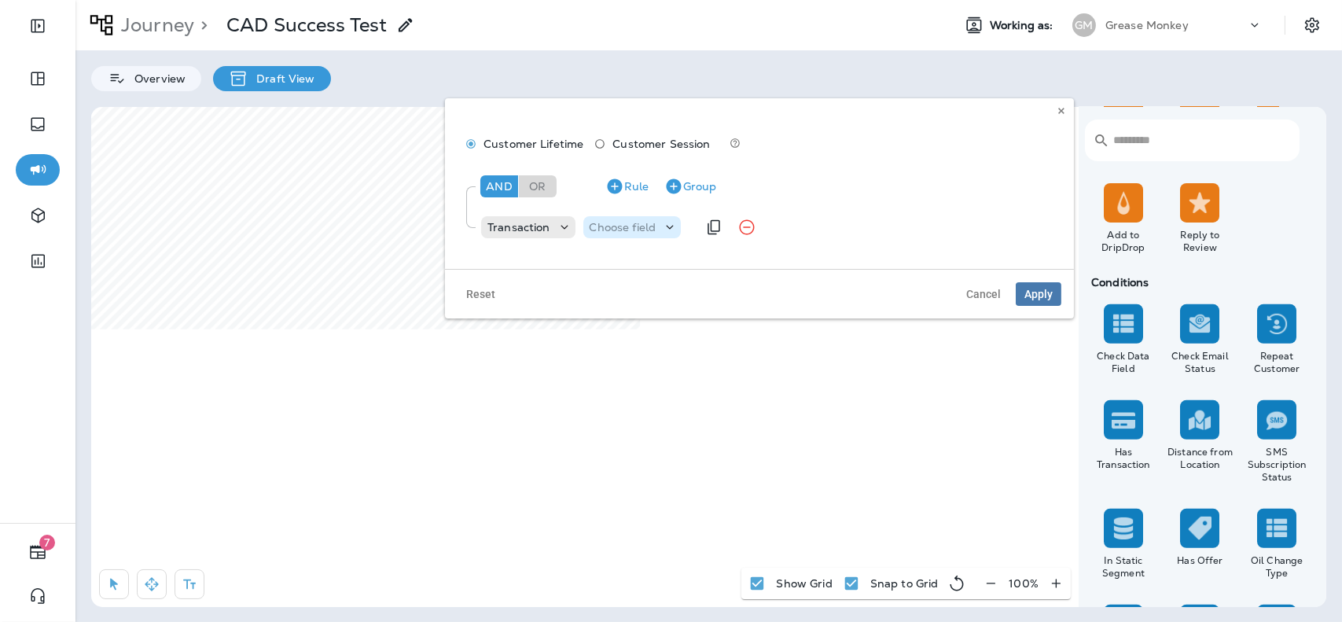
click at [652, 222] on p "Choose field" at bounding box center [623, 227] width 67 height 13
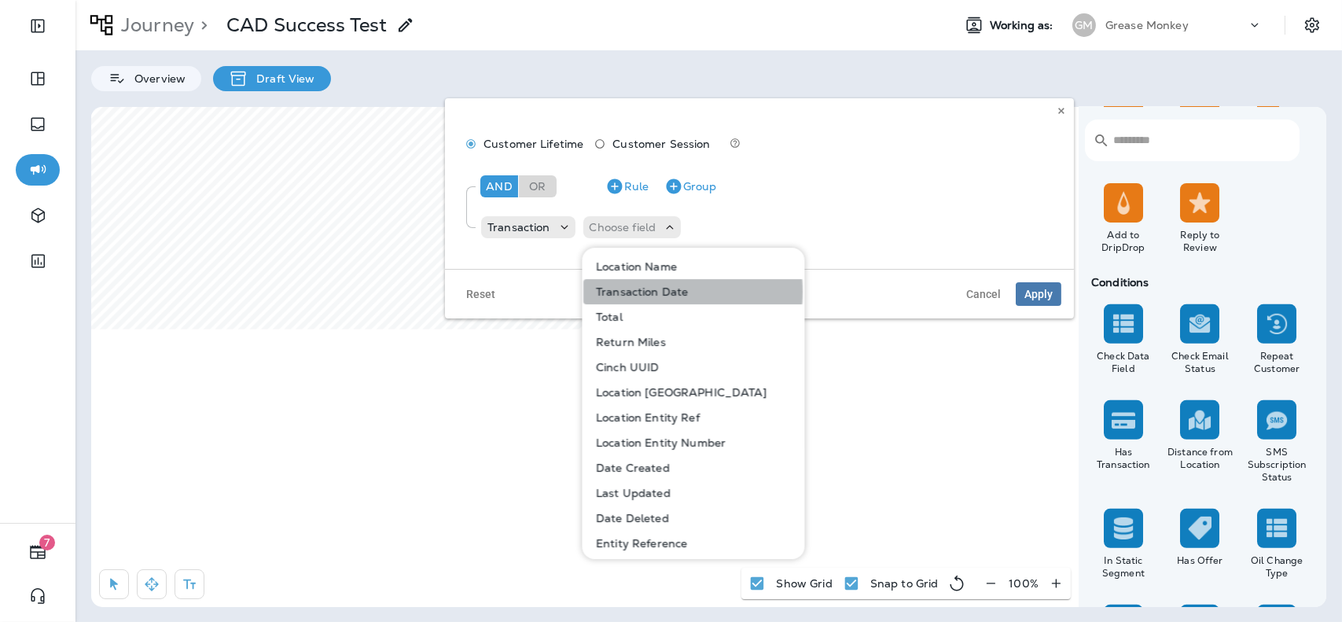
click at [643, 292] on p "Transaction Date" at bounding box center [639, 291] width 98 height 13
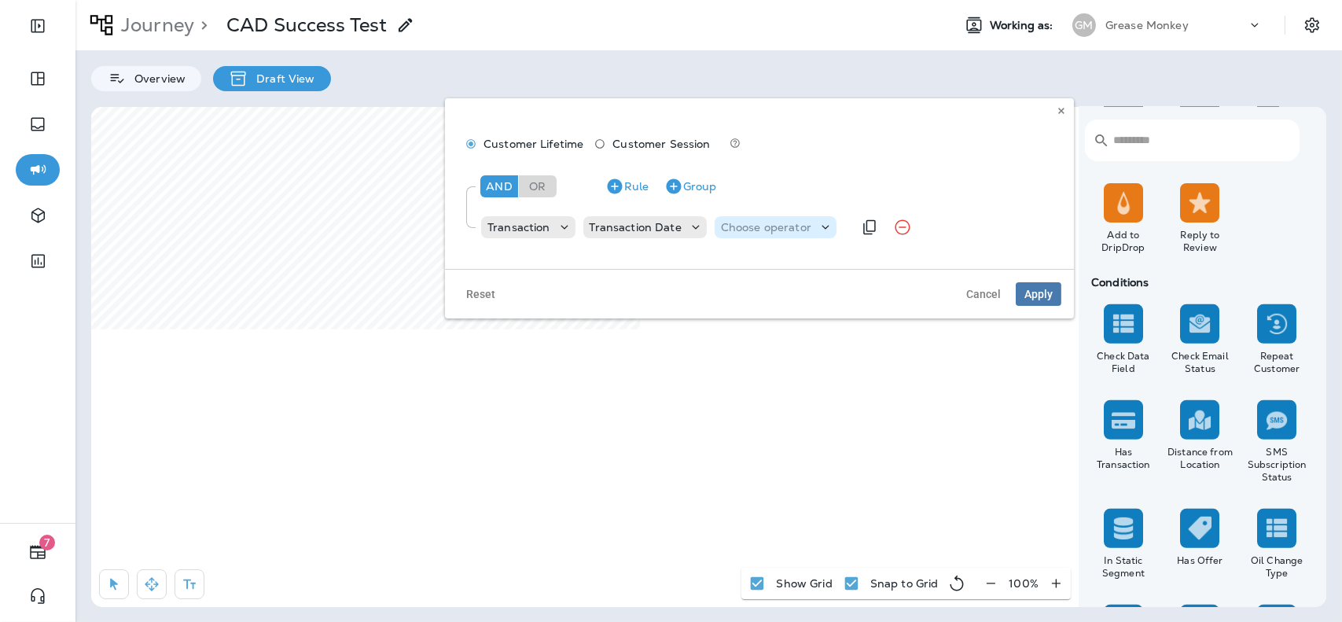
click at [755, 235] on div "Choose operator" at bounding box center [776, 227] width 122 height 22
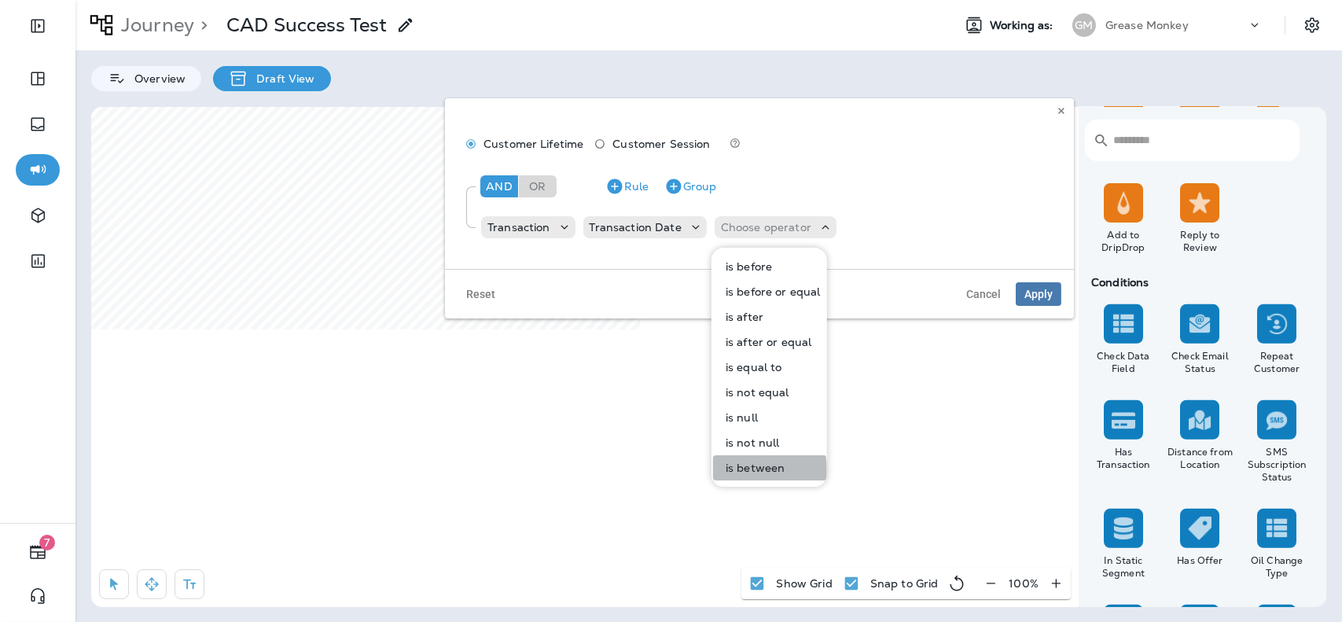
click at [730, 470] on p "is between" at bounding box center [751, 468] width 65 height 13
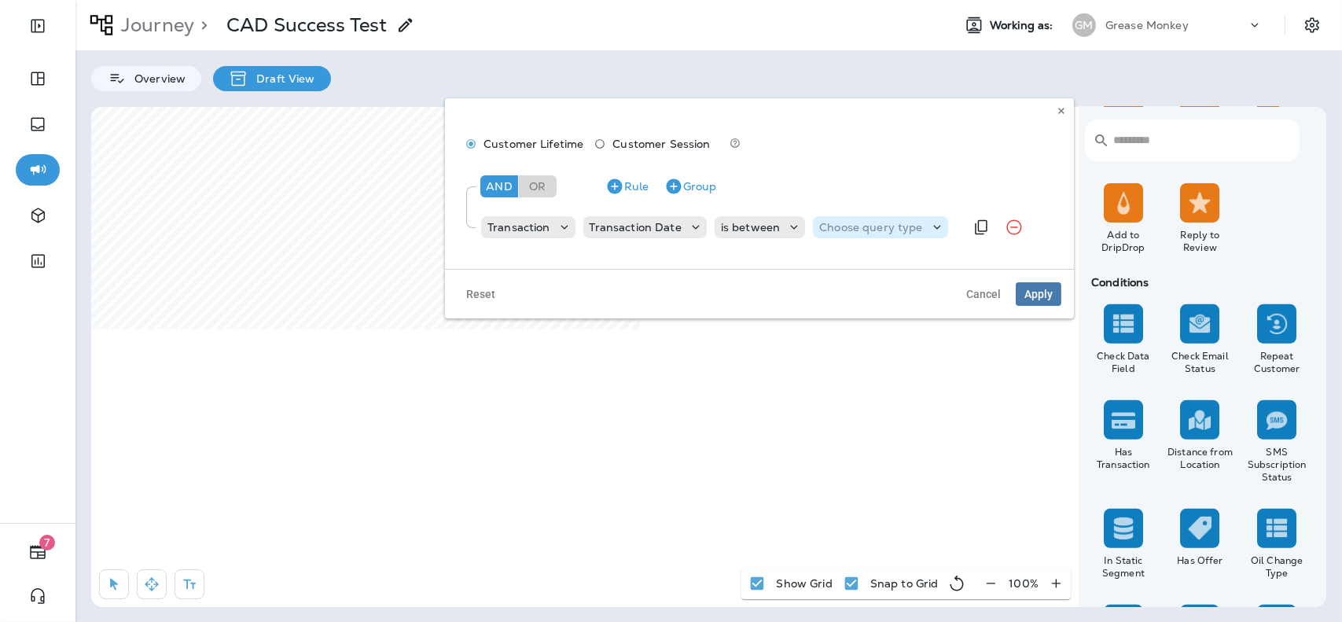
click at [883, 227] on p "Choose query type" at bounding box center [870, 227] width 103 height 13
click at [854, 294] on button "Dates" at bounding box center [858, 291] width 97 height 25
click at [895, 222] on p "Choose Date" at bounding box center [892, 227] width 40 height 25
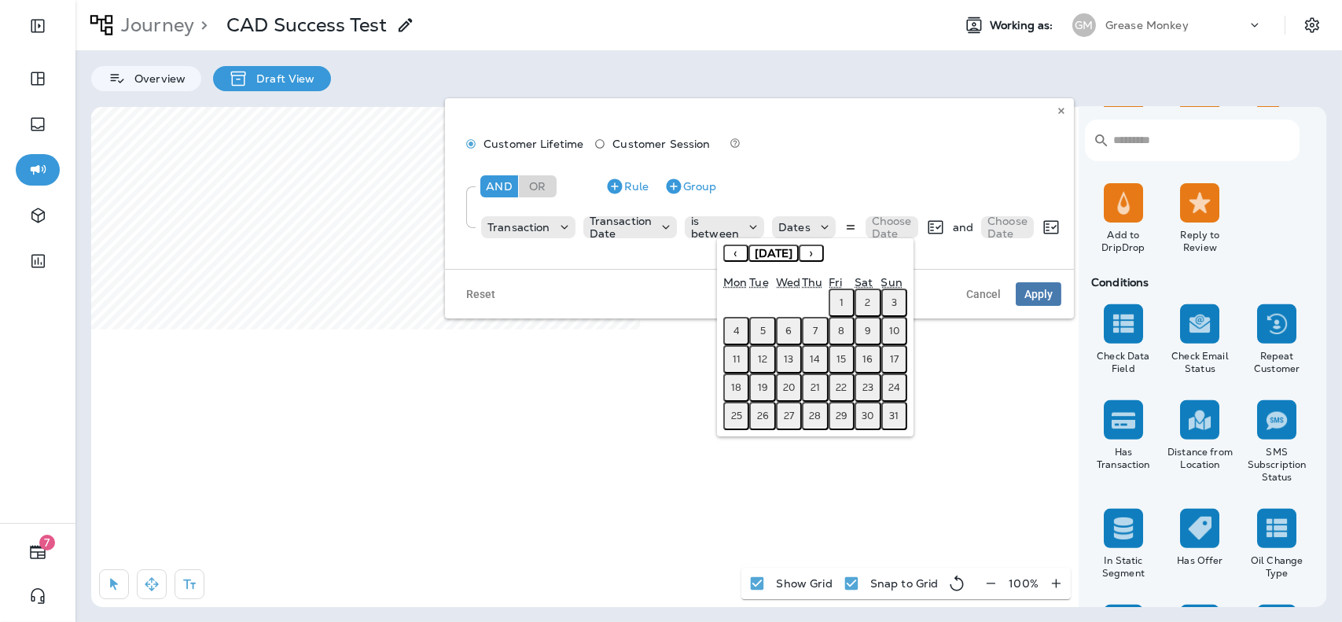
click at [832, 359] on button "15" at bounding box center [842, 359] width 26 height 28
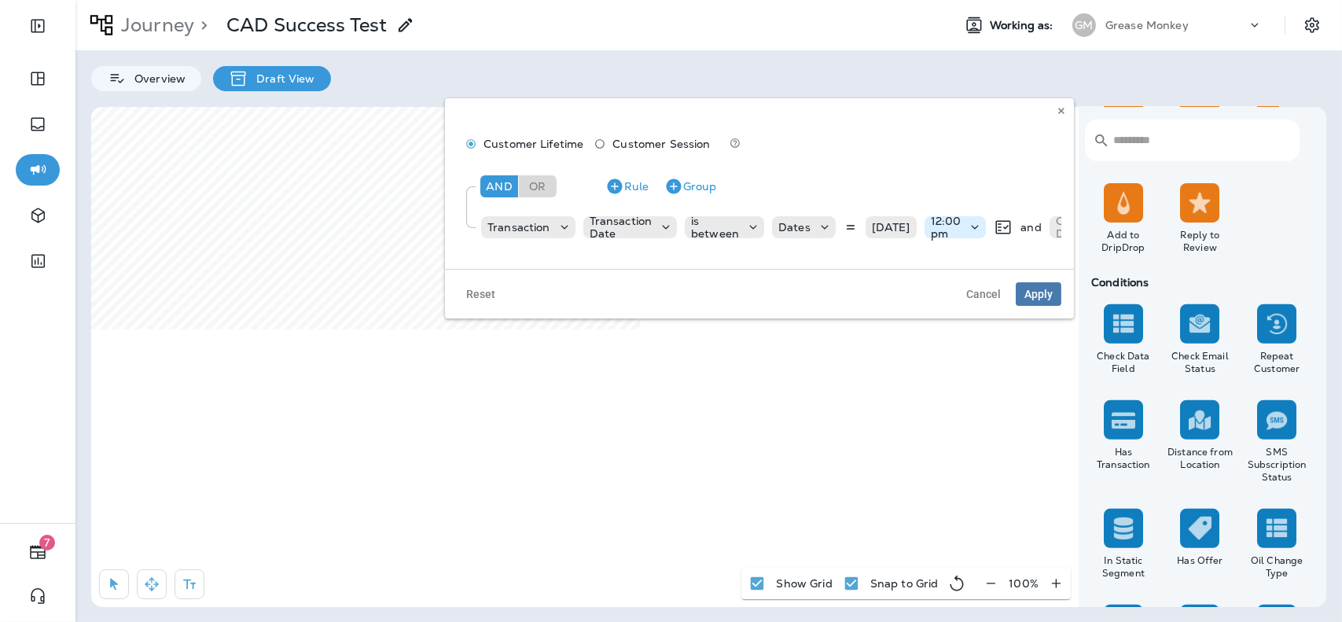
click at [950, 237] on p "12:00 pm" at bounding box center [946, 227] width 31 height 25
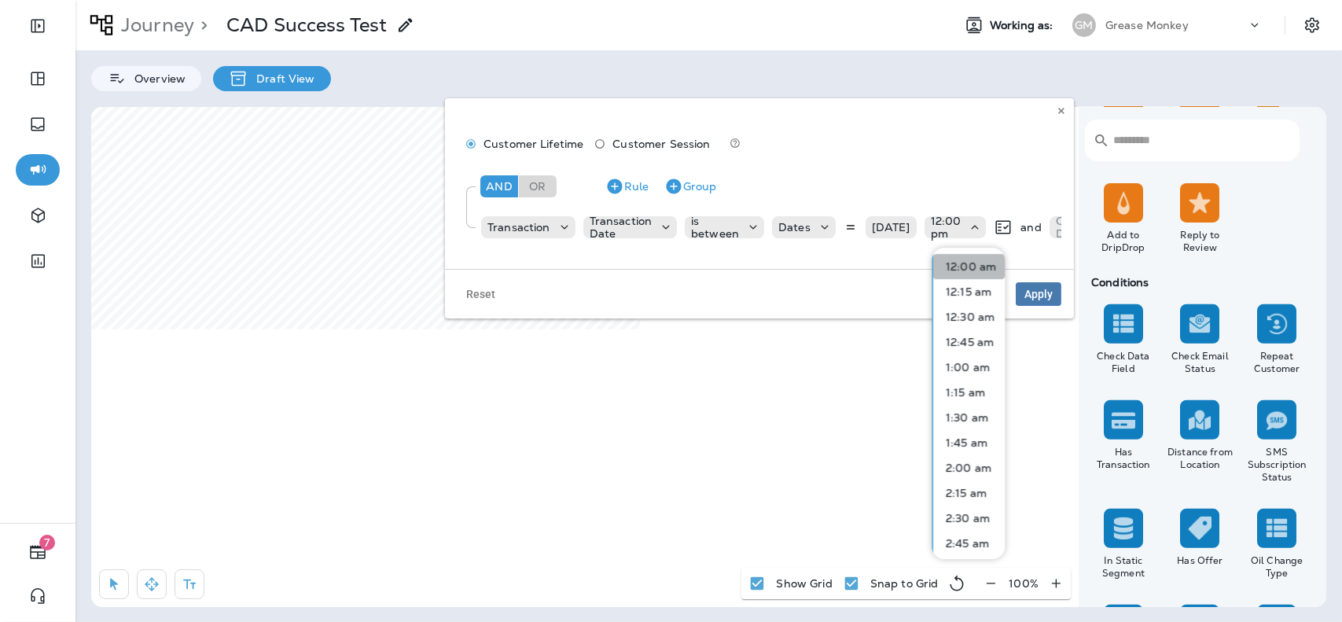
click at [976, 268] on p "12:00 am" at bounding box center [968, 266] width 57 height 13
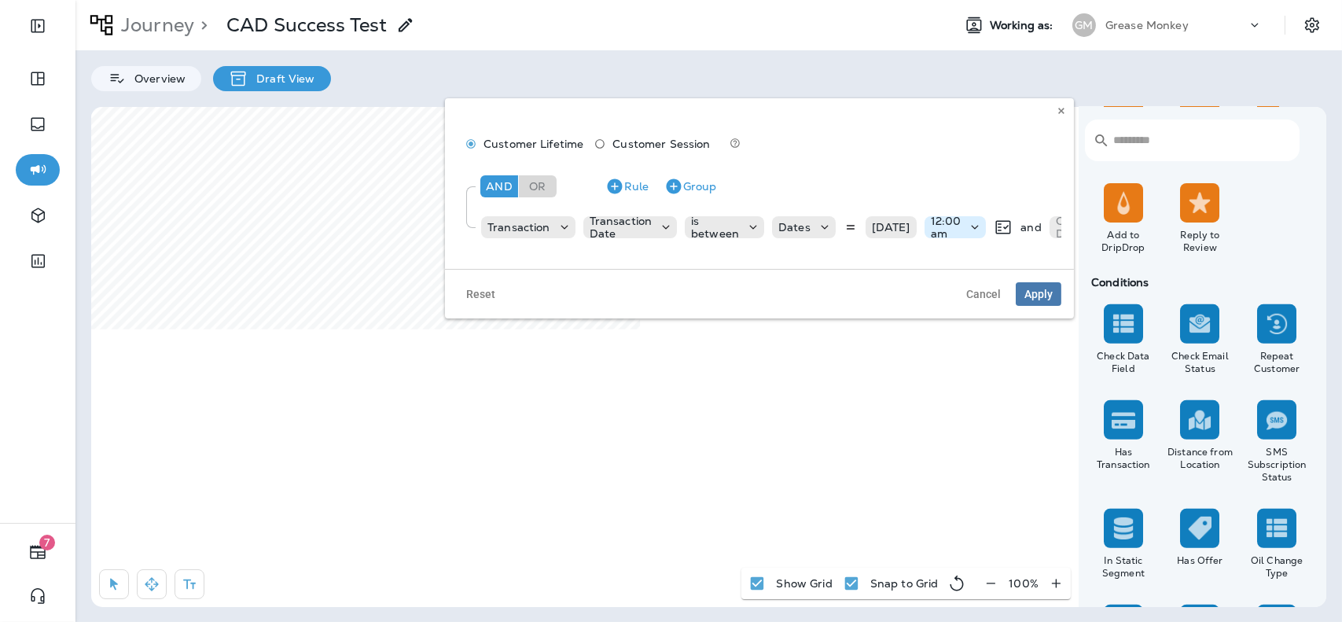
scroll to position [0, 155]
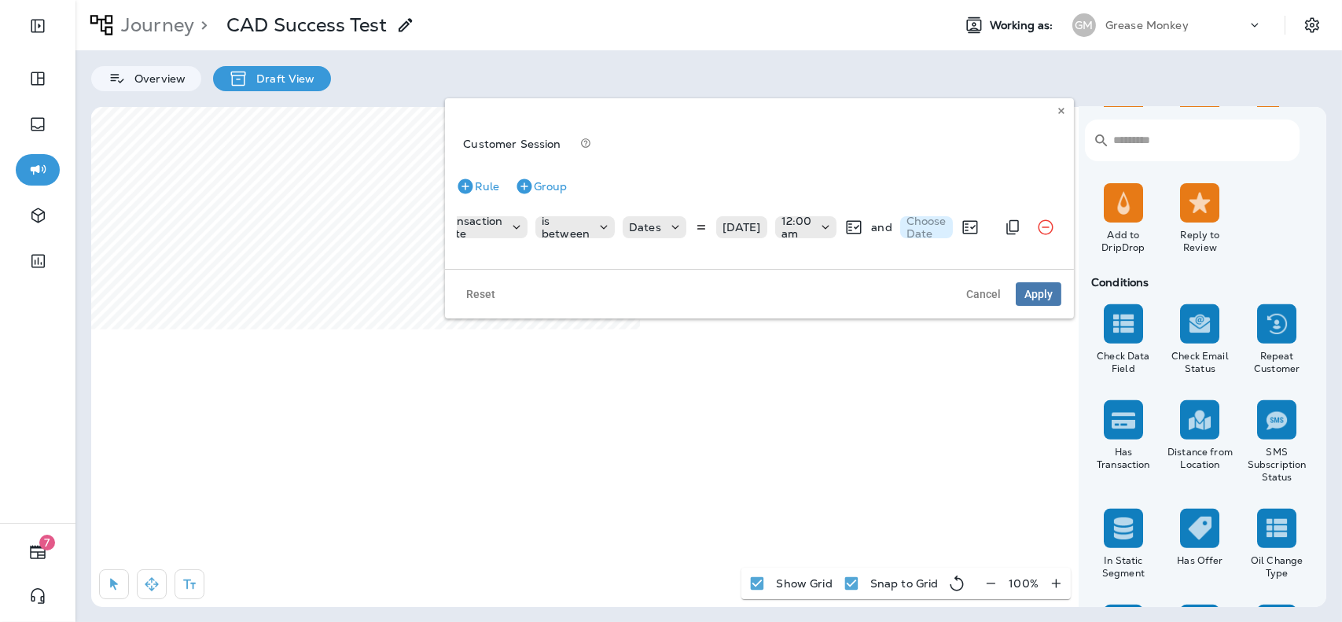
click at [927, 226] on p "Choose Date" at bounding box center [927, 227] width 40 height 25
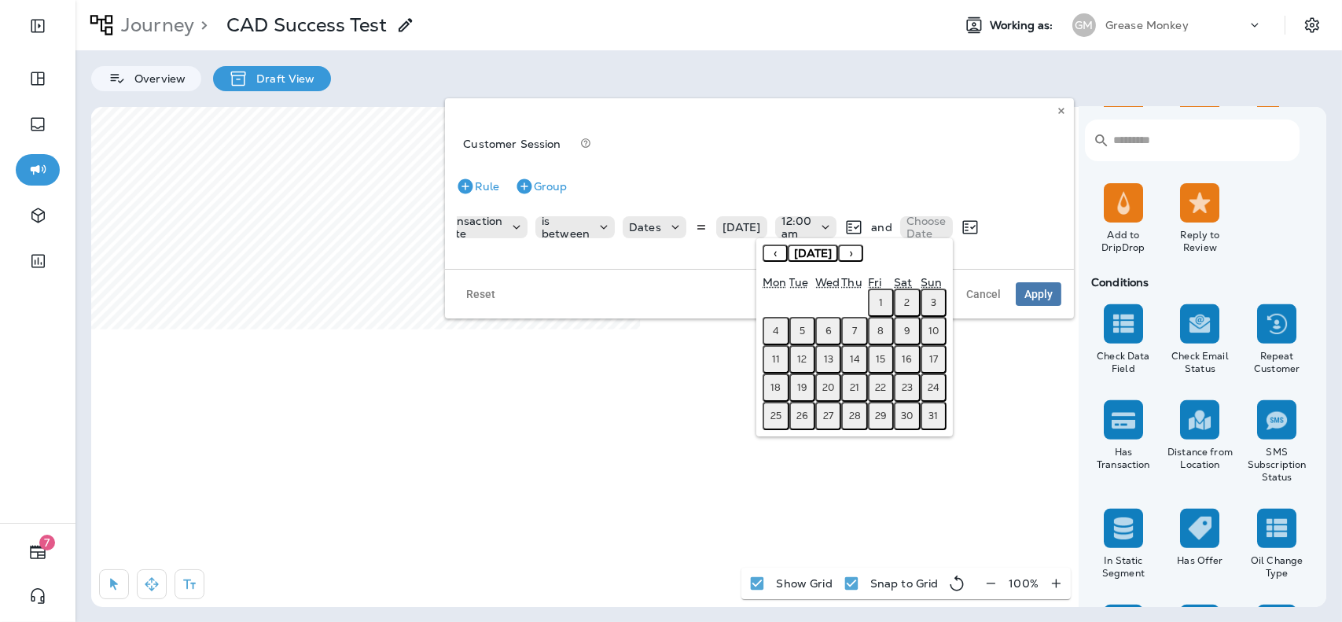
click at [875, 366] on button "15" at bounding box center [881, 359] width 26 height 28
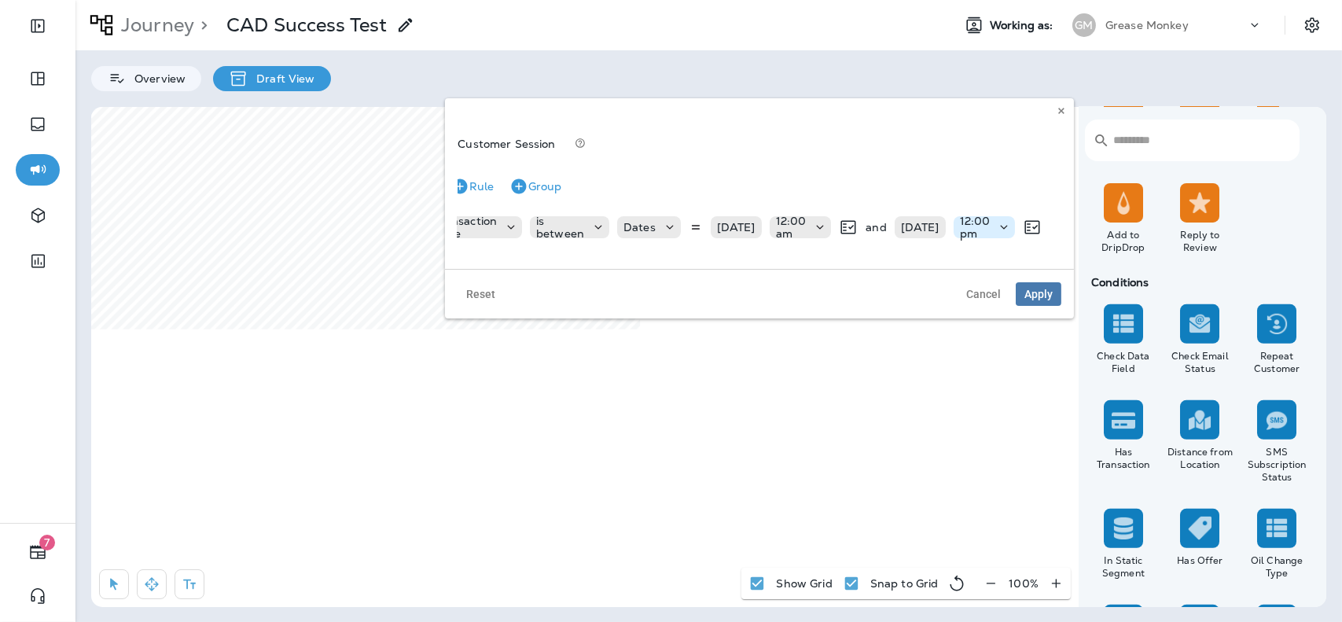
click at [987, 219] on p "12:00 pm" at bounding box center [975, 227] width 31 height 25
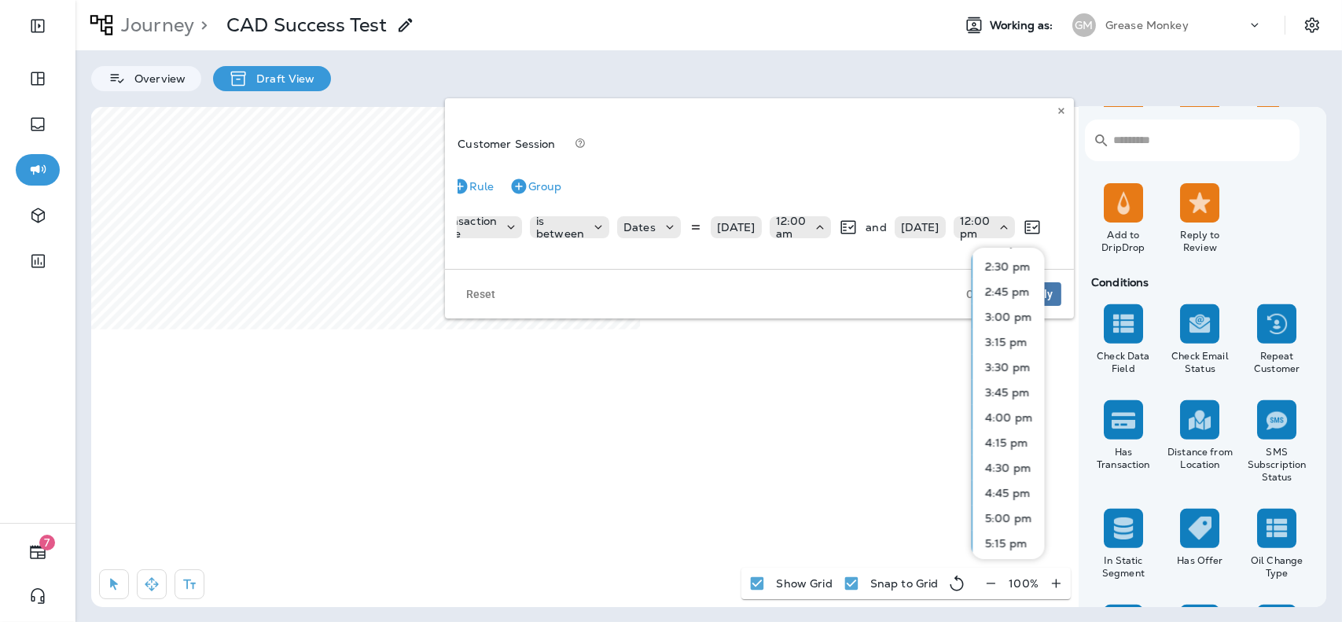
scroll to position [2116, 0]
click at [1021, 539] on p "11:45 pm" at bounding box center [1006, 540] width 53 height 13
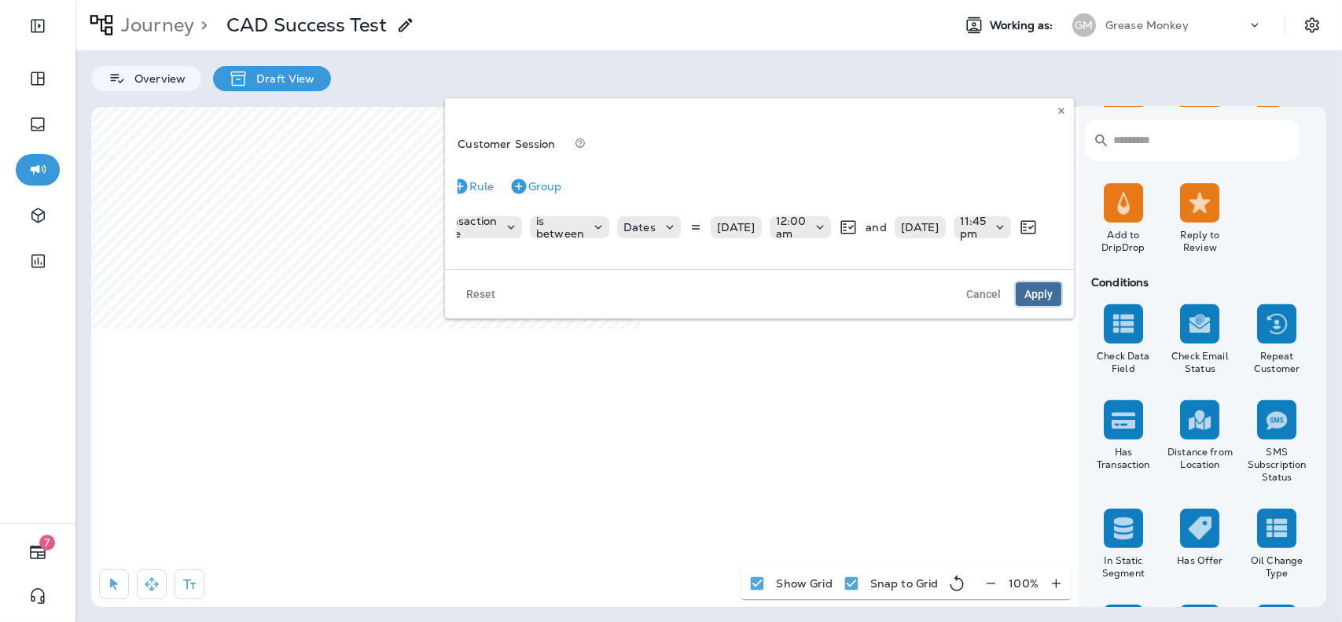
click at [1037, 300] on span "Apply" at bounding box center [1038, 294] width 28 height 11
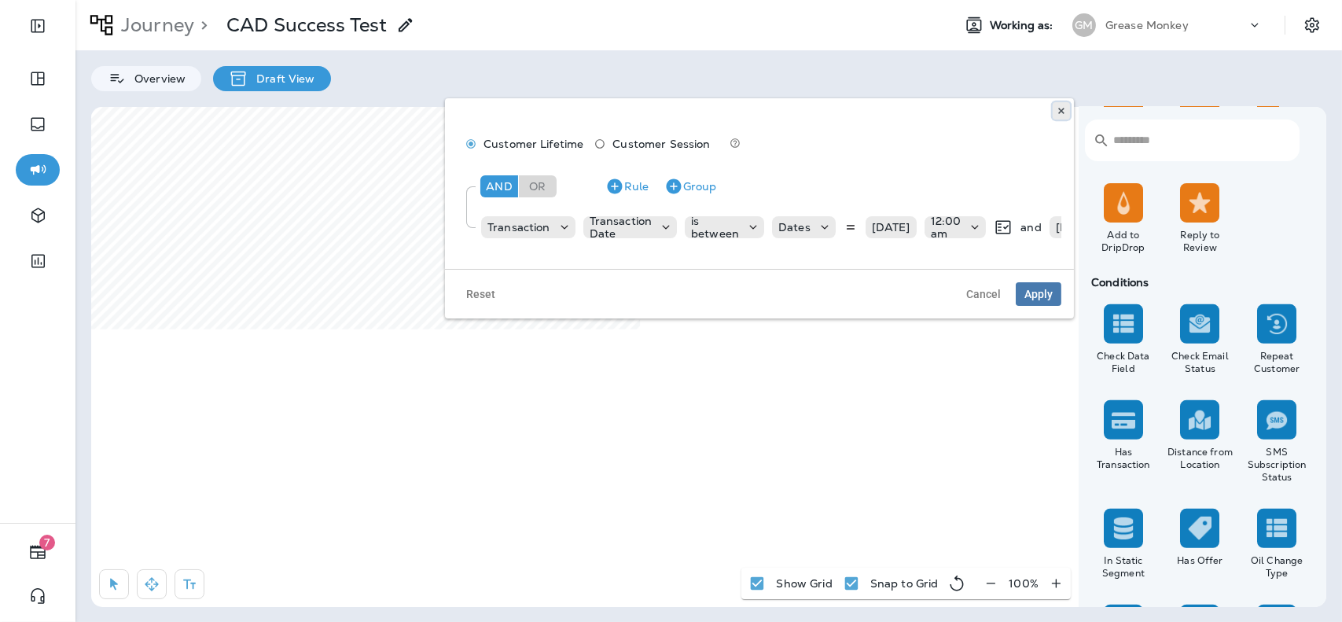
click at [1060, 108] on icon at bounding box center [1061, 110] width 9 height 9
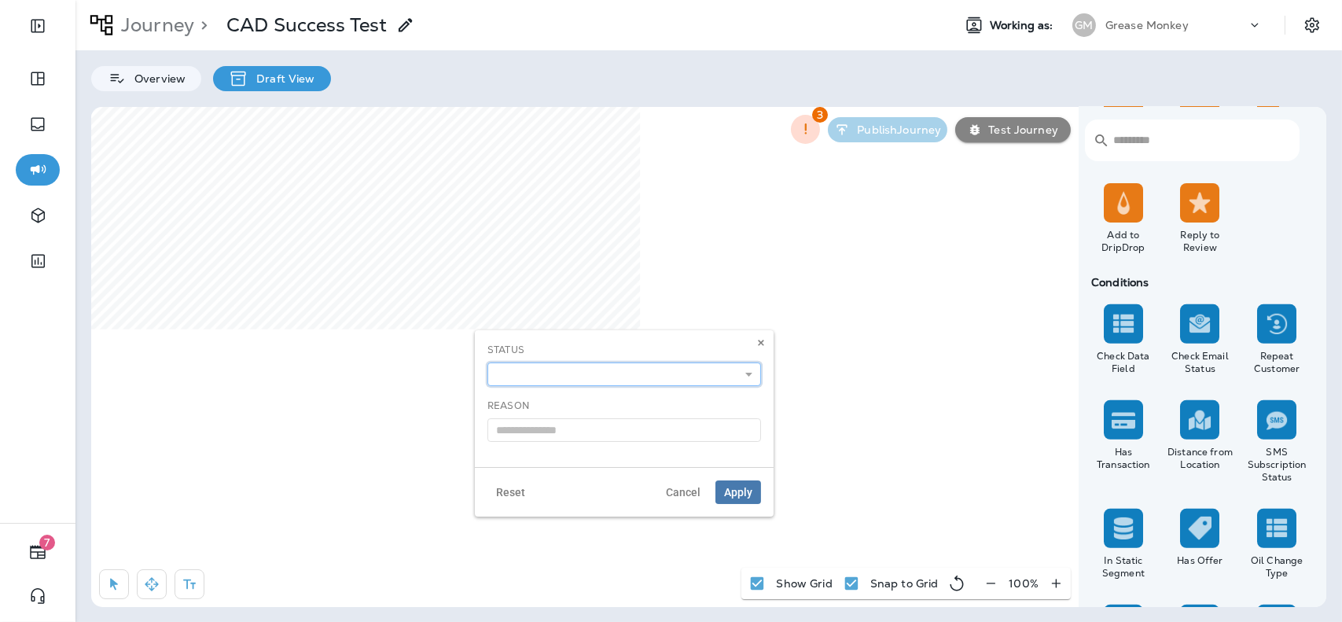
click at [588, 375] on select "**********" at bounding box center [624, 374] width 274 height 24
select select "*******"
click at [487, 362] on select "**********" at bounding box center [624, 374] width 274 height 24
click at [737, 489] on span "Apply" at bounding box center [738, 492] width 28 height 11
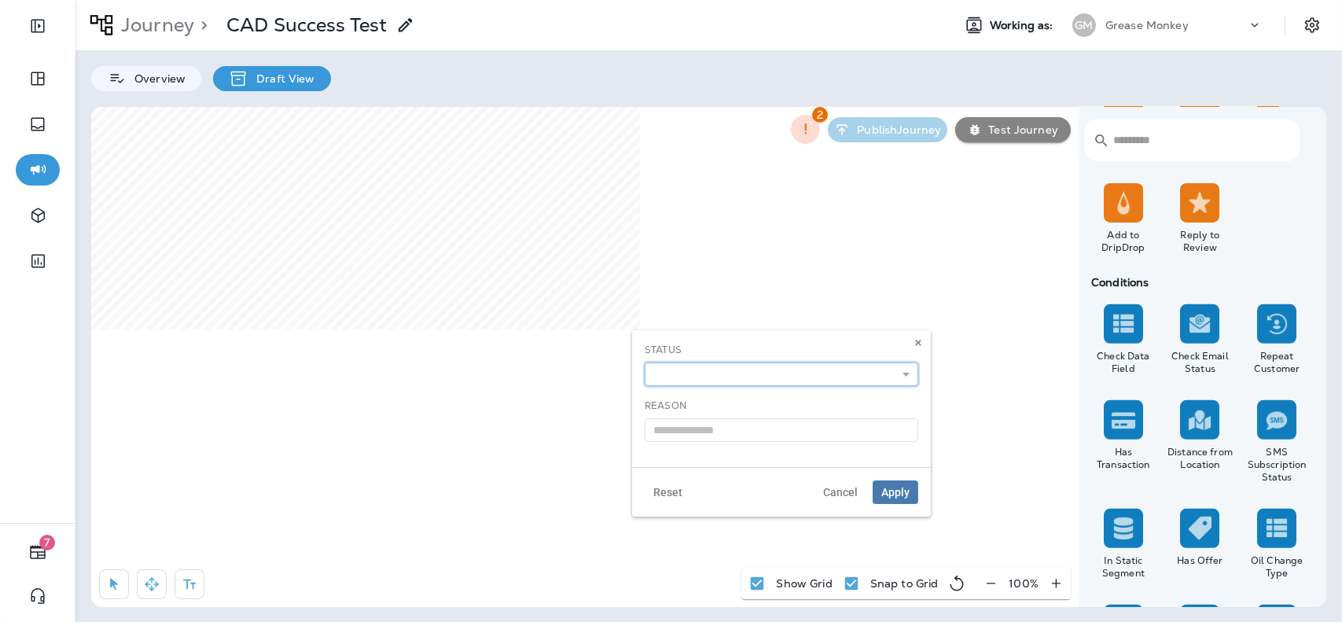
click at [708, 380] on select "**********" at bounding box center [782, 374] width 274 height 24
select select "*******"
click at [645, 362] on select "**********" at bounding box center [782, 374] width 274 height 24
click at [898, 484] on button "Apply" at bounding box center [896, 492] width 46 height 24
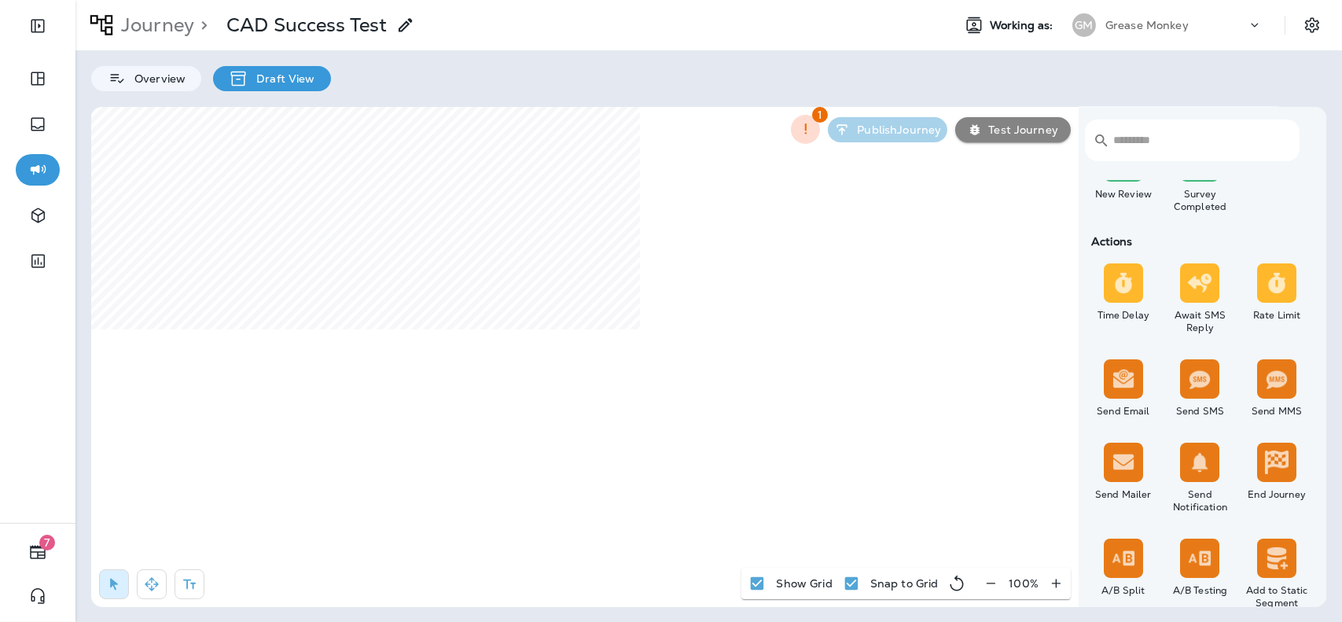
scroll to position [450, 0]
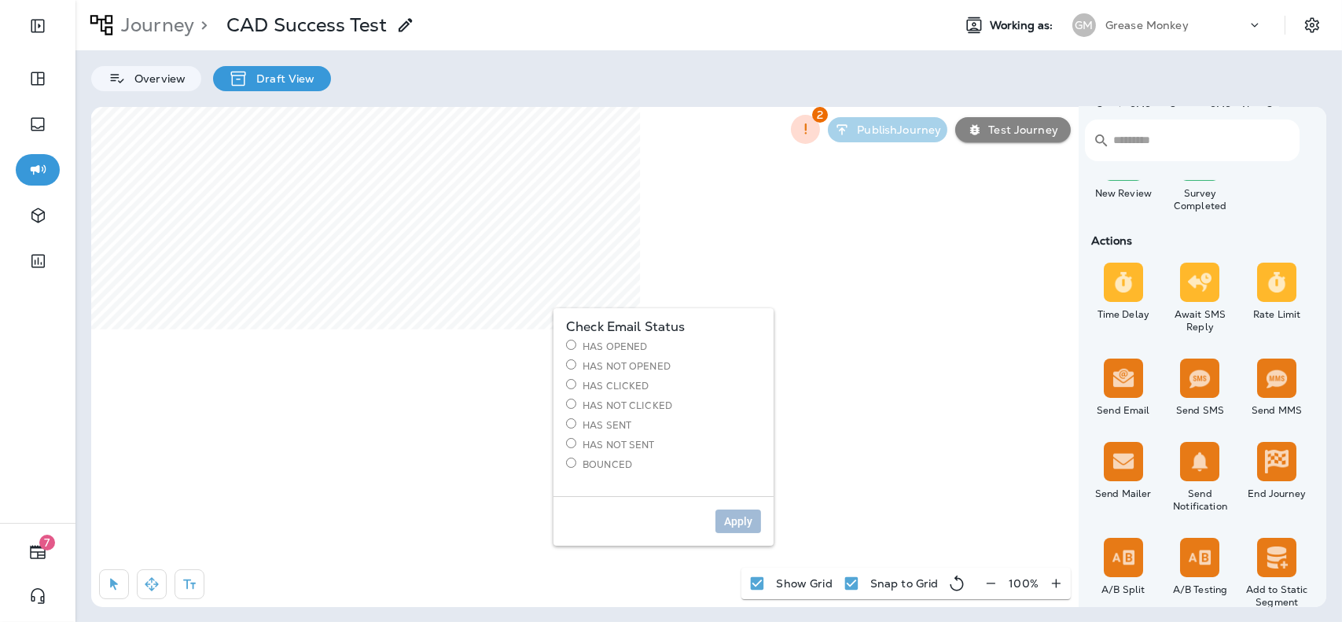
click at [608, 444] on label "Has Not Sent" at bounding box center [663, 444] width 195 height 13
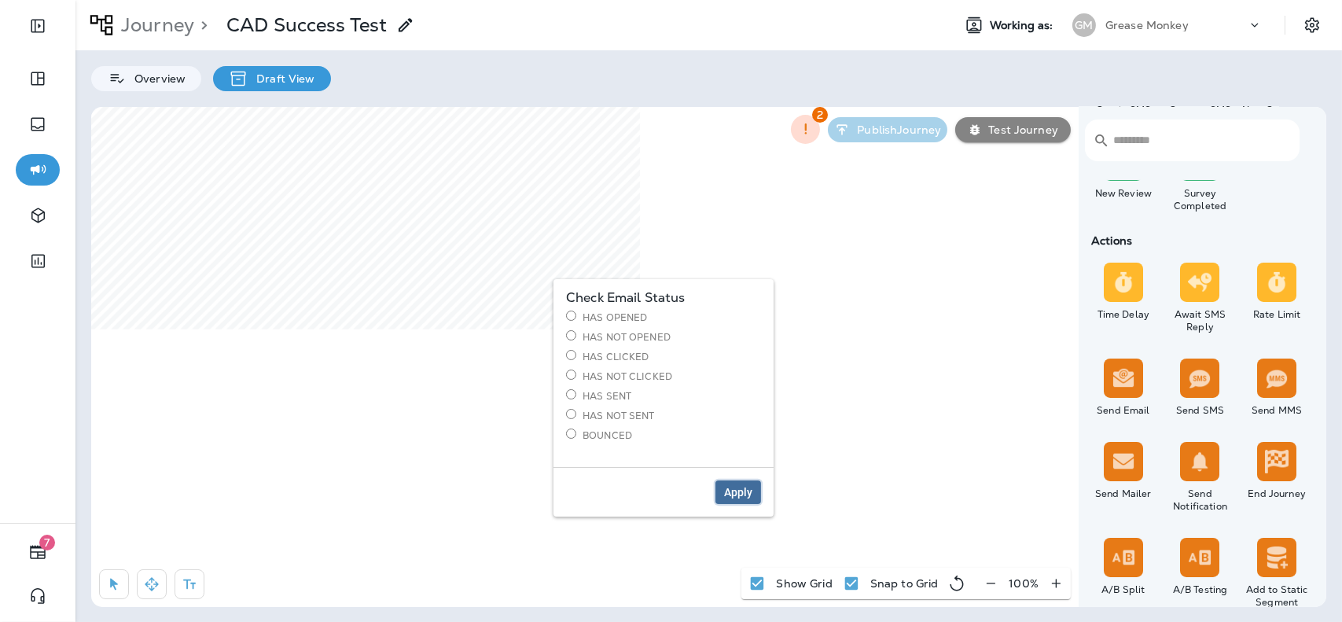
click at [731, 492] on span "Apply" at bounding box center [738, 492] width 28 height 11
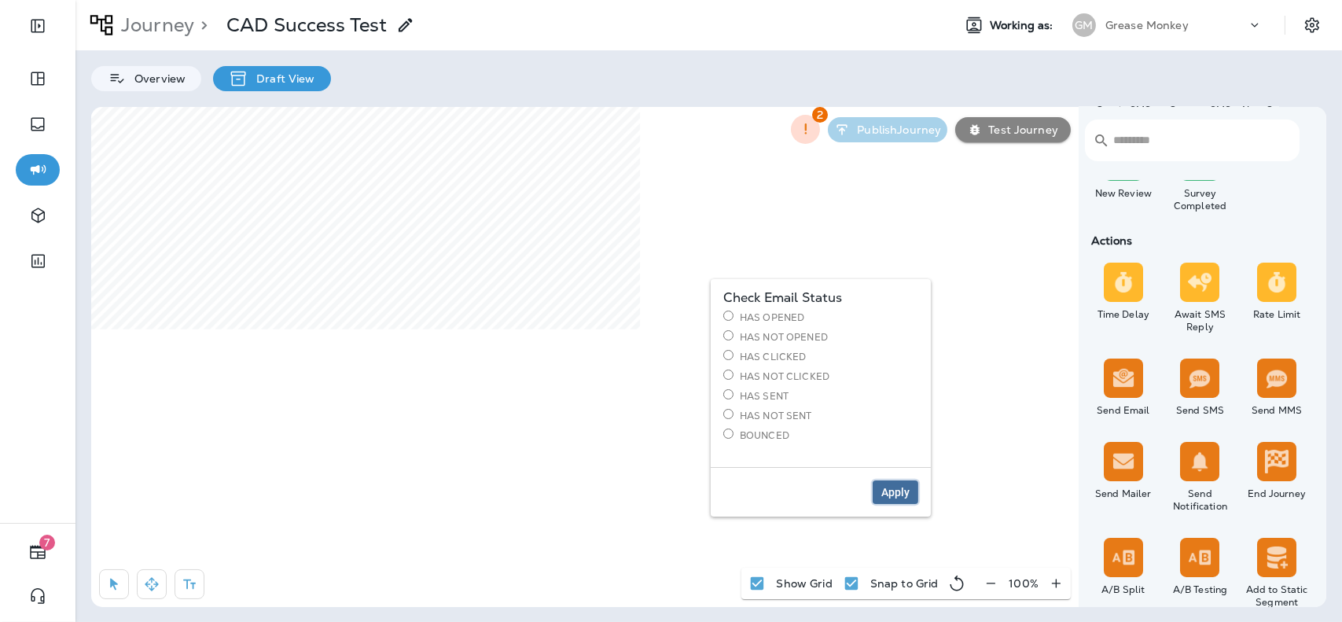
click at [895, 495] on span "Apply" at bounding box center [895, 492] width 28 height 11
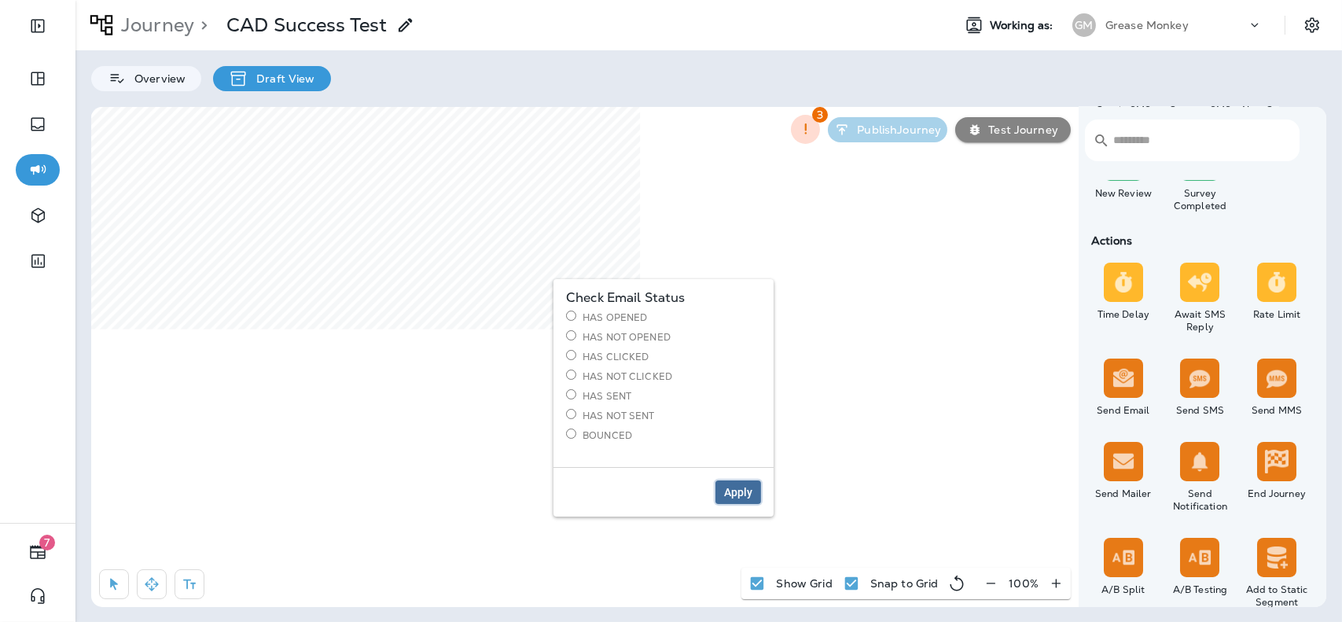
click at [745, 493] on span "Apply" at bounding box center [738, 492] width 28 height 11
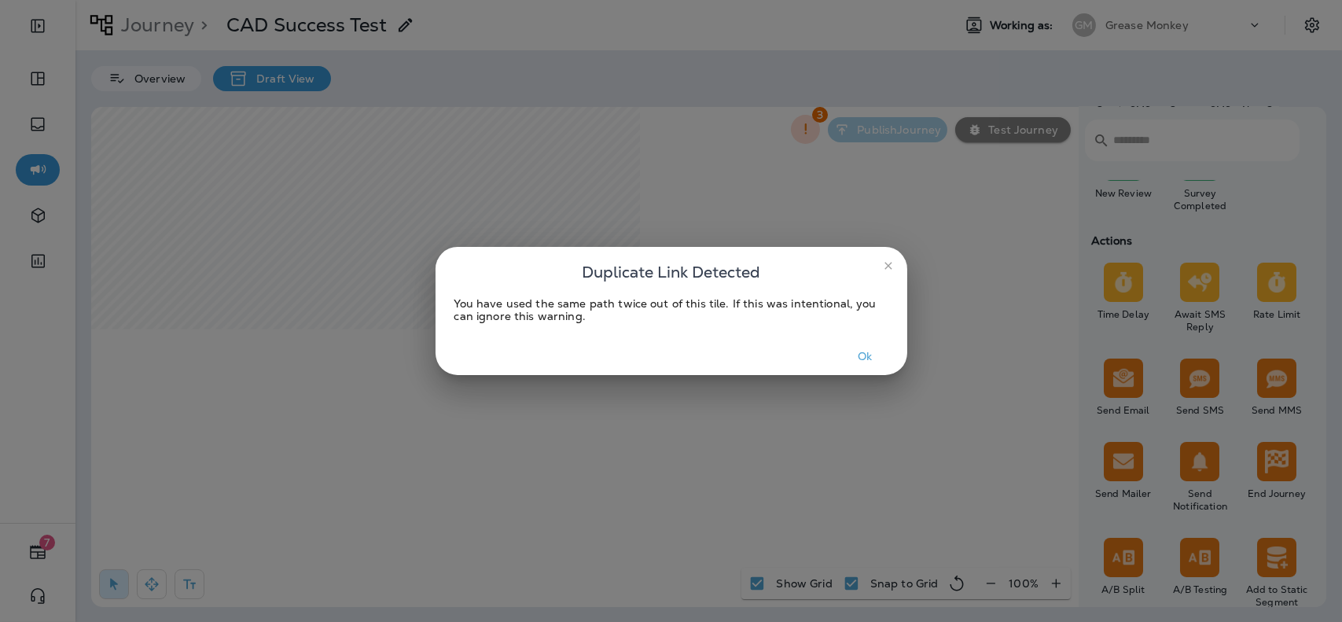
click at [887, 267] on icon "close" at bounding box center [887, 265] width 7 height 7
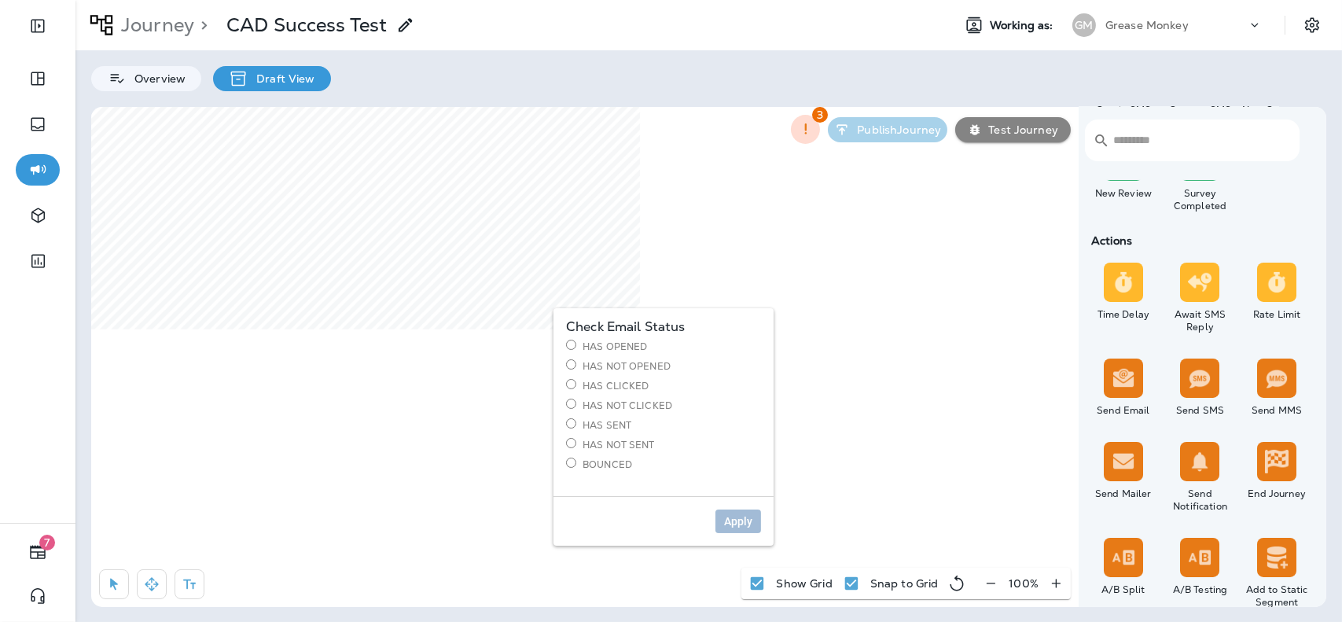
click at [620, 462] on label "Bounced" at bounding box center [663, 464] width 195 height 13
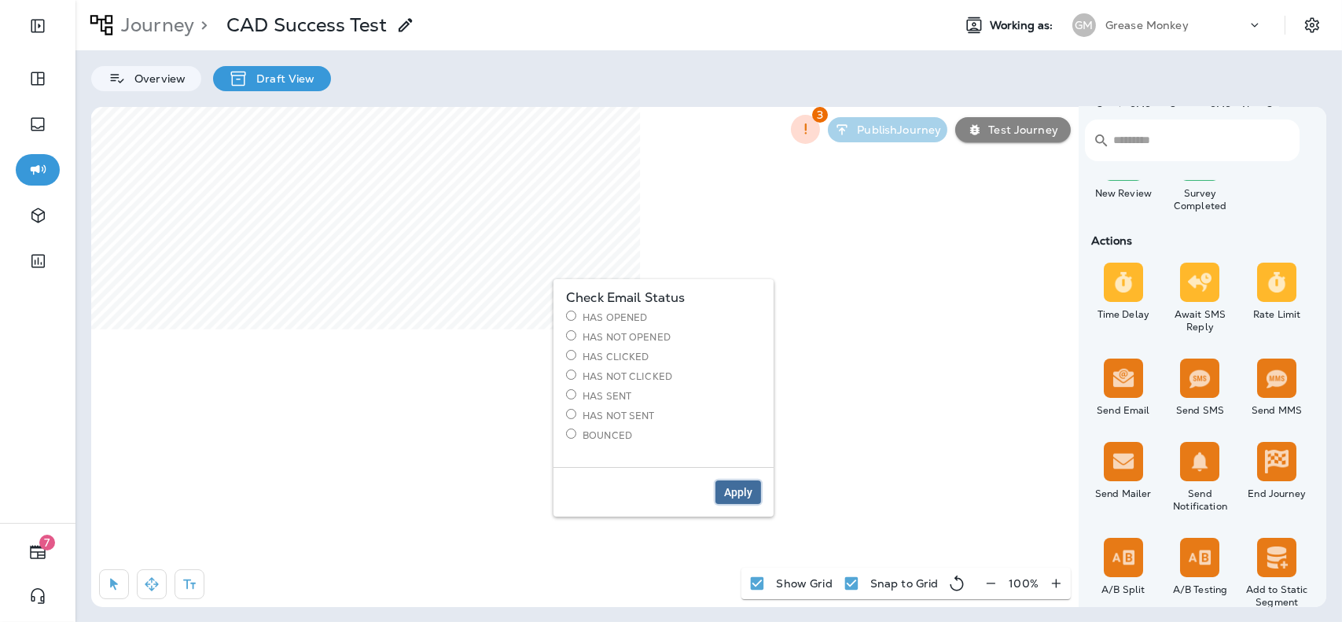
click at [738, 492] on span "Apply" at bounding box center [738, 492] width 28 height 11
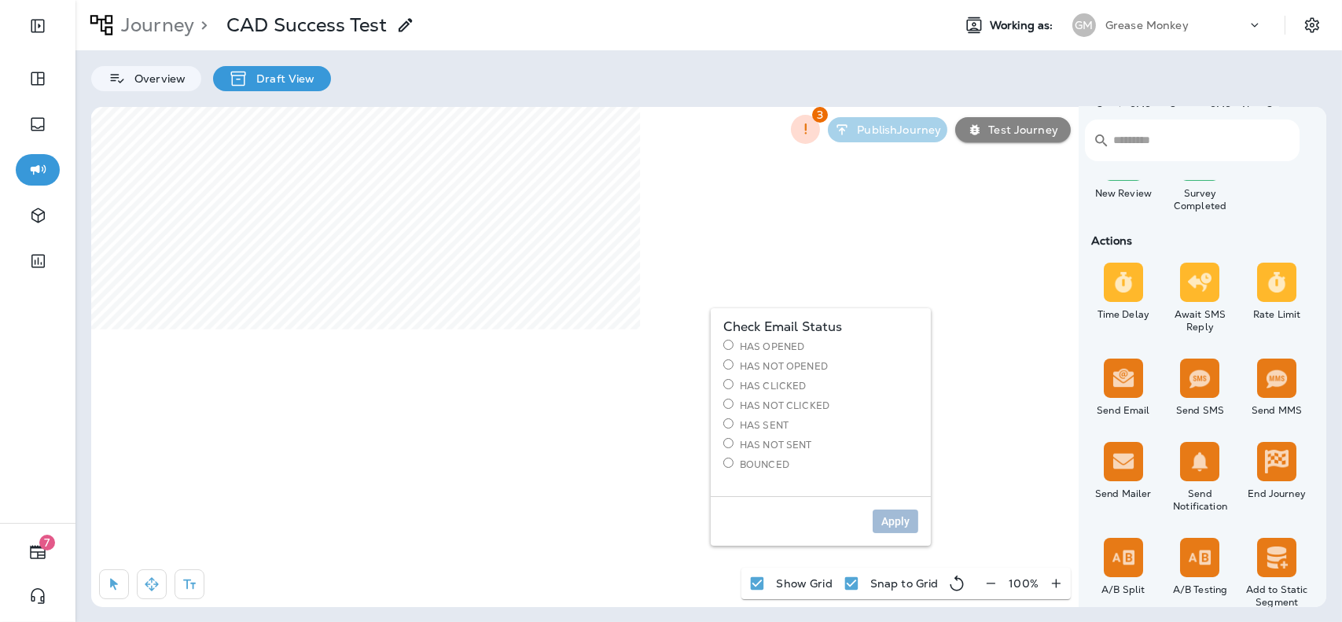
click at [763, 464] on label "Bounced" at bounding box center [820, 464] width 195 height 13
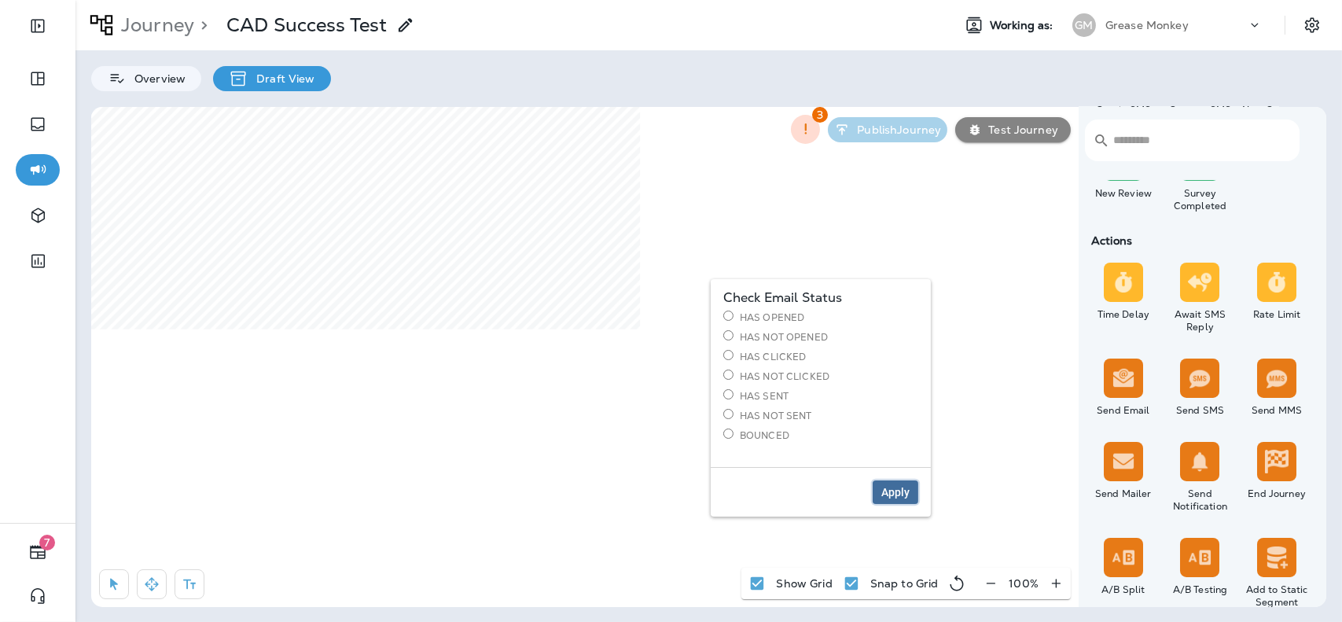
click at [894, 501] on button "Apply" at bounding box center [896, 492] width 46 height 24
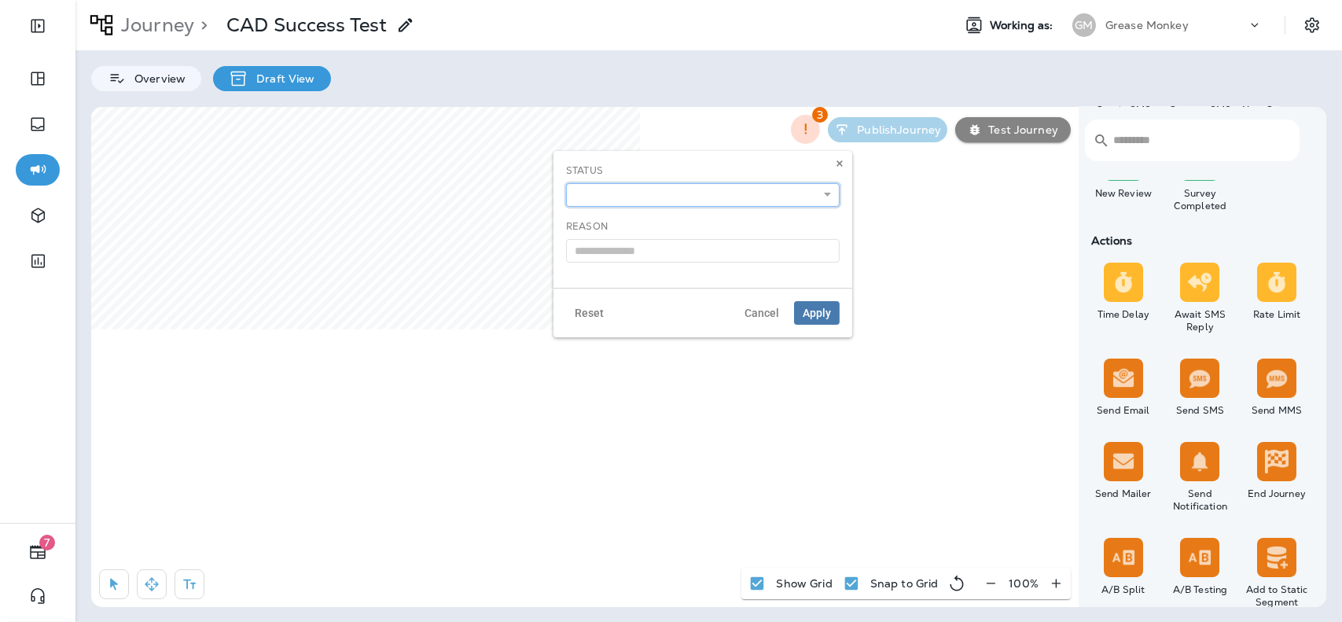
click at [619, 197] on select "**********" at bounding box center [703, 195] width 274 height 24
select select "**********"
click at [566, 183] on select "**********" at bounding box center [703, 195] width 274 height 24
click at [821, 314] on span "Apply" at bounding box center [817, 312] width 28 height 11
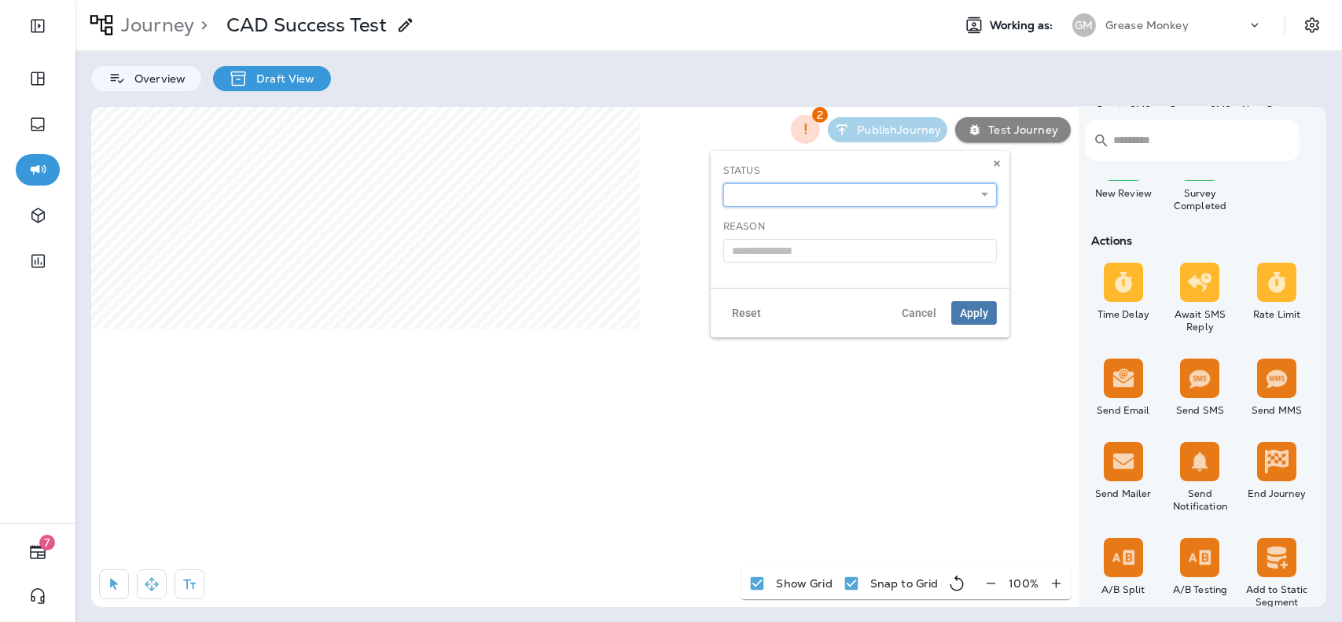
click at [780, 200] on select "**********" at bounding box center [860, 195] width 274 height 24
select select "**********"
click at [723, 183] on select "**********" at bounding box center [860, 195] width 274 height 24
click at [973, 313] on span "Apply" at bounding box center [974, 312] width 28 height 11
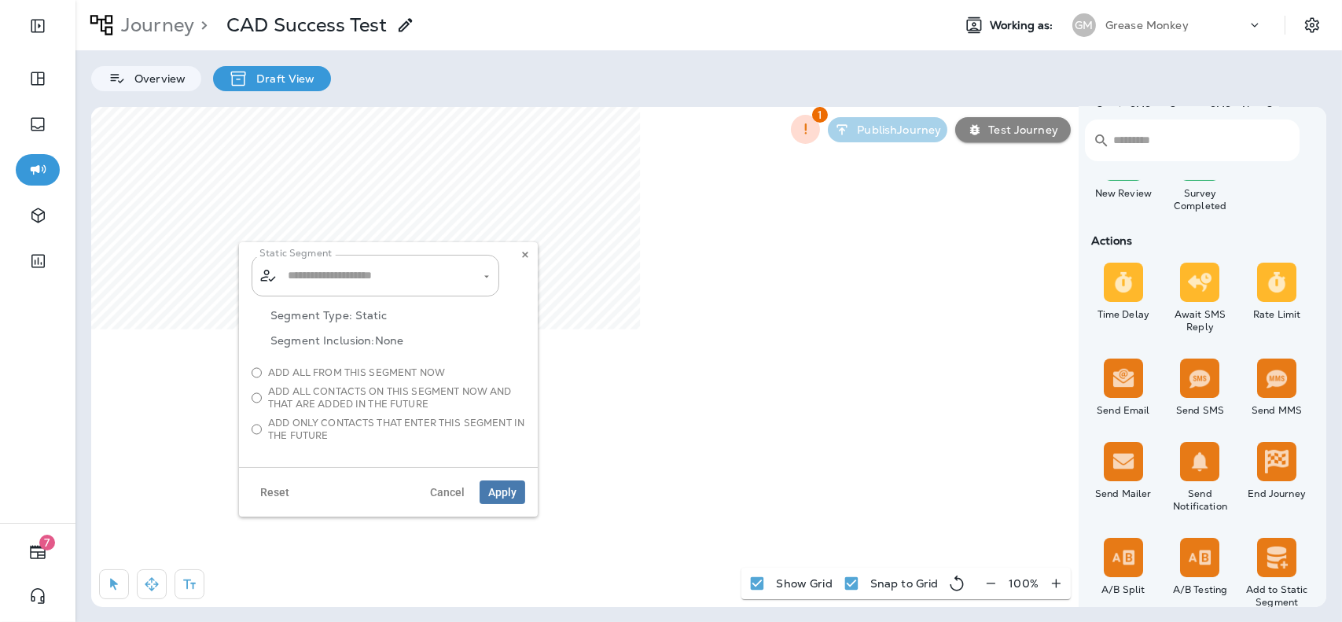
click at [311, 371] on span "Add all from this segment now" at bounding box center [356, 372] width 177 height 13
click at [523, 259] on icon at bounding box center [524, 254] width 9 height 9
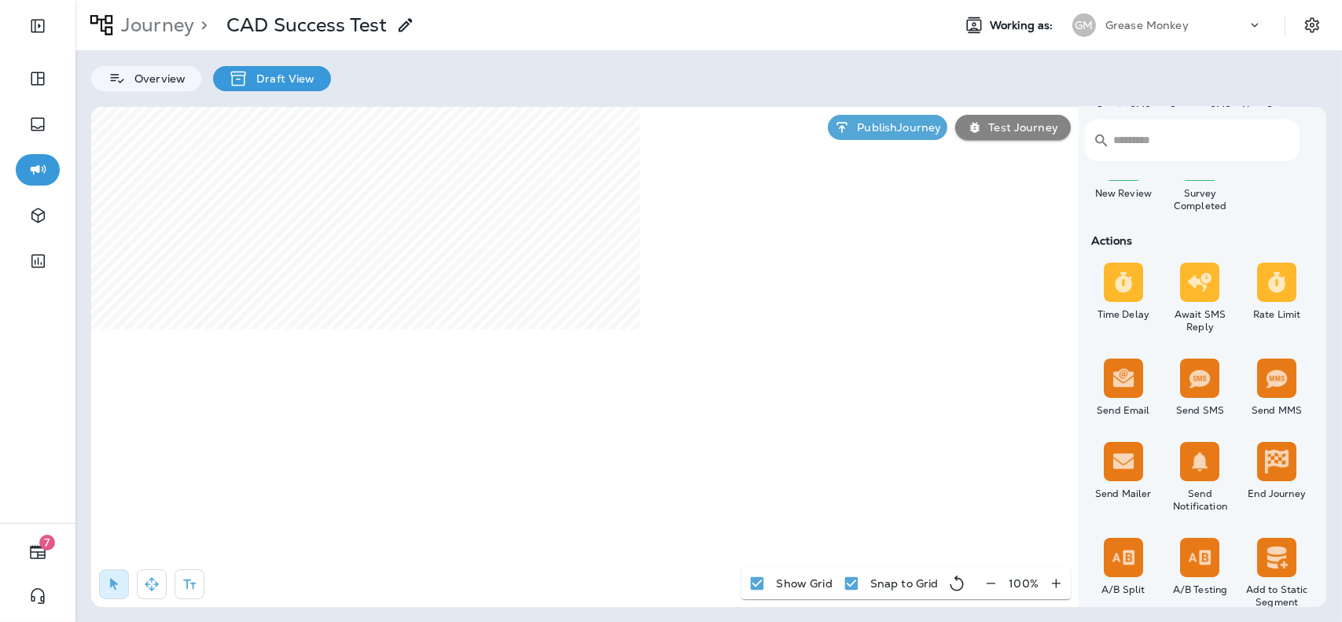
scroll to position [0, 0]
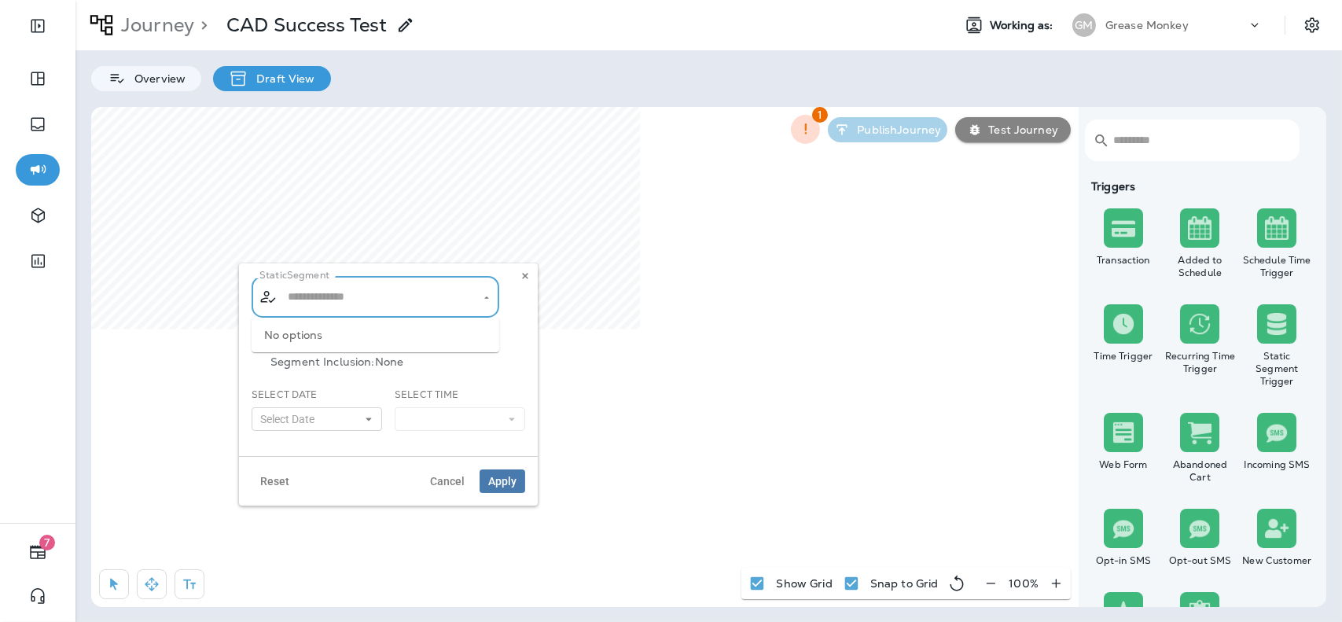
click at [336, 289] on input "text" at bounding box center [376, 297] width 185 height 28
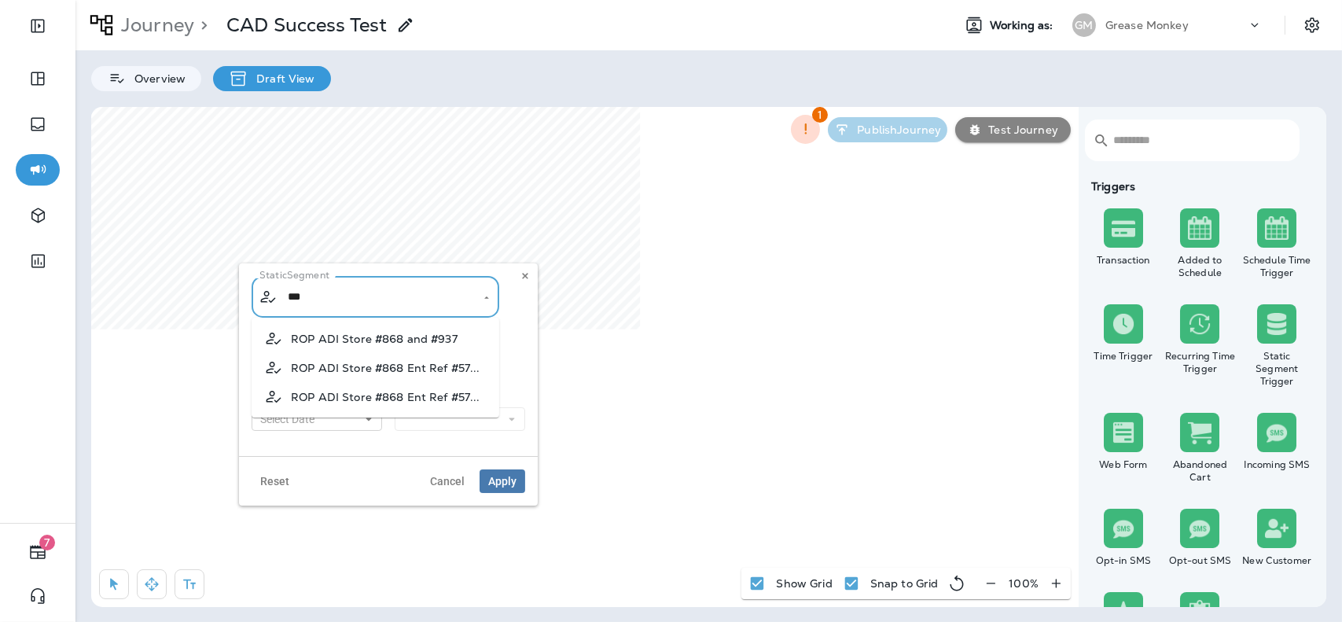
click at [447, 330] on li "ROP ADI Store #868 and #937" at bounding box center [376, 338] width 248 height 29
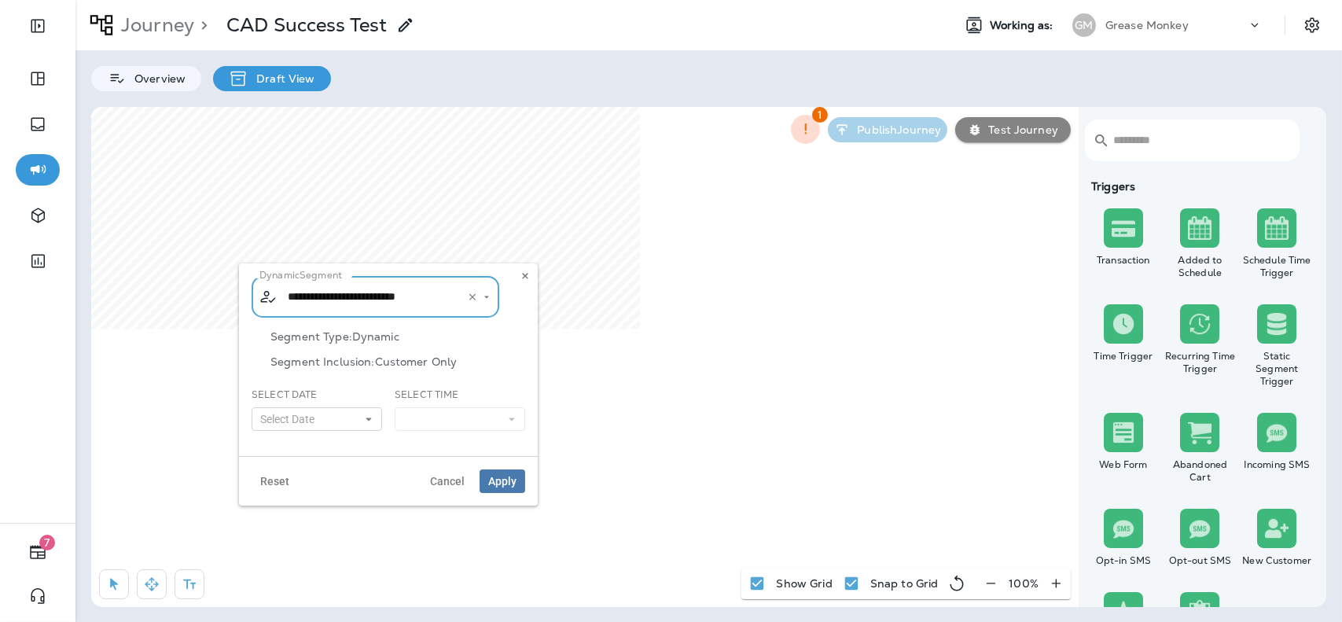
type input "**********"
click at [355, 407] on span "Select Date" at bounding box center [317, 419] width 131 height 24
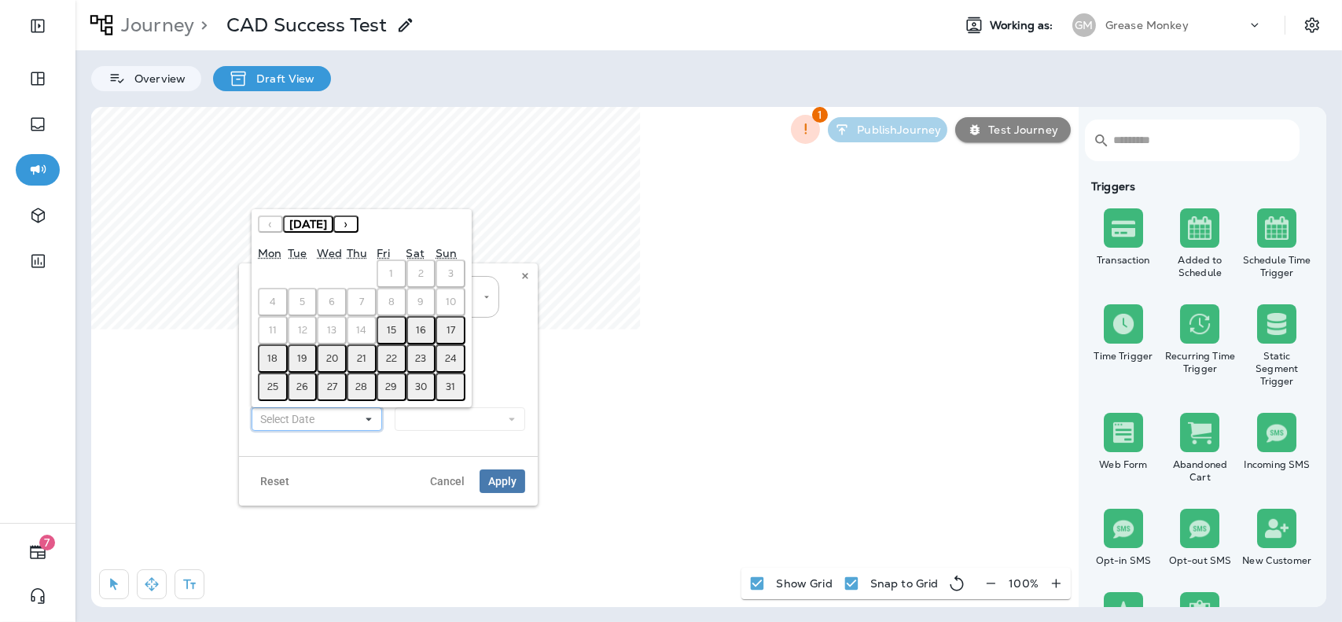
click at [358, 417] on button "Select Date" at bounding box center [317, 419] width 131 height 24
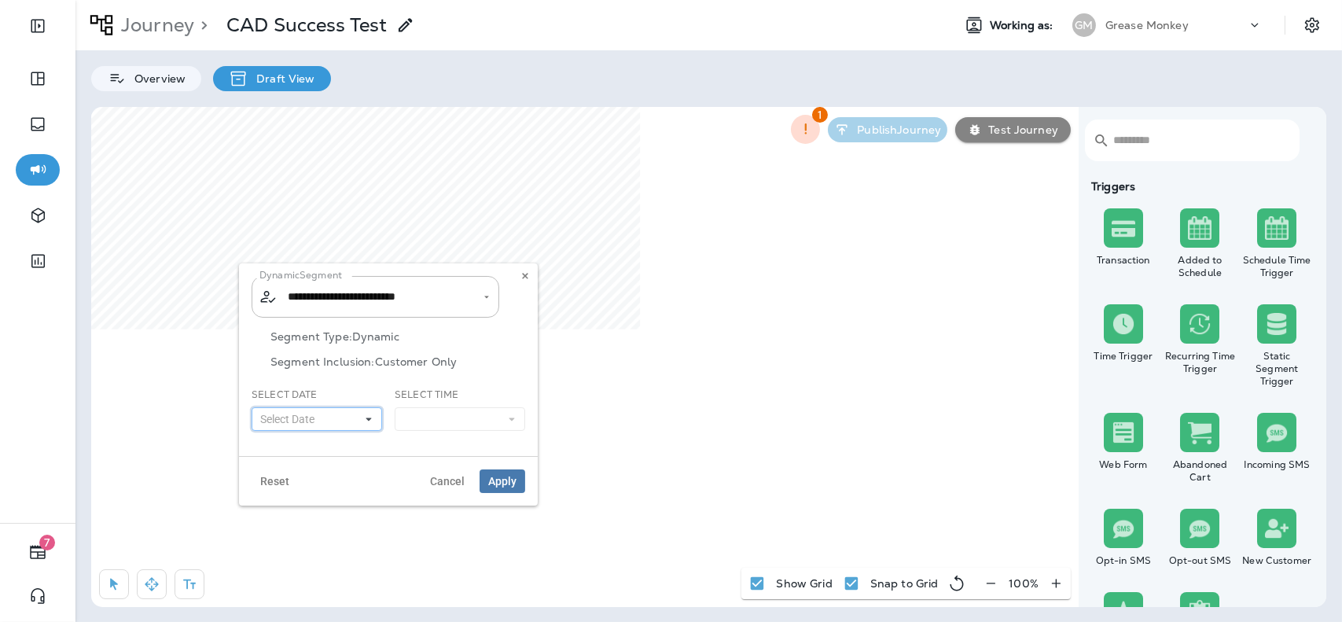
click at [358, 417] on button "Select Date" at bounding box center [317, 419] width 131 height 24
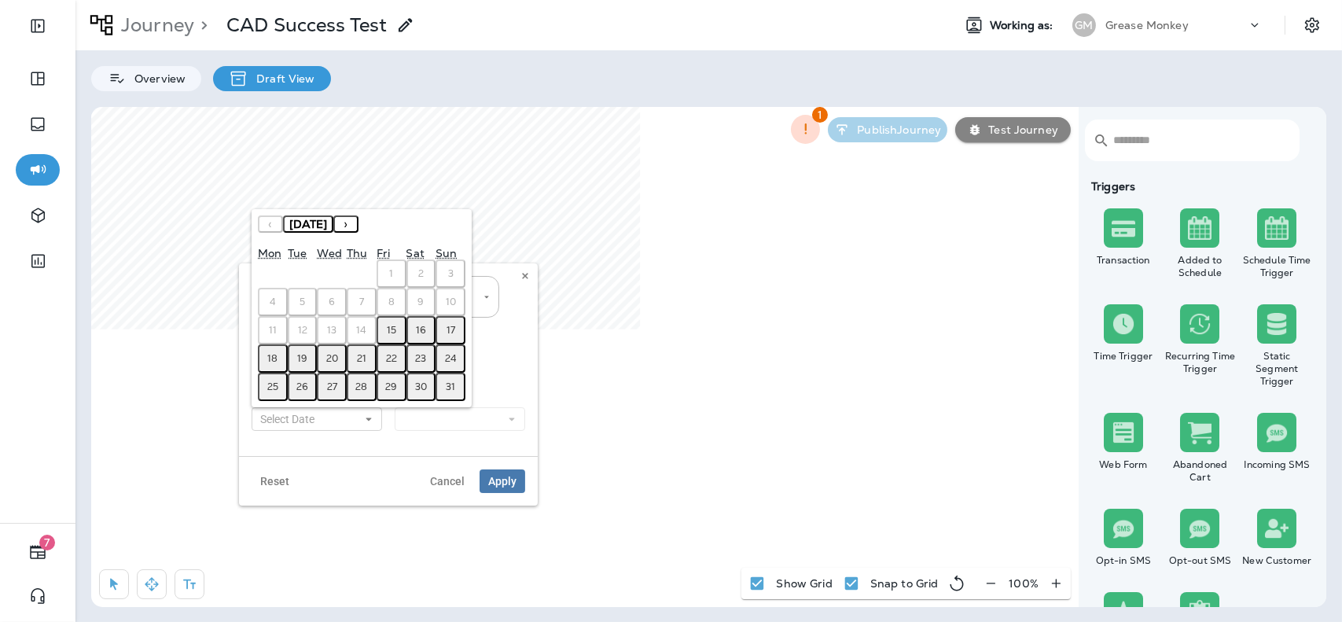
click at [276, 355] on abbr "18" at bounding box center [272, 358] width 10 height 13
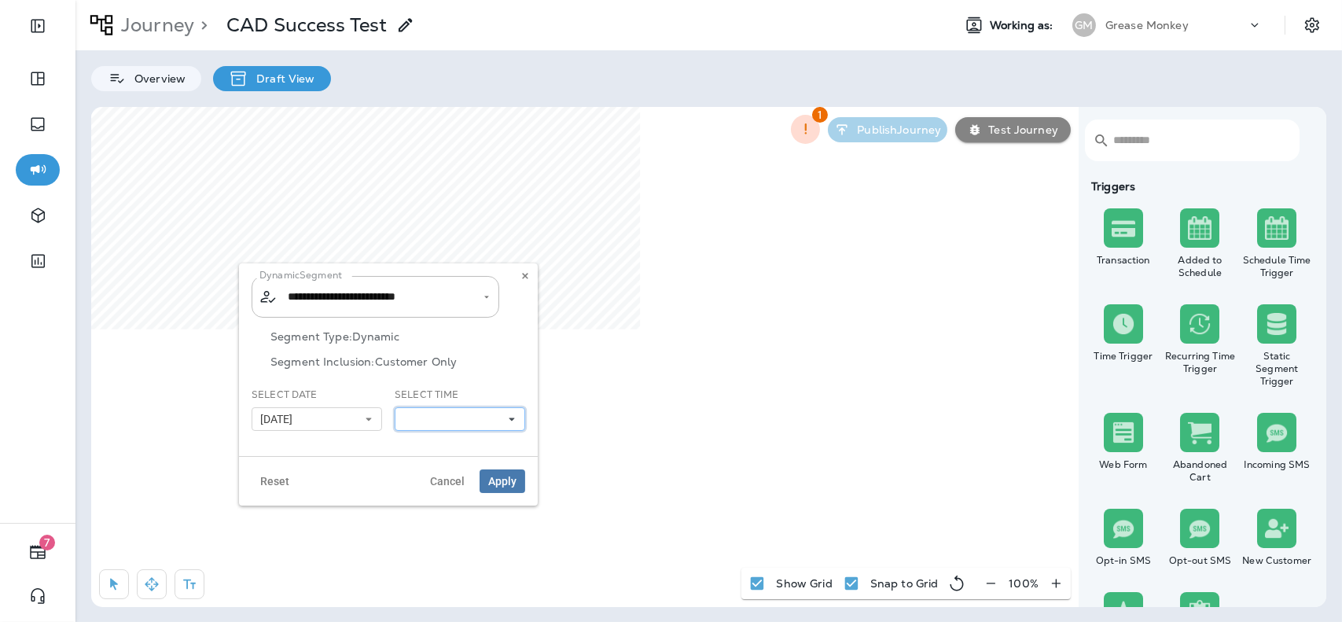
click at [489, 414] on button at bounding box center [460, 419] width 131 height 24
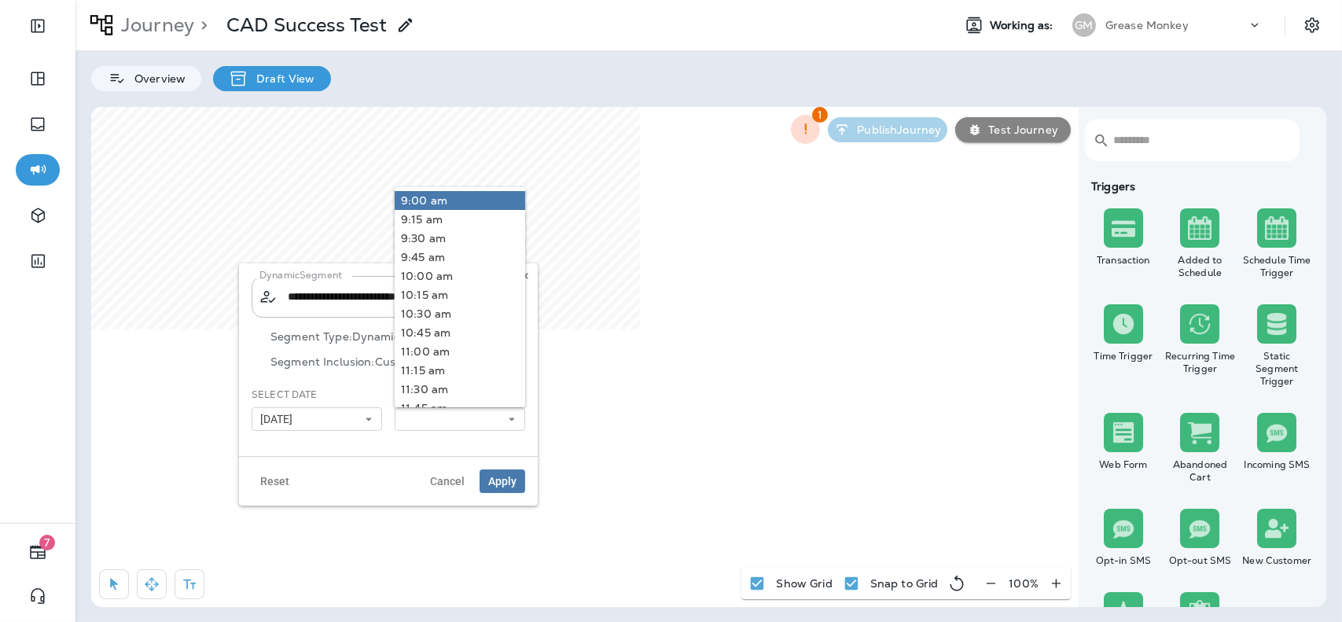
click at [444, 200] on link "9:00 am" at bounding box center [460, 200] width 131 height 19
click at [501, 476] on span "Apply" at bounding box center [502, 481] width 28 height 11
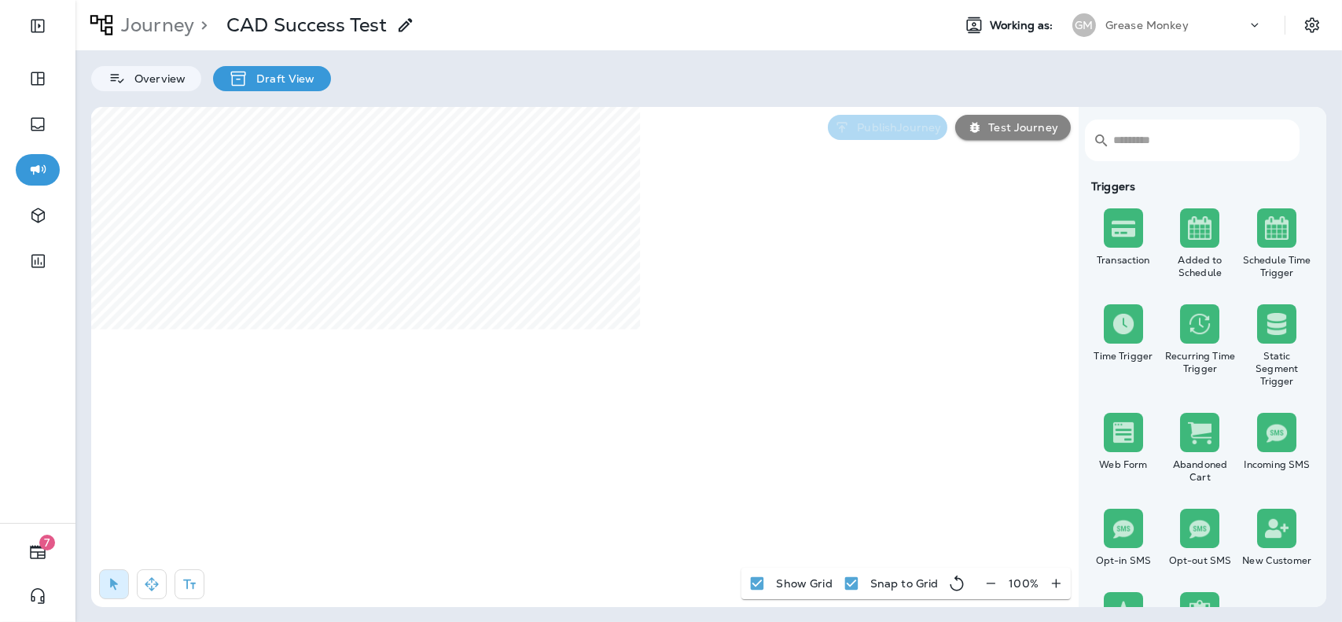
click at [900, 126] on p "Publish Journey" at bounding box center [896, 127] width 90 height 13
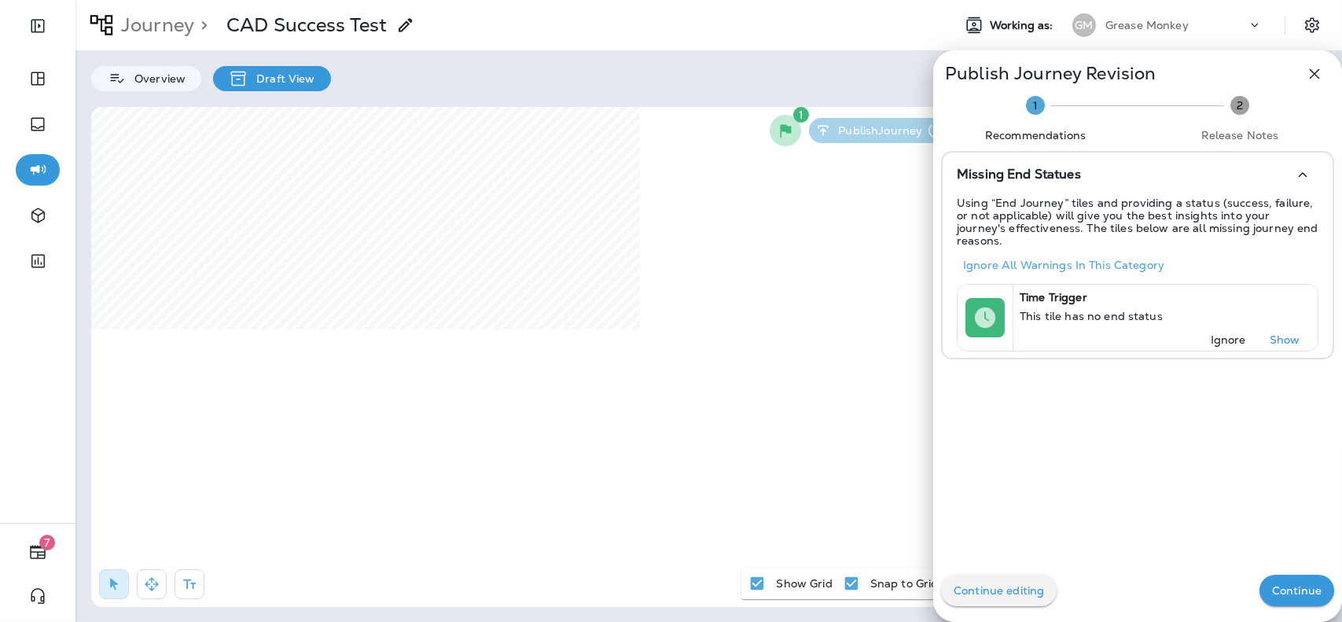
click at [1305, 75] on icon "button" at bounding box center [1314, 73] width 19 height 19
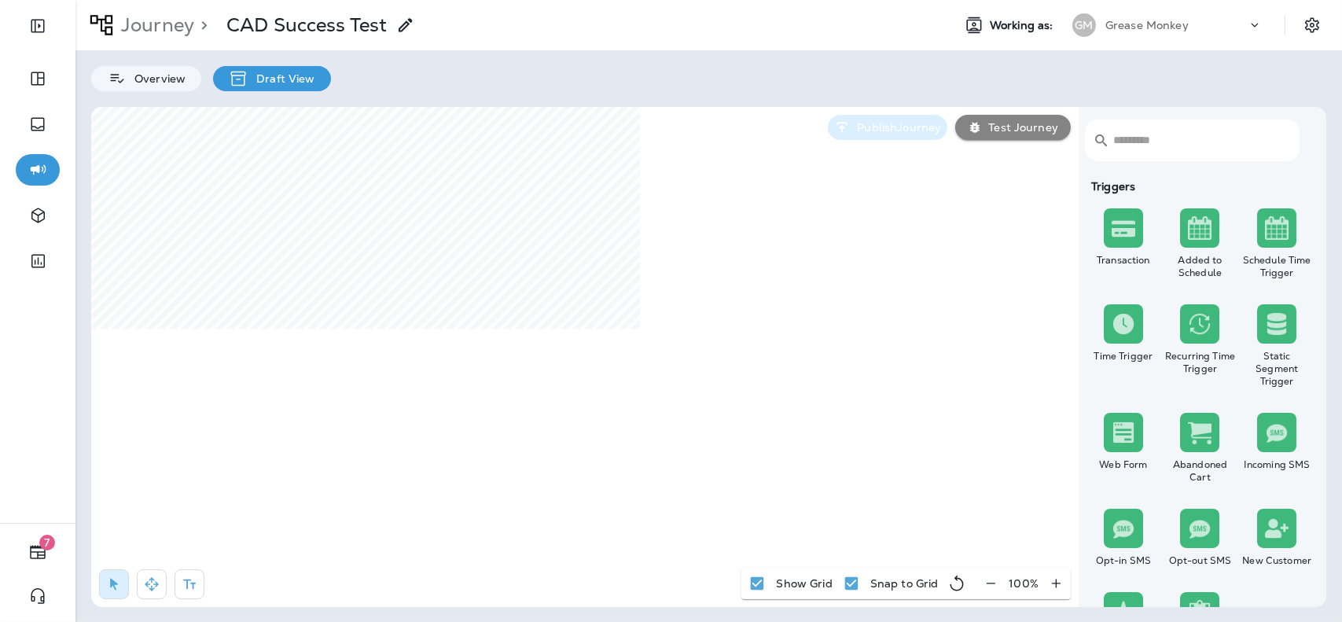
click at [921, 135] on button "Publish Journey" at bounding box center [888, 127] width 120 height 25
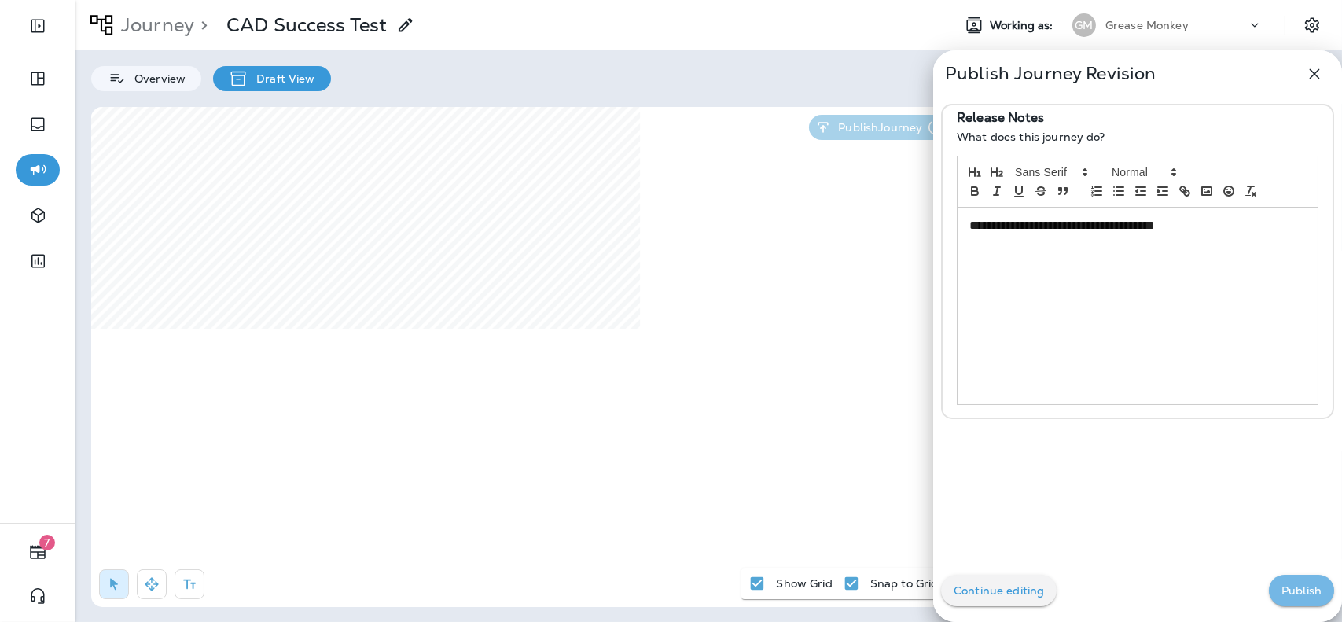
click at [1285, 590] on p "Publish" at bounding box center [1302, 590] width 40 height 13
